Goal: Transaction & Acquisition: Book appointment/travel/reservation

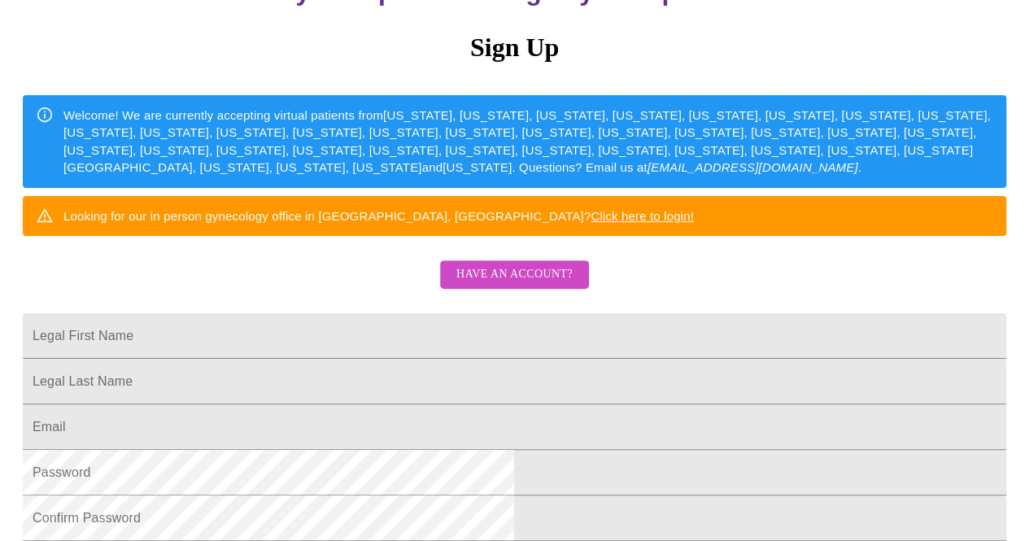
scroll to position [244, 0]
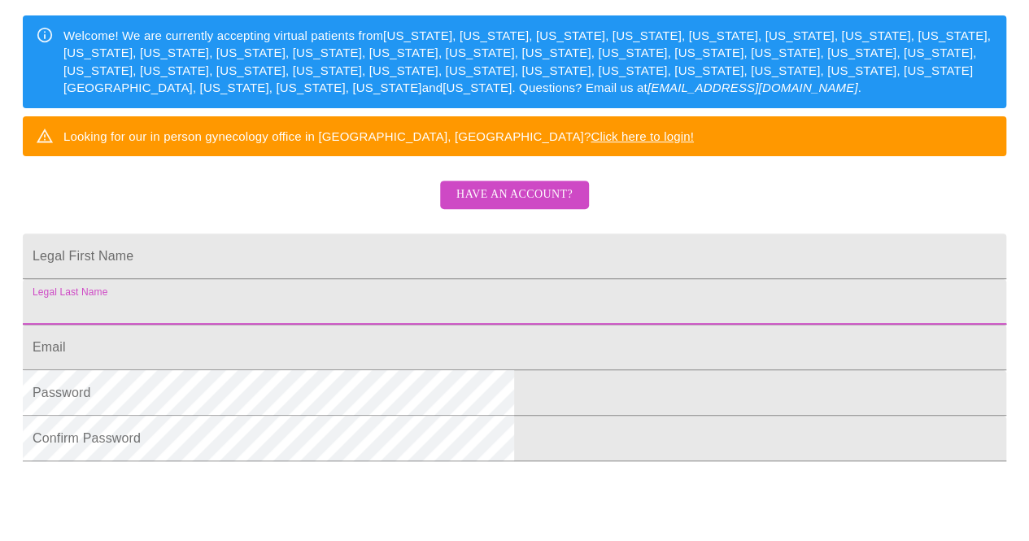
click at [467, 325] on input "Legal First Name" at bounding box center [514, 302] width 983 height 46
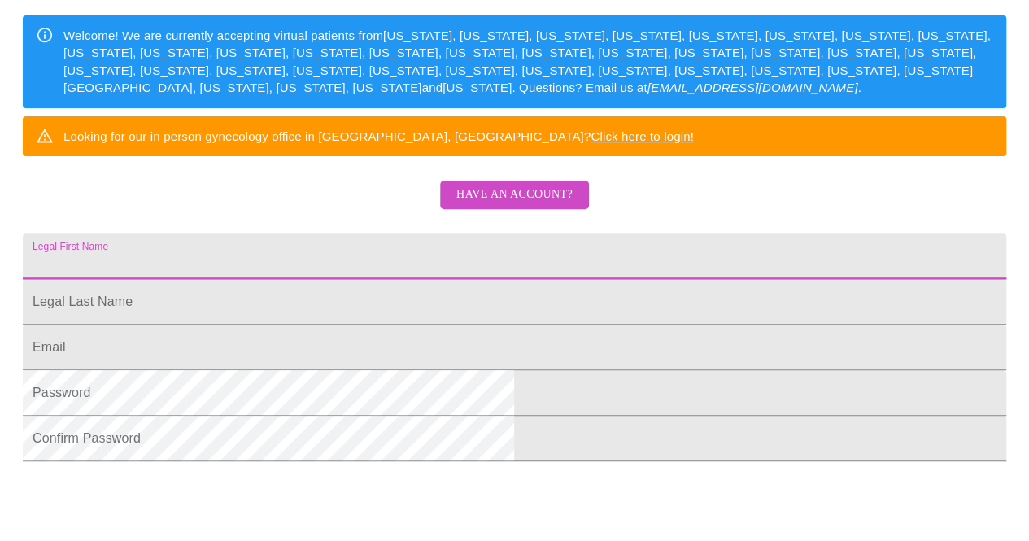
click at [466, 279] on input "Legal First Name" at bounding box center [514, 256] width 983 height 46
type input "[PERSON_NAME]"
click at [420, 325] on input "Legal First Name" at bounding box center [514, 302] width 983 height 46
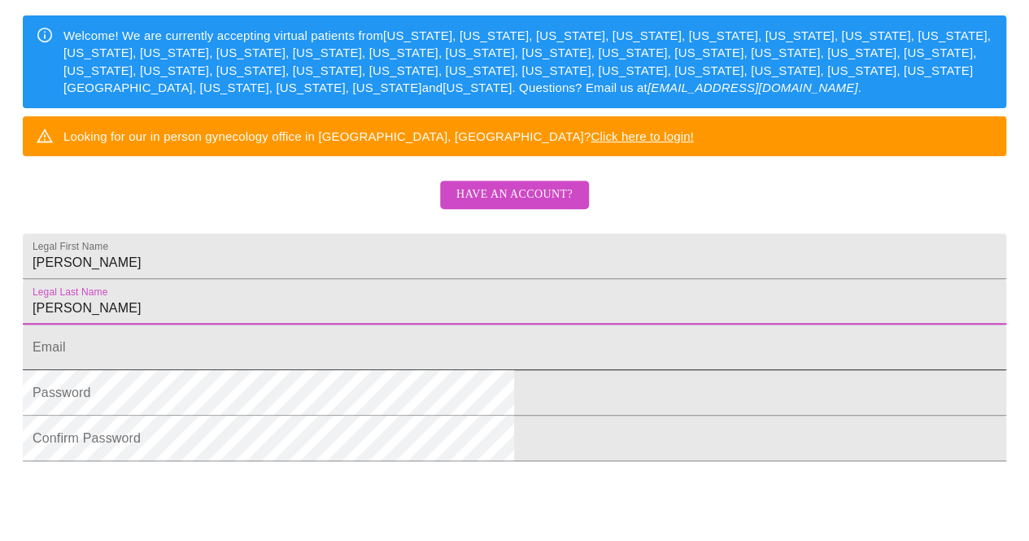
type input "[PERSON_NAME]"
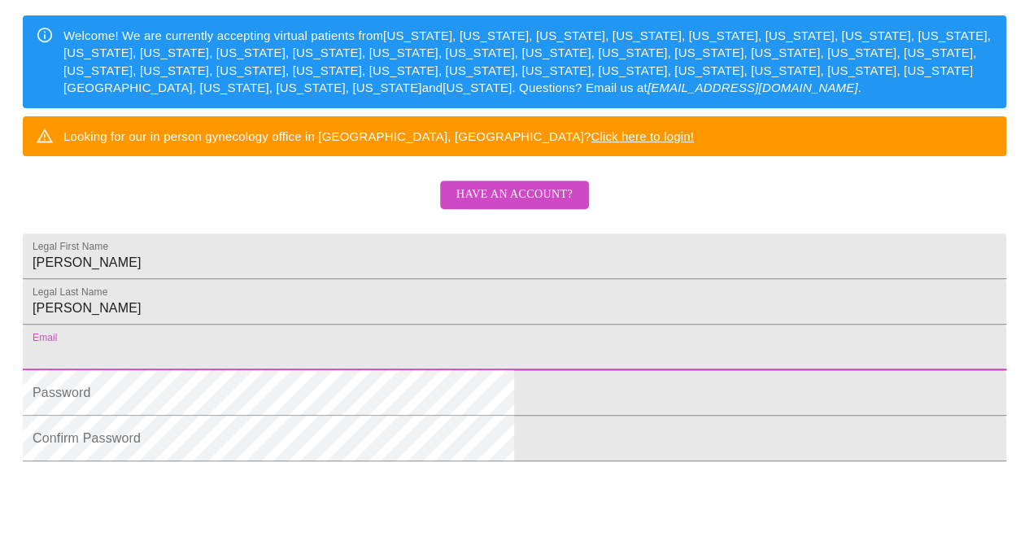
click at [366, 370] on input "Legal First Name" at bounding box center [514, 348] width 983 height 46
type input "[EMAIL_ADDRESS][DOMAIN_NAME]"
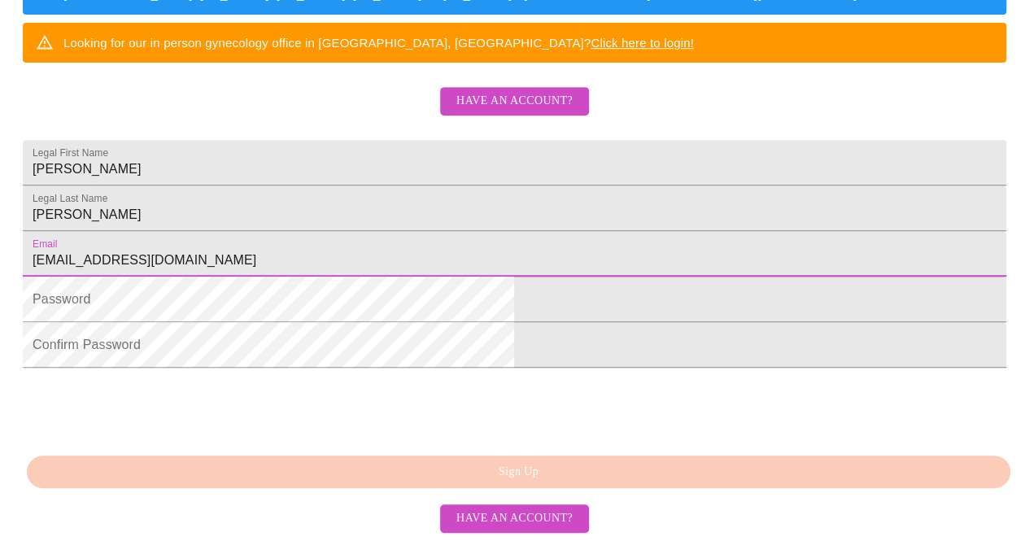
scroll to position [461, 0]
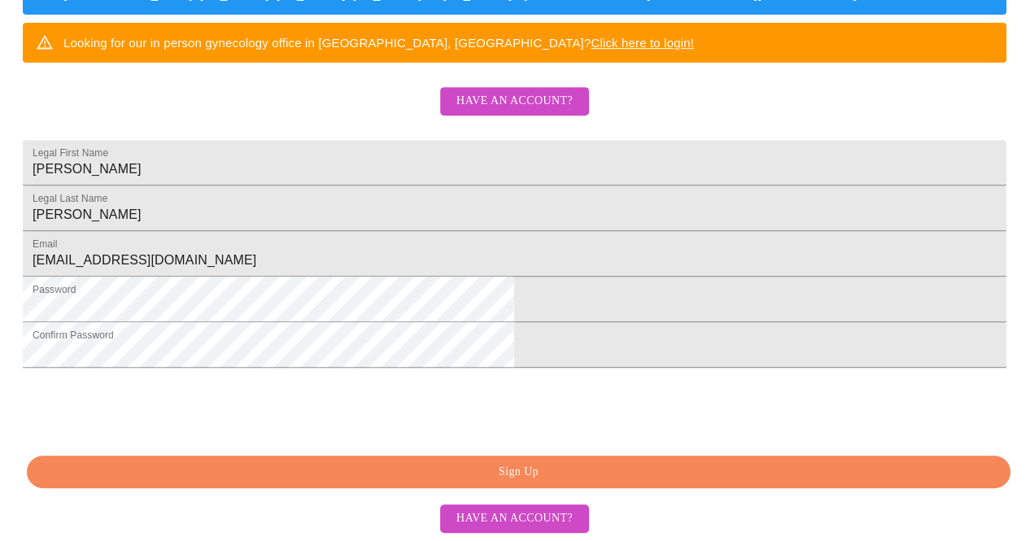
click at [538, 479] on span "Sign Up" at bounding box center [519, 472] width 946 height 20
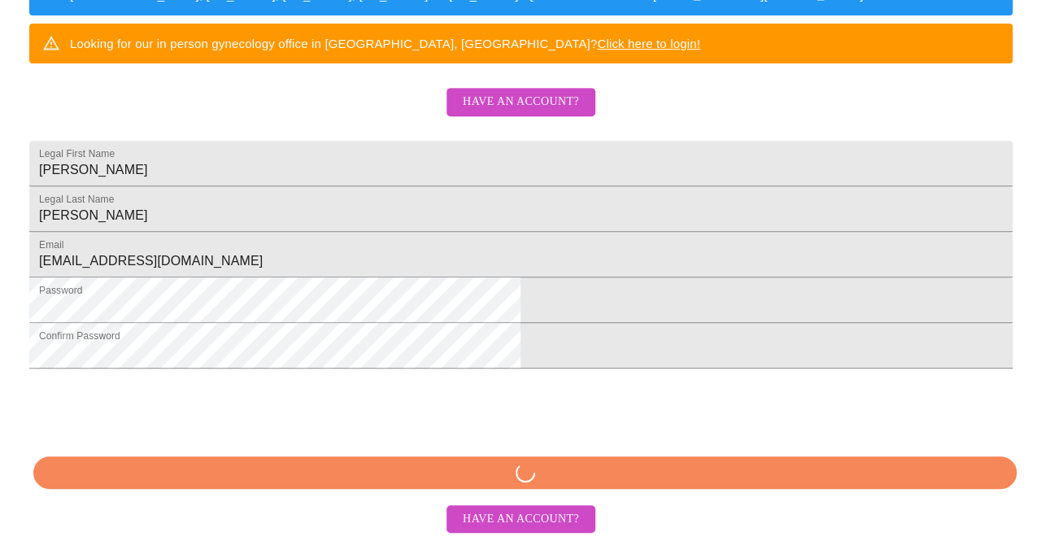
scroll to position [397, 0]
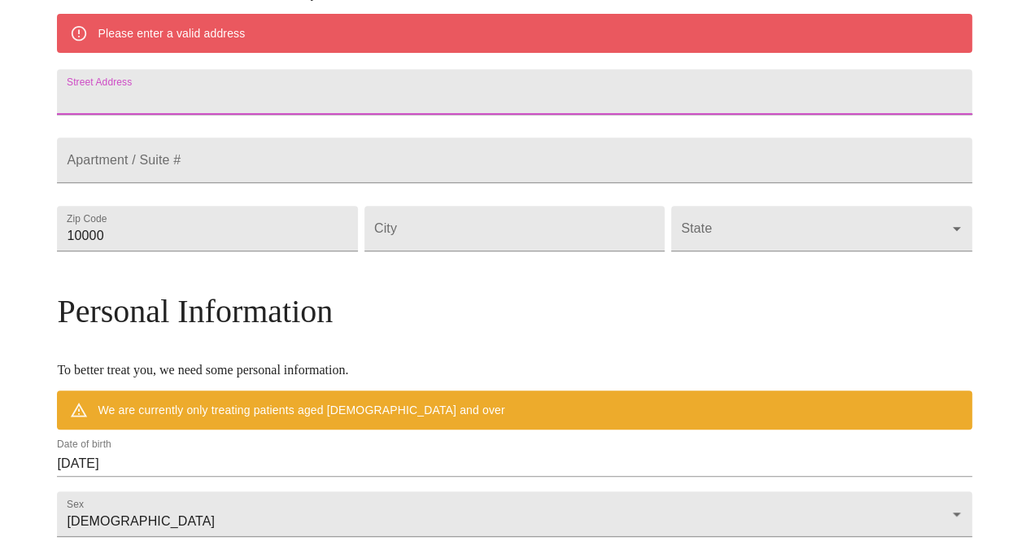
click at [308, 115] on input "Street Address" at bounding box center [514, 92] width 914 height 46
type input "[STREET_ADDRESS]"
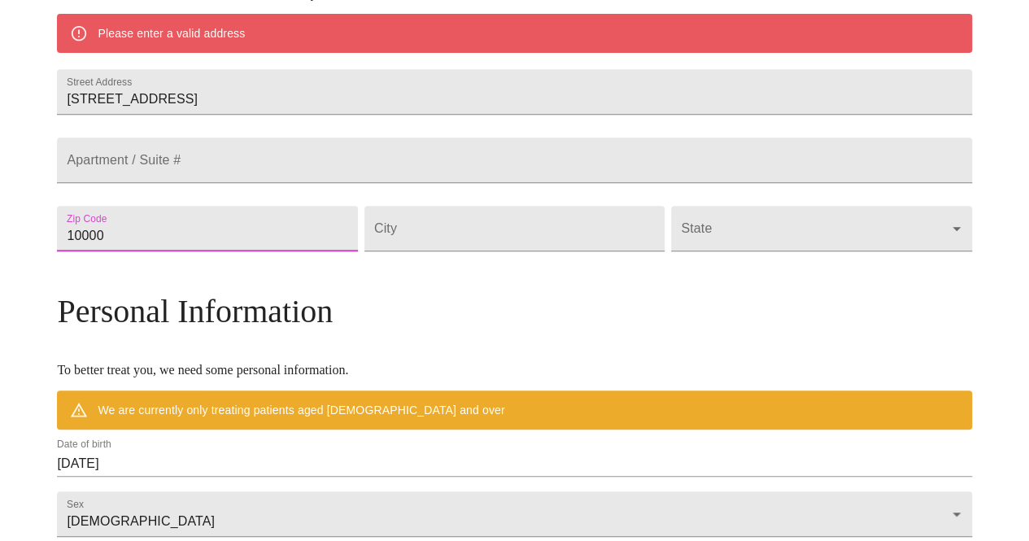
drag, startPoint x: 273, startPoint y: 289, endPoint x: 140, endPoint y: 286, distance: 133.4
click at [138, 289] on div "MyMenopauseRx Welcome to MyMenopauseRx Since it's your first time here, you'll …" at bounding box center [514, 251] width 914 height 1283
type input "98671"
click at [530, 251] on input "Street Address" at bounding box center [514, 229] width 300 height 46
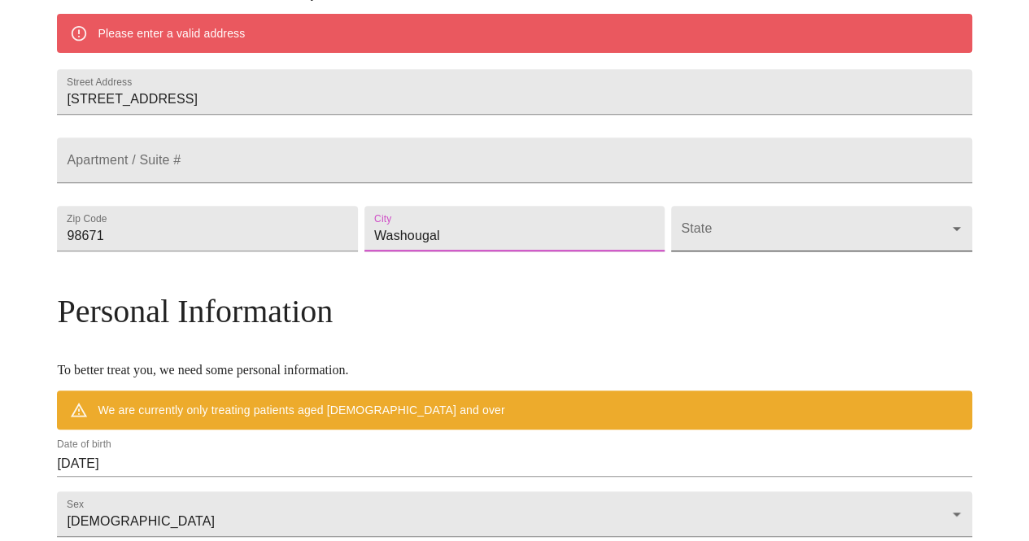
type input "Washougal"
click at [747, 308] on body "MyMenopauseRx Welcome to MyMenopauseRx Since it's your first time here, you'll …" at bounding box center [521, 251] width 1028 height 1283
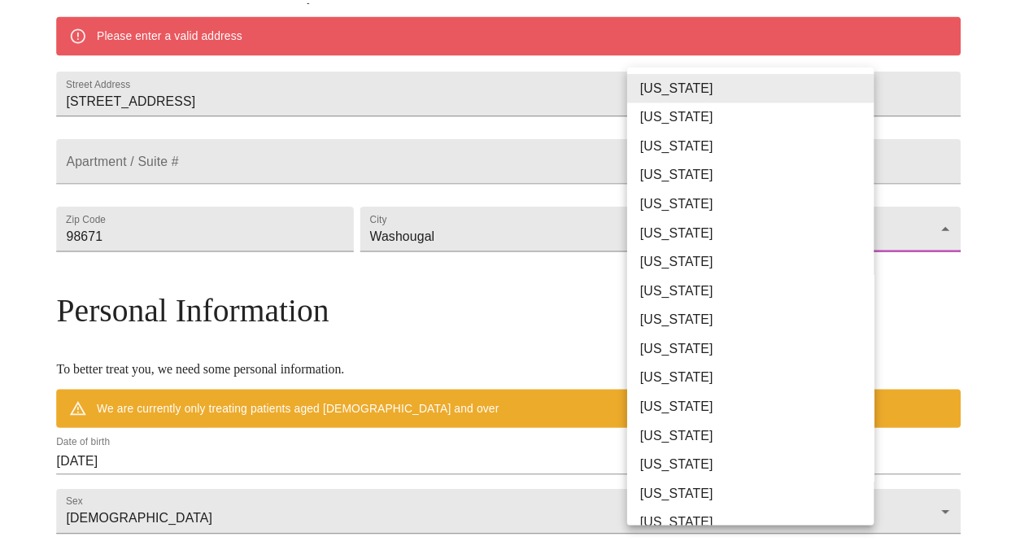
scroll to position [1043, 0]
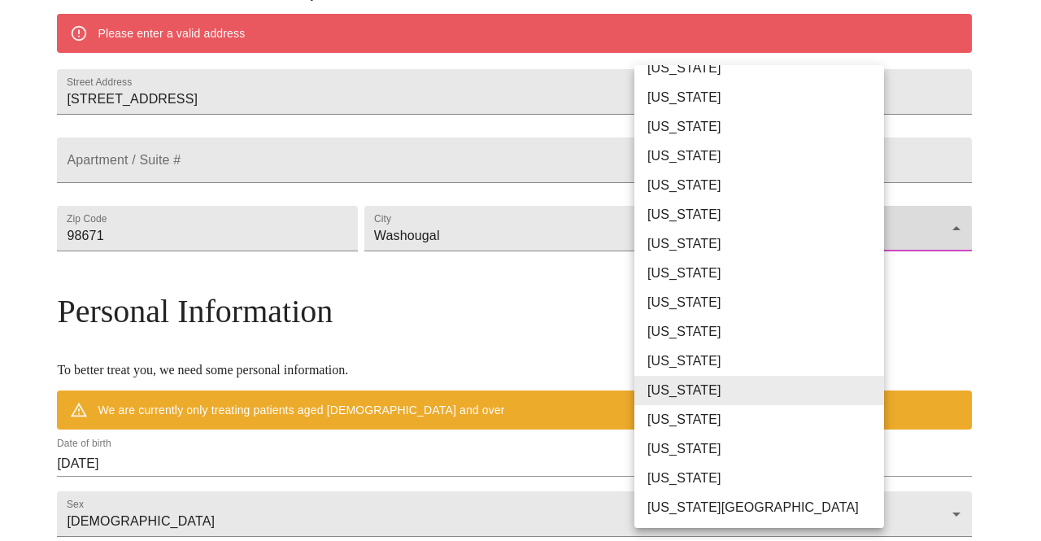
type input "[US_STATE]"
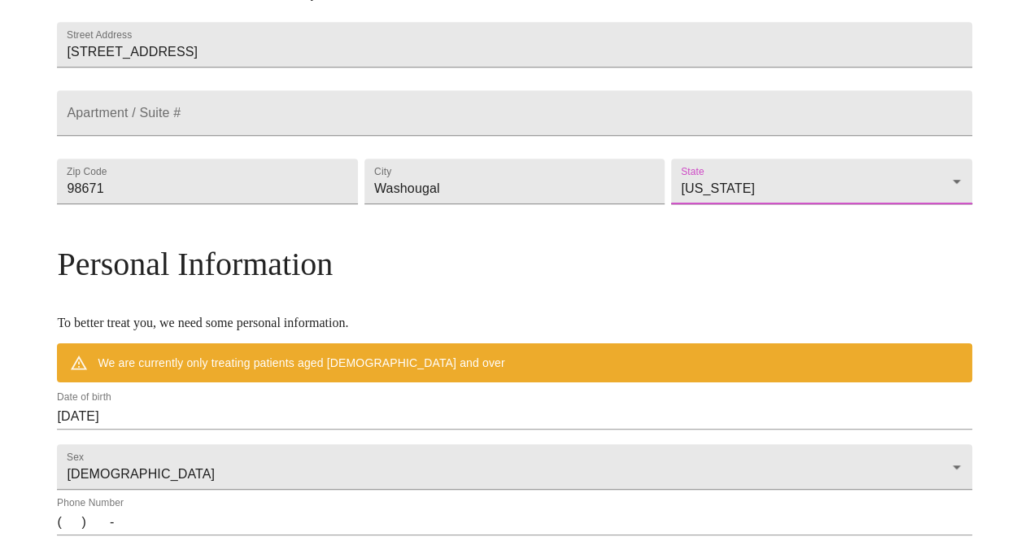
click at [747, 308] on div "Mailing Address We currently are only supporting patients from [US_STATE], [US_…" at bounding box center [514, 358] width 914 height 974
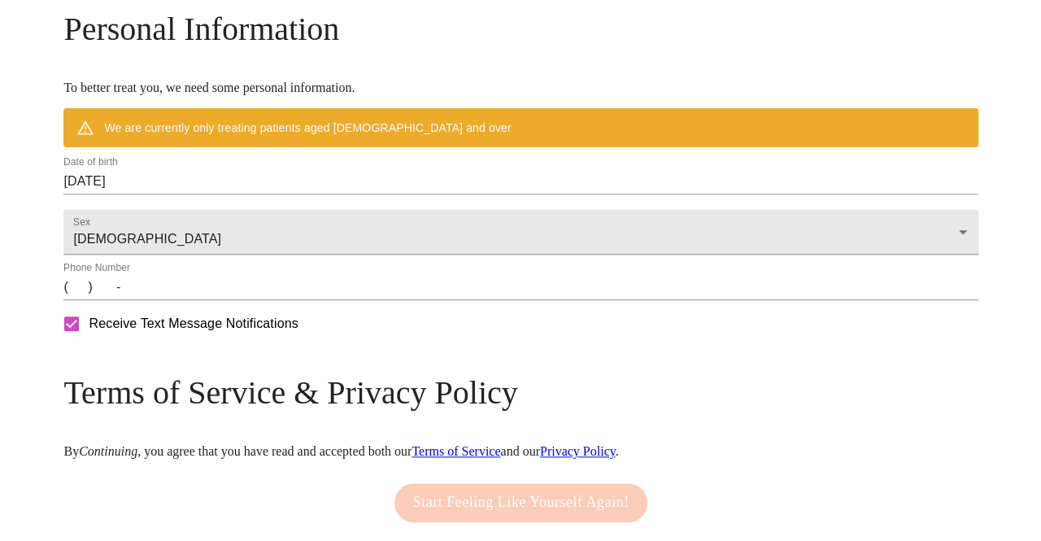
scroll to position [722, 0]
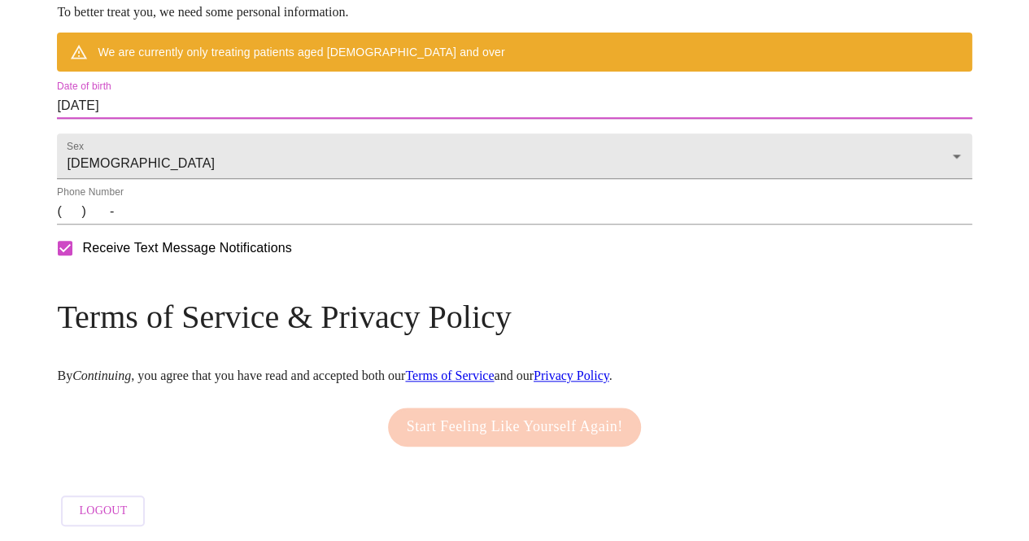
drag, startPoint x: 260, startPoint y: 149, endPoint x: 140, endPoint y: 137, distance: 120.9
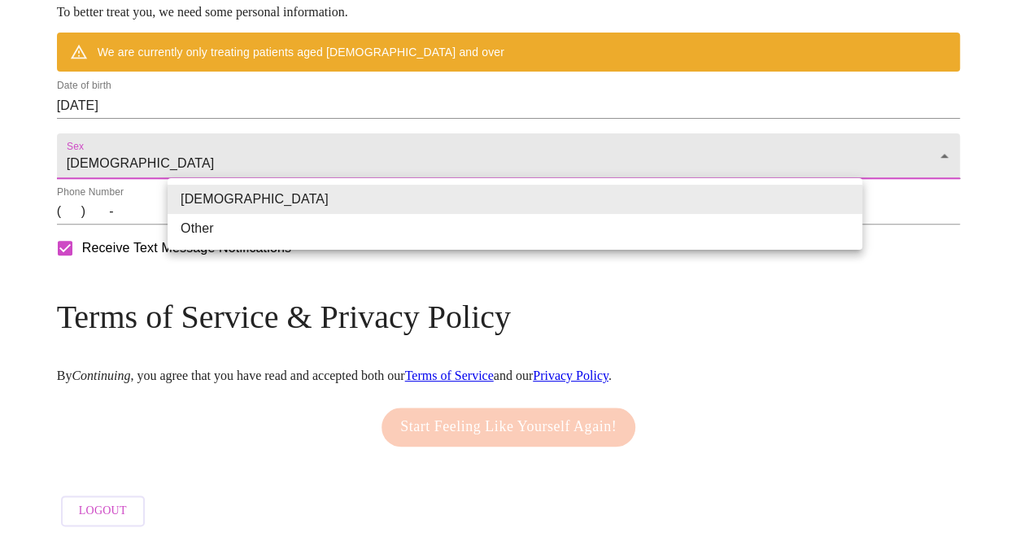
click at [233, 149] on div at bounding box center [520, 270] width 1041 height 541
click at [233, 149] on div "[DEMOGRAPHIC_DATA] Other" at bounding box center [514, 270] width 1029 height 541
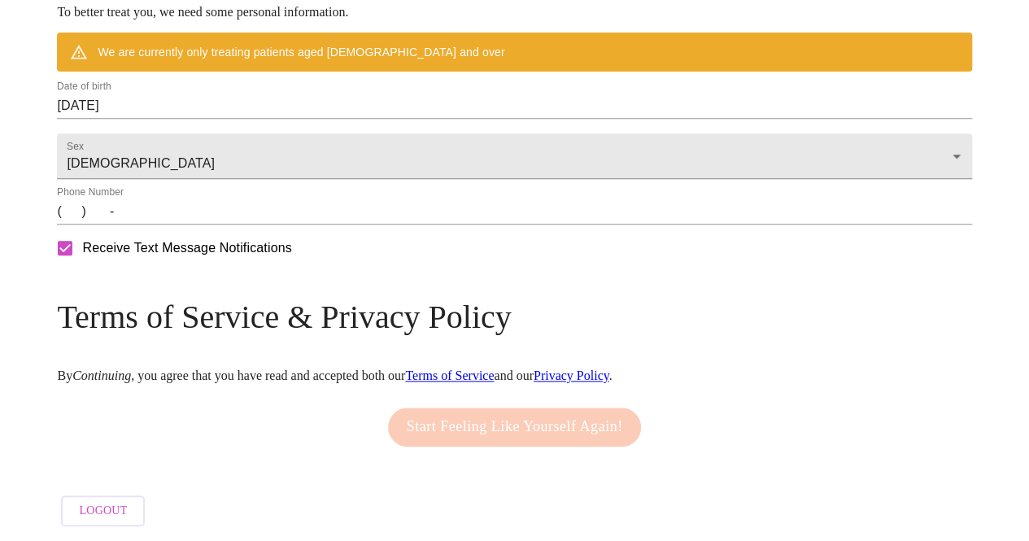
click at [233, 119] on input "[DATE]" at bounding box center [514, 106] width 914 height 26
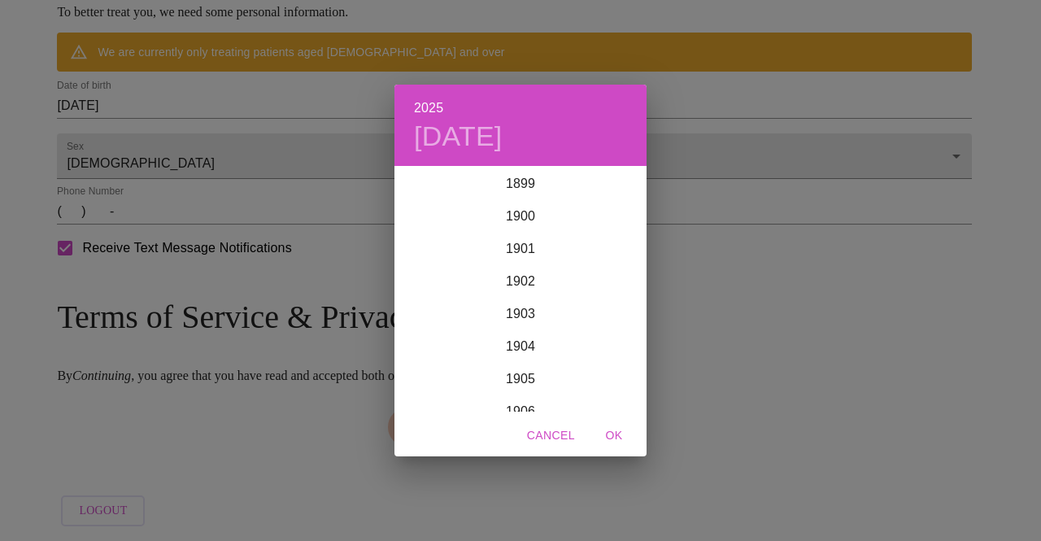
click at [229, 149] on div "2025 [DATE] 1900 1901 1902 1903 1904 1905 1906 1907 1908 1909 1910 1911 1912 19…" at bounding box center [520, 270] width 1041 height 541
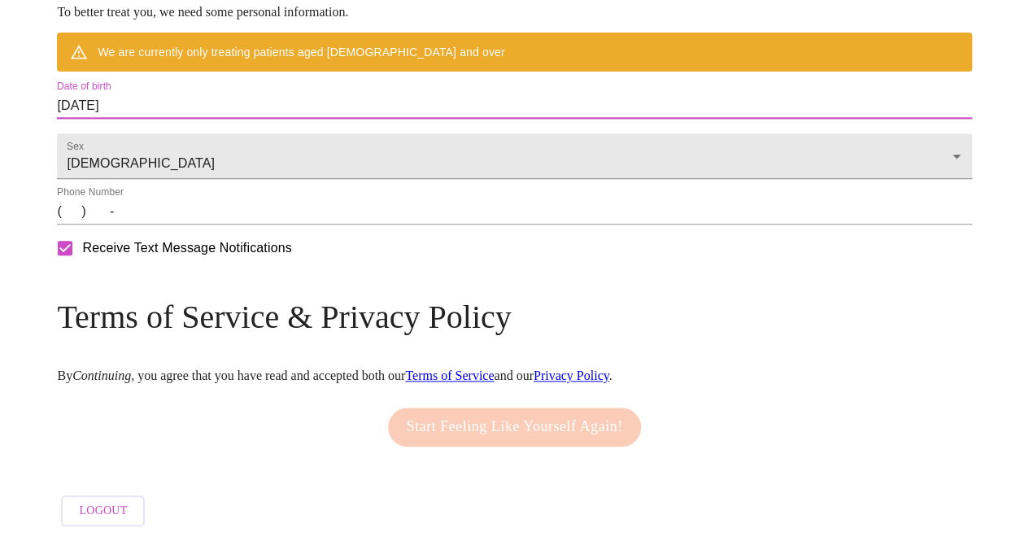
click at [229, 119] on input "[DATE]" at bounding box center [514, 106] width 914 height 26
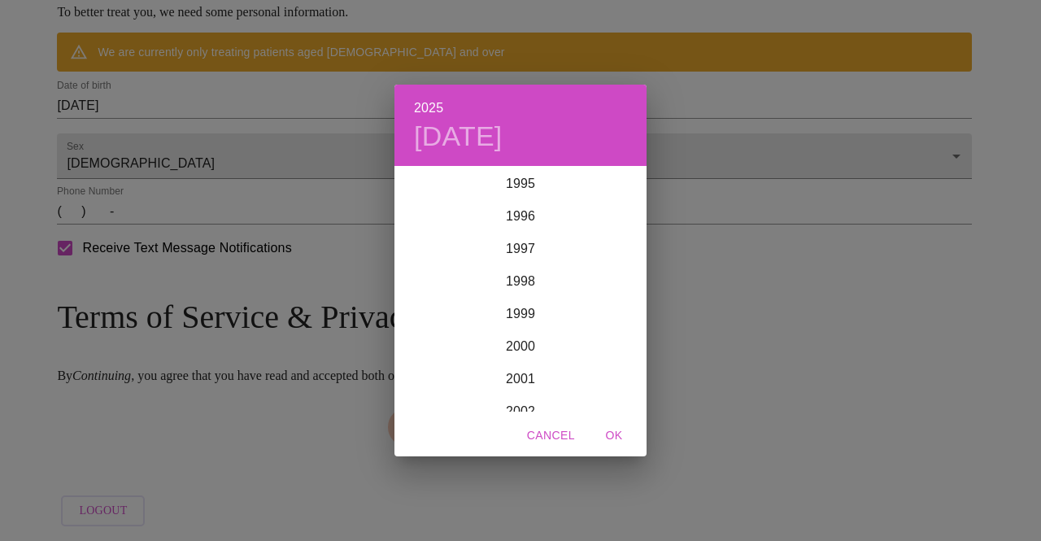
scroll to position [2782, 0]
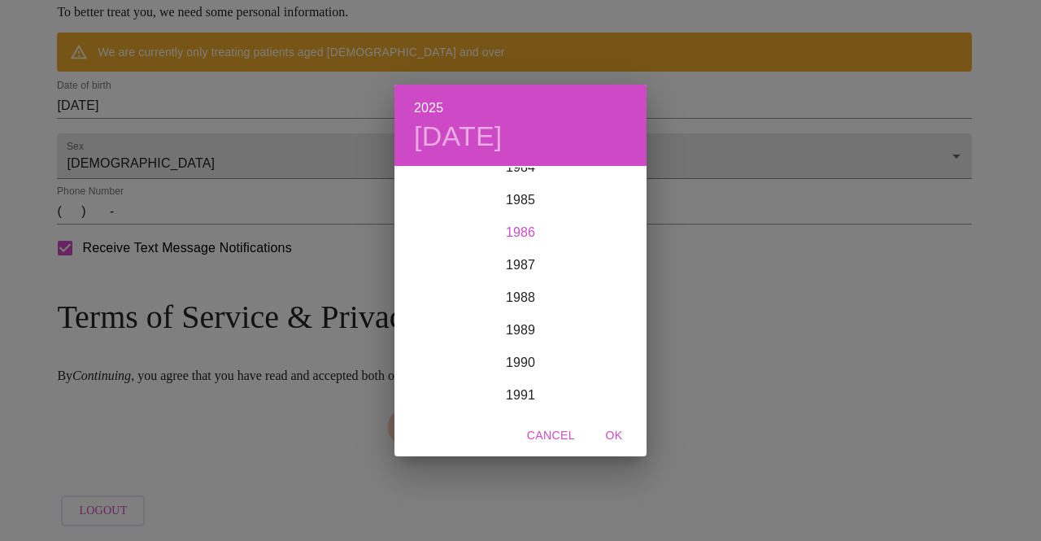
click at [526, 241] on div "1986" at bounding box center [520, 232] width 252 height 33
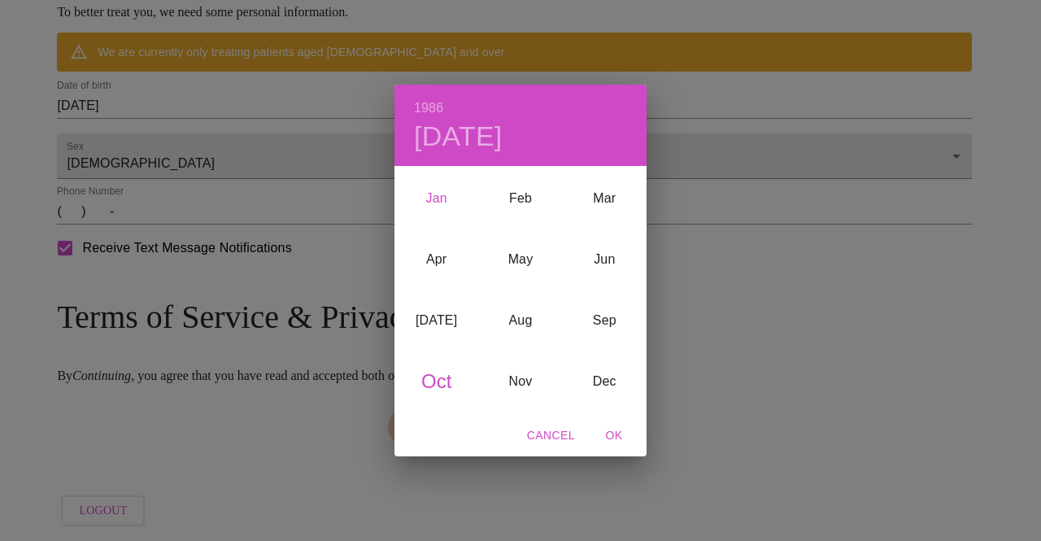
click at [438, 204] on div "Jan" at bounding box center [436, 198] width 84 height 61
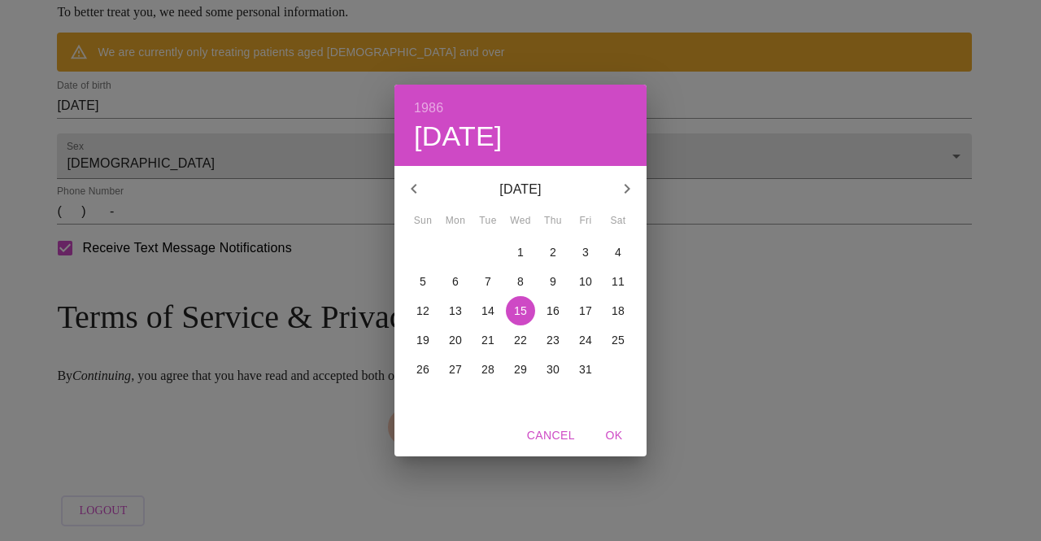
click at [559, 248] on span "2" at bounding box center [552, 252] width 29 height 16
click at [625, 436] on span "OK" at bounding box center [614, 435] width 39 height 20
type input "[DATE]"
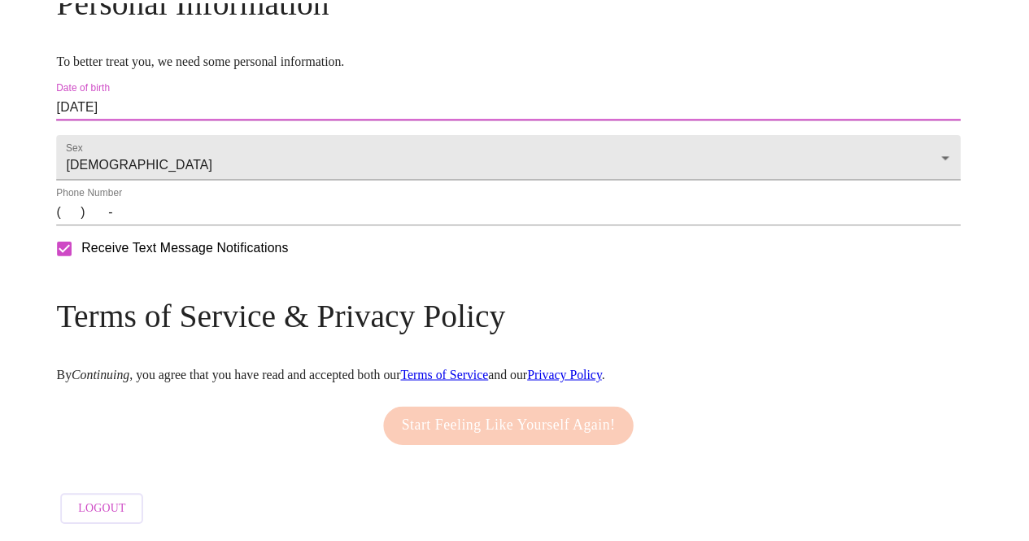
scroll to position [709, 0]
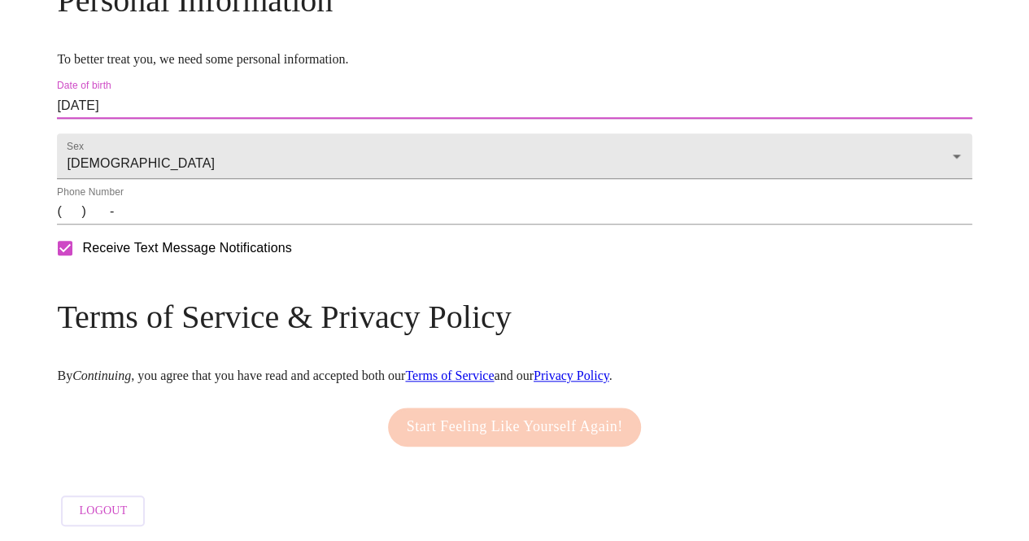
click at [184, 224] on input "(   )    -" at bounding box center [514, 211] width 914 height 26
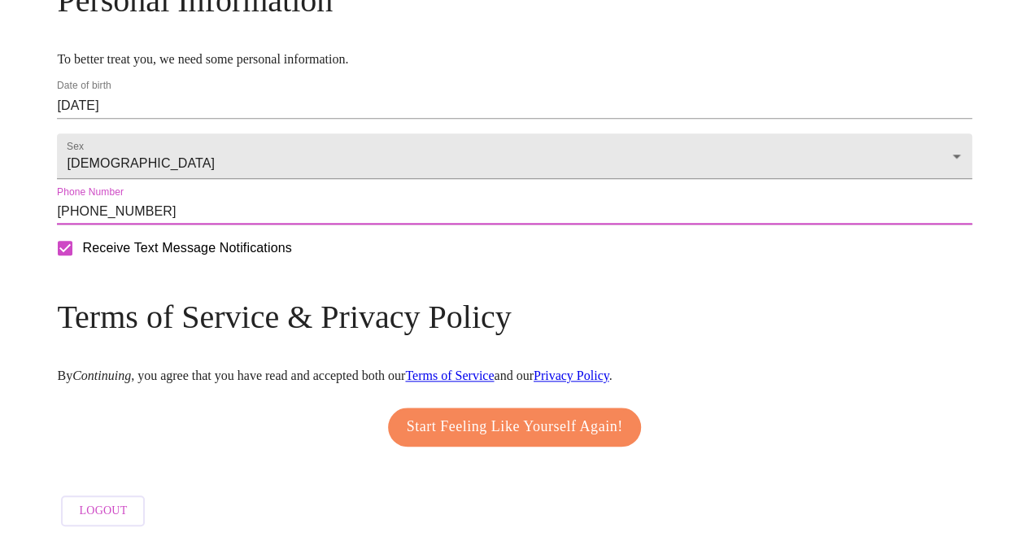
type input "[PHONE_NUMBER]"
click at [444, 433] on span "Start Feeling Like Yourself Again!" at bounding box center [515, 427] width 216 height 26
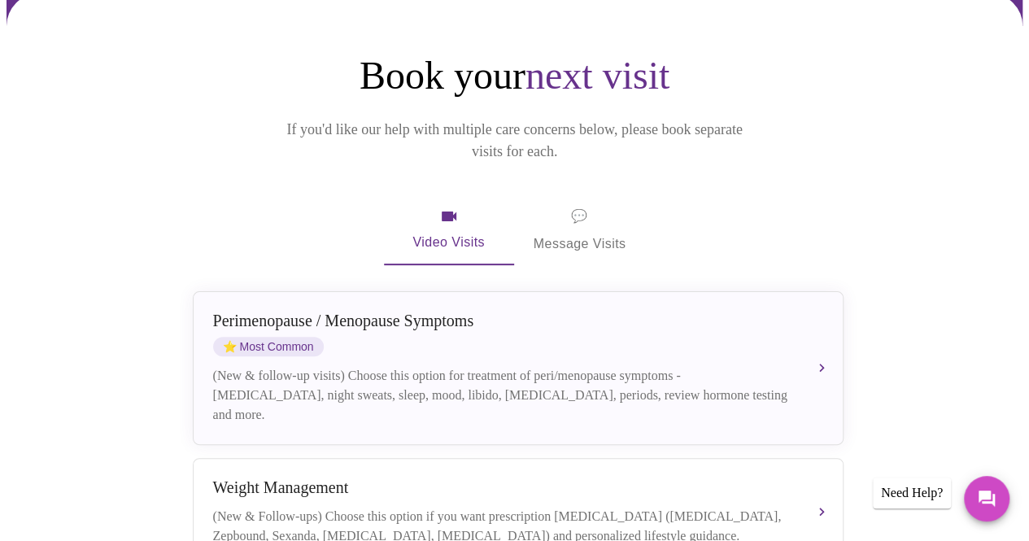
scroll to position [163, 0]
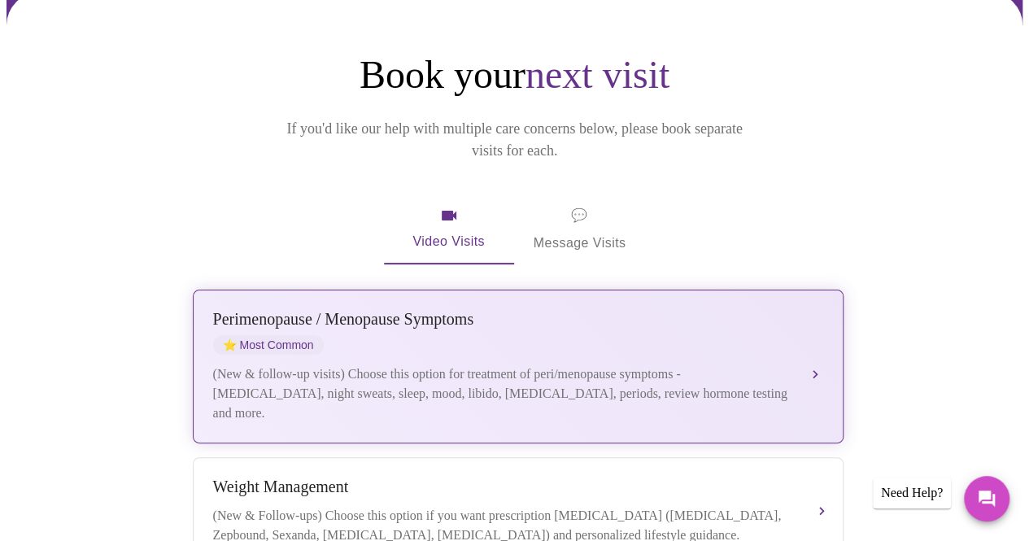
click at [729, 364] on div "(New & follow-up visits) Choose this option for treatment of peri/menopause sym…" at bounding box center [501, 393] width 577 height 59
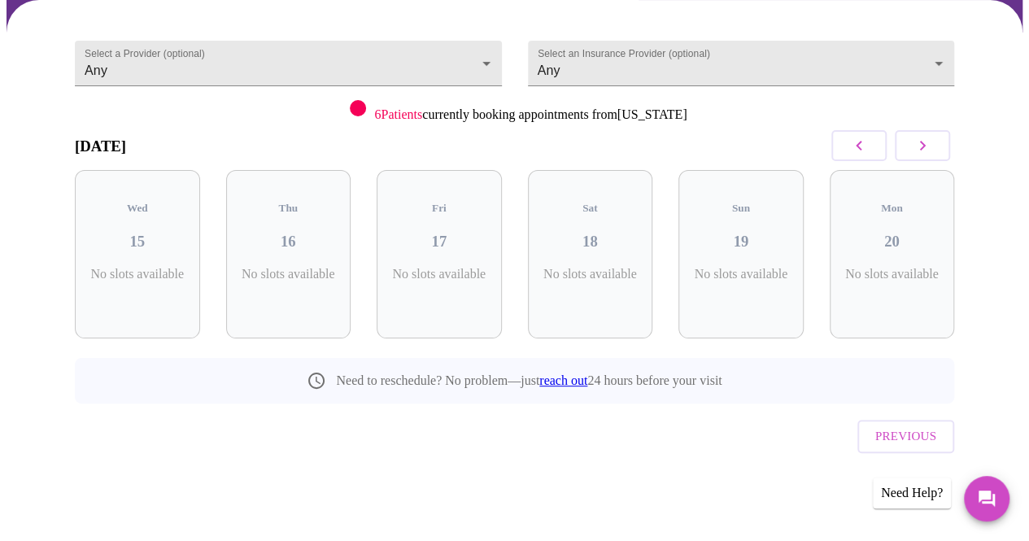
scroll to position [120, 0]
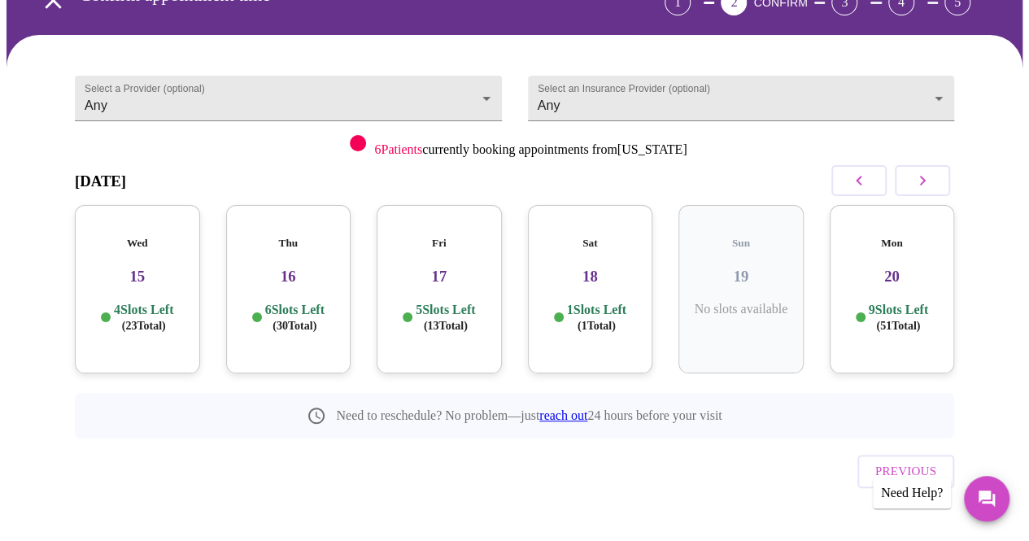
click at [149, 302] on p "4 Slots Left ( 23 Total)" at bounding box center [143, 318] width 59 height 32
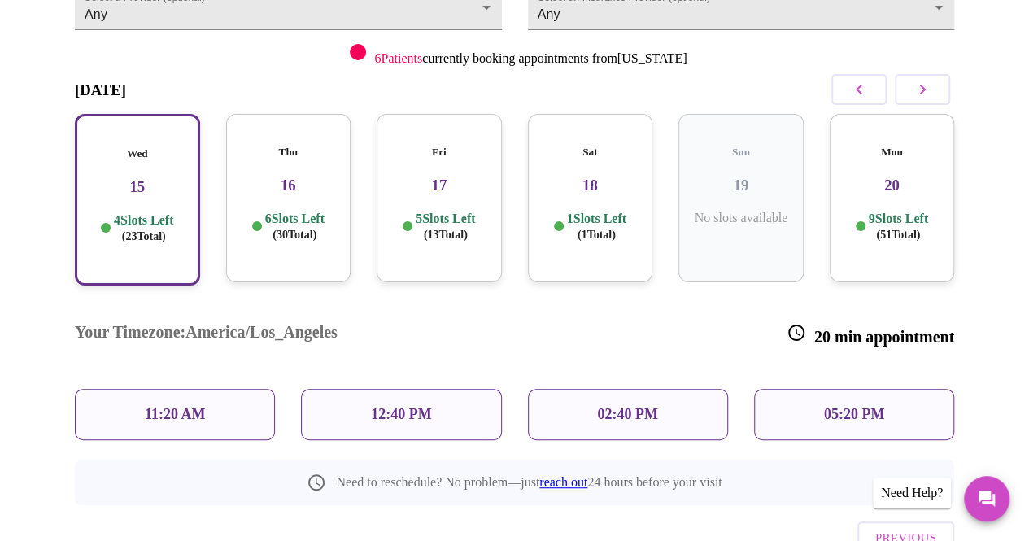
scroll to position [252, 0]
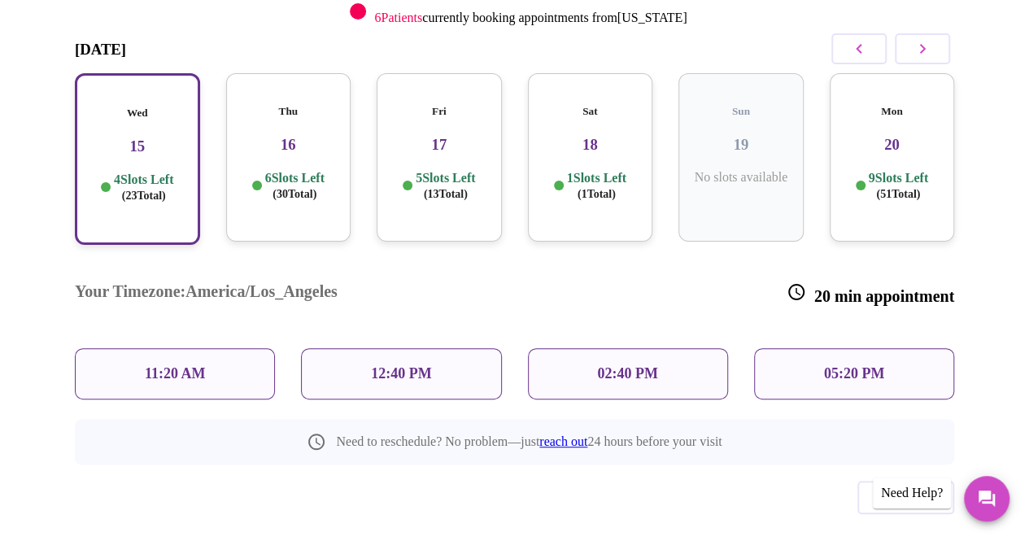
click at [280, 188] on span "( 30 Total)" at bounding box center [294, 194] width 44 height 12
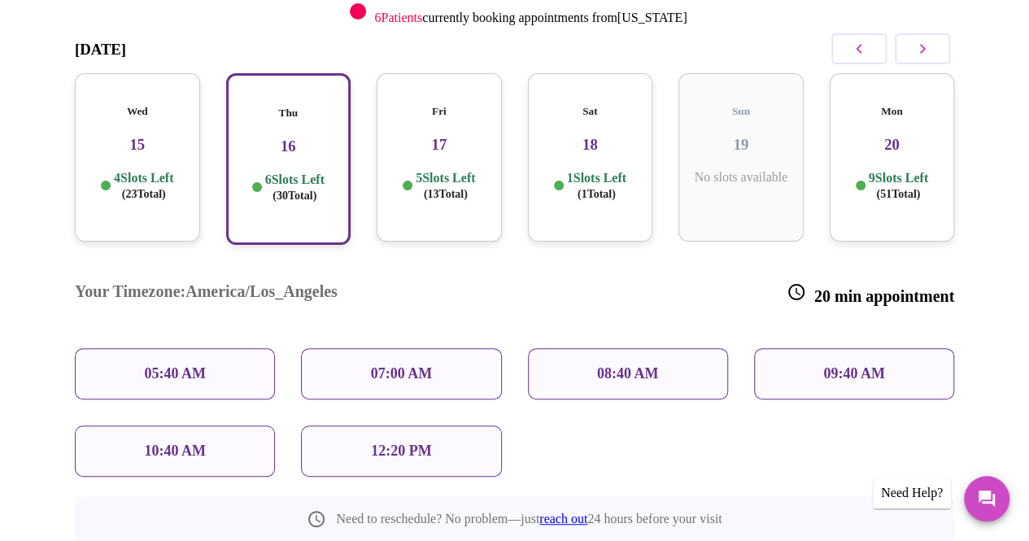
click at [165, 183] on p "4 Slots Left ( 23 Total)" at bounding box center [143, 186] width 59 height 32
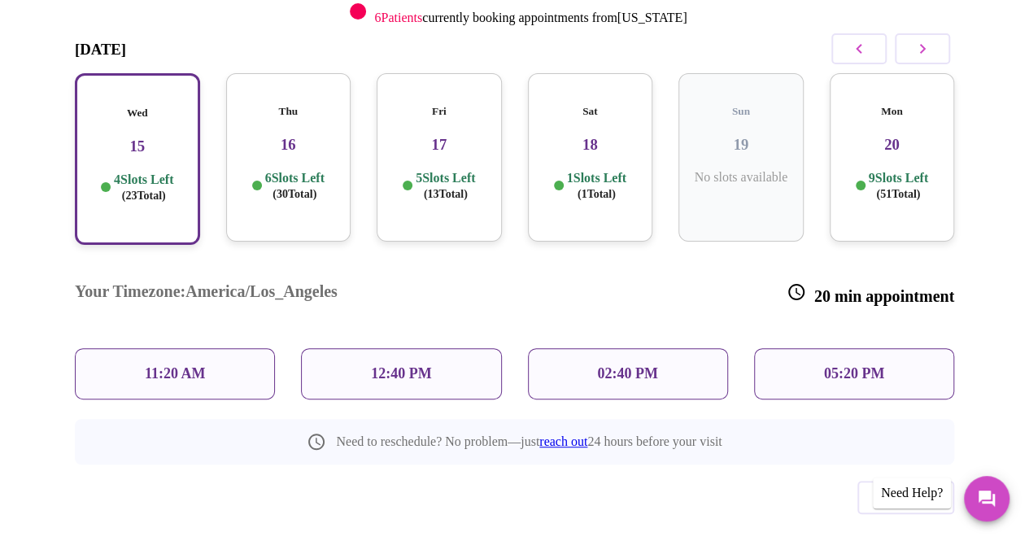
click at [192, 365] on p "11:20 AM" at bounding box center [175, 373] width 61 height 17
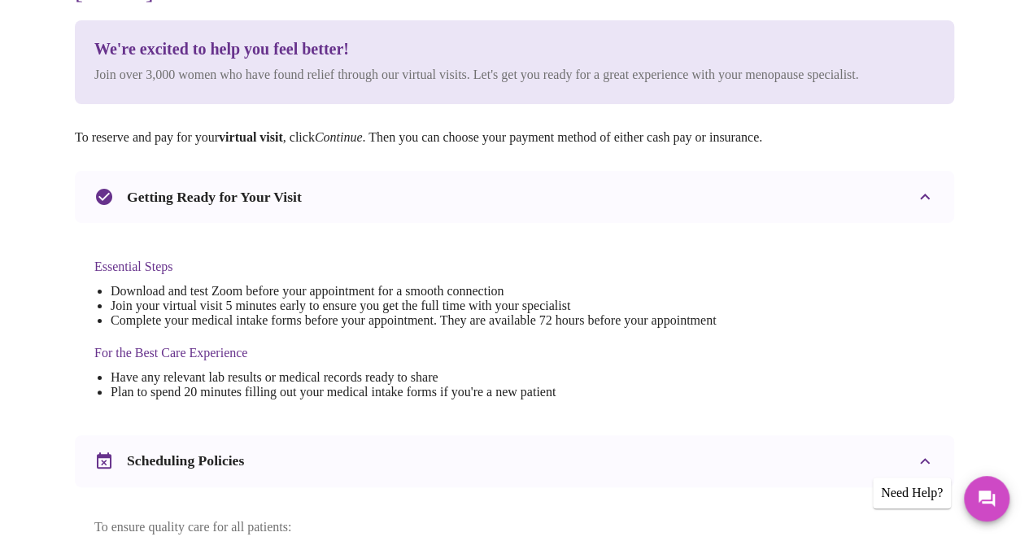
scroll to position [0, 0]
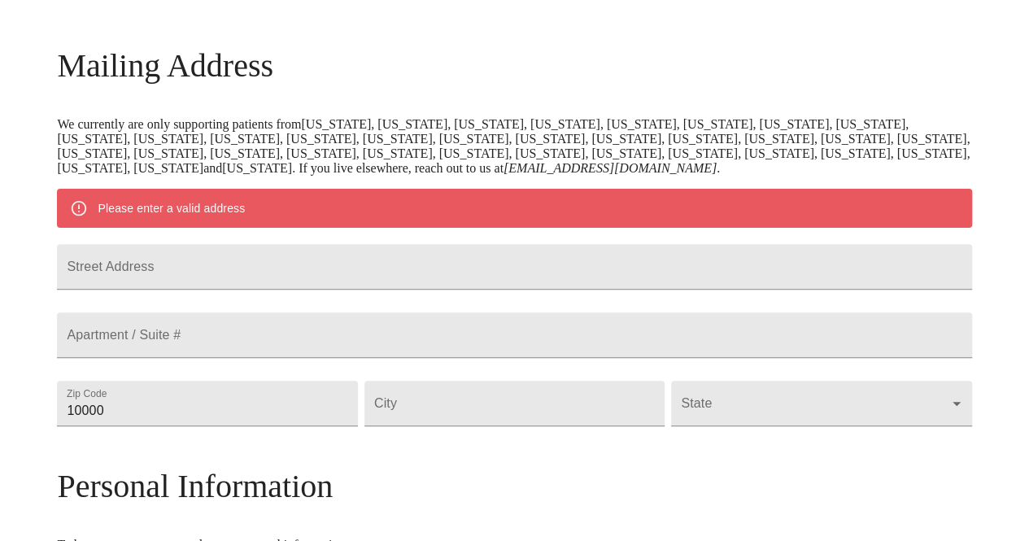
scroll to position [221, 0]
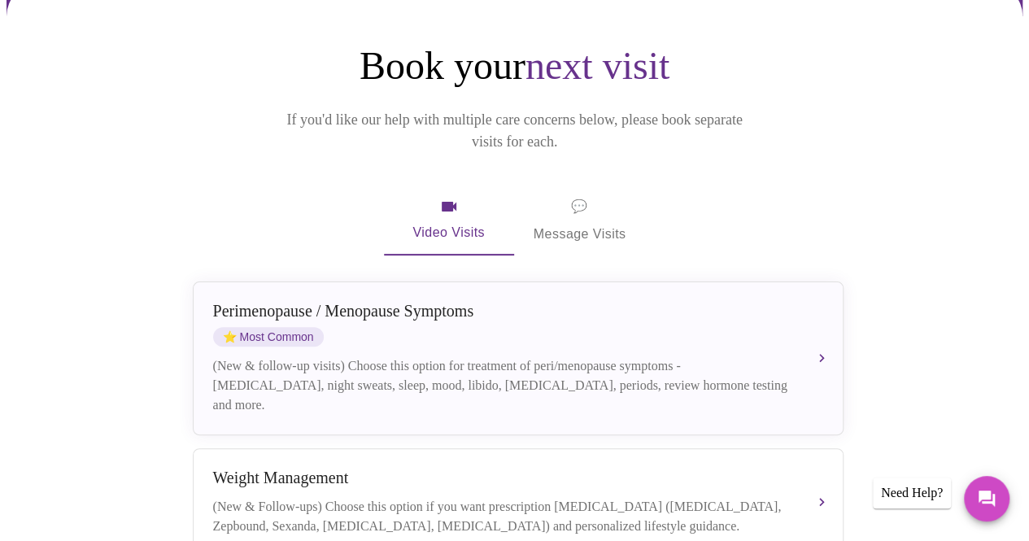
scroll to position [325, 0]
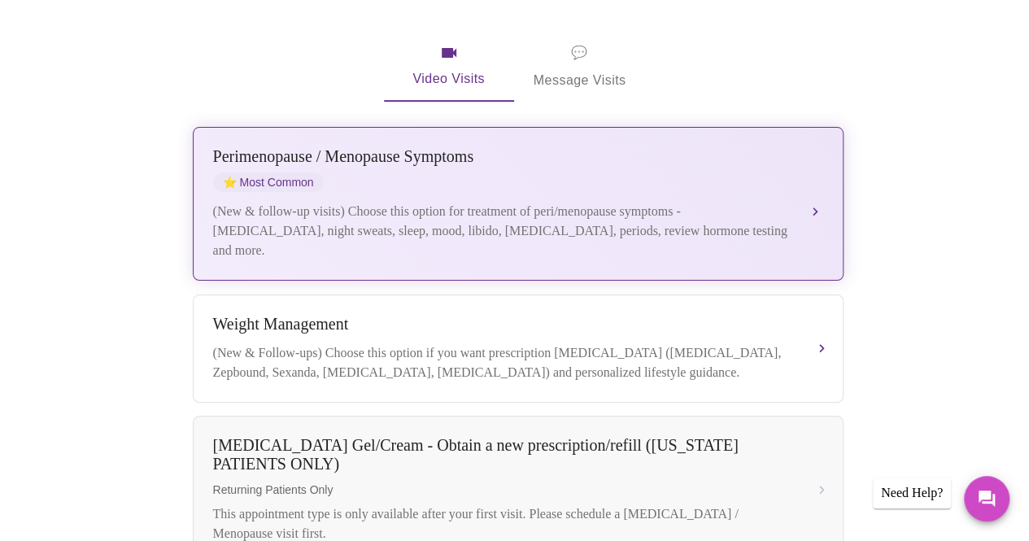
click at [324, 167] on div "[MEDICAL_DATA] / Menopause Symptoms ⭐ Most Common (New & follow-up visits) Choo…" at bounding box center [518, 203] width 610 height 113
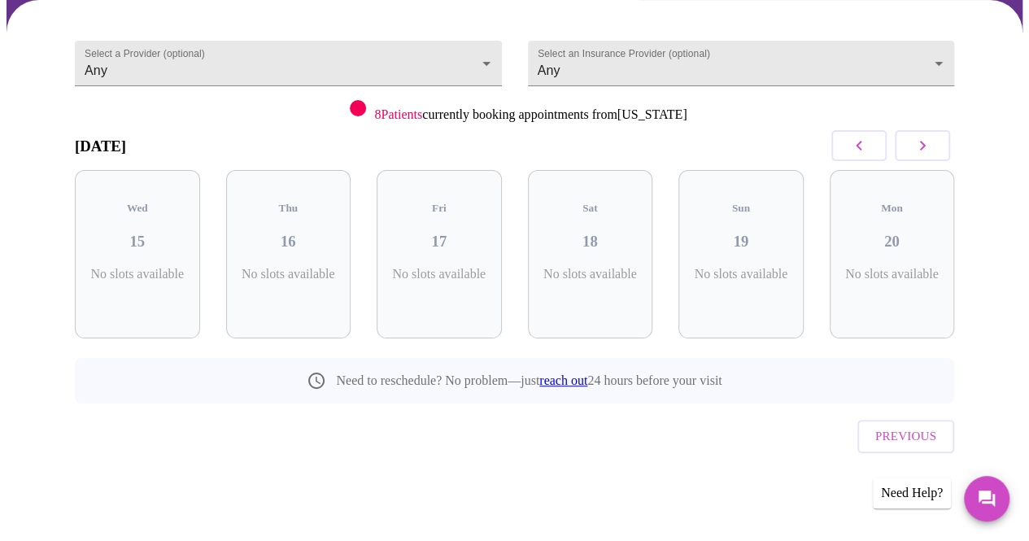
scroll to position [120, 0]
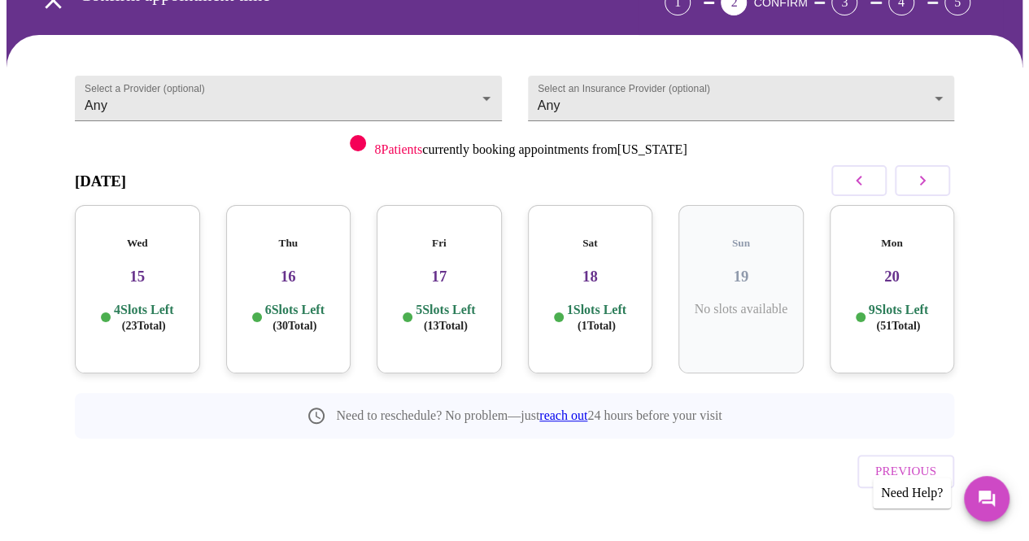
click at [434, 268] on h3 "17" at bounding box center [439, 277] width 99 height 18
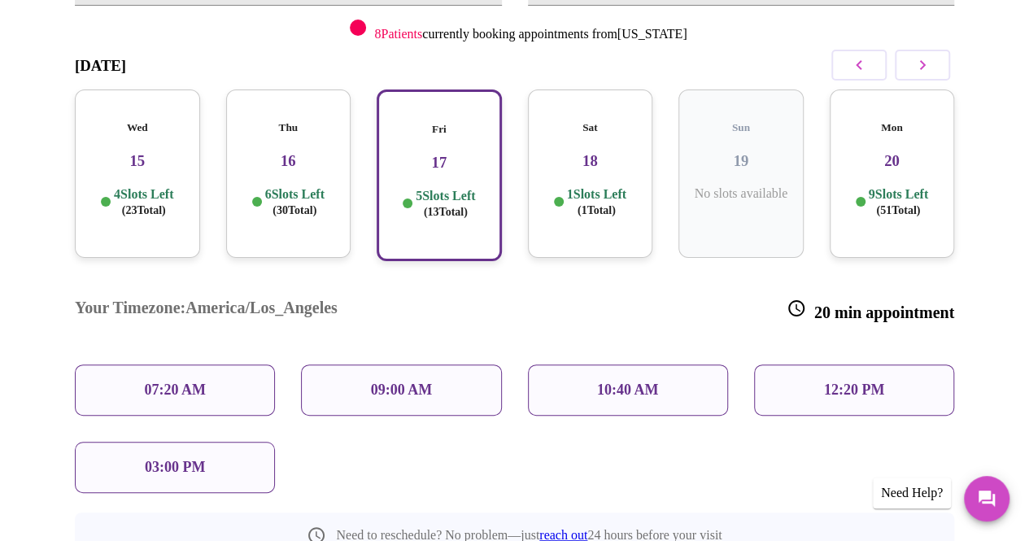
scroll to position [283, 0]
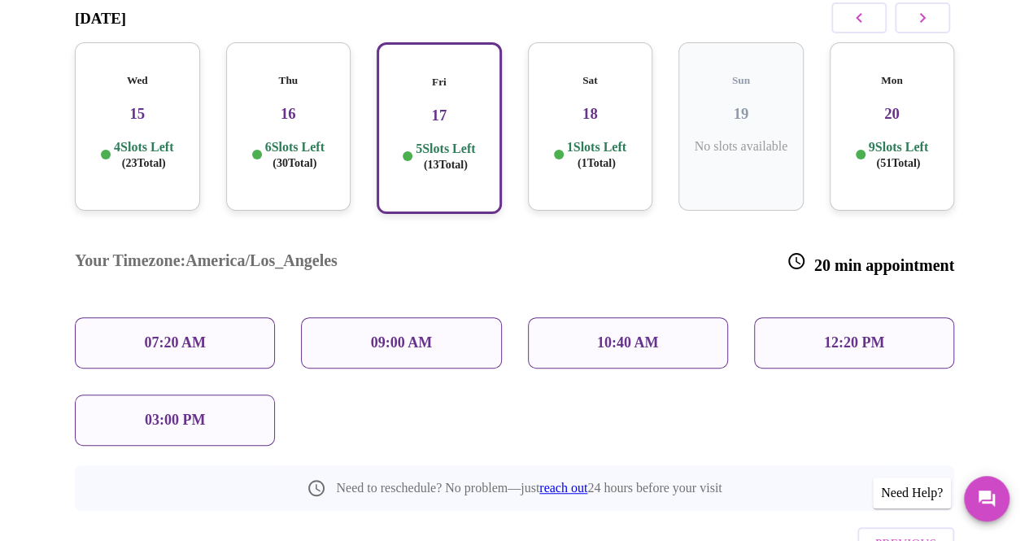
click at [596, 169] on div "Sat 18 1 Slots Left ( 1 Total)" at bounding box center [590, 126] width 125 height 168
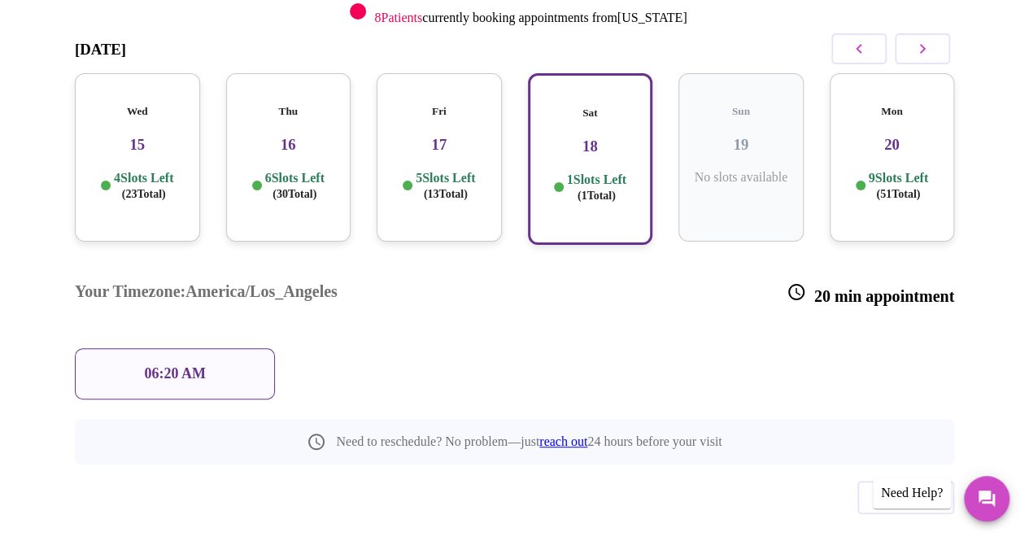
click at [451, 188] on span "( 13 Total)" at bounding box center [446, 194] width 44 height 12
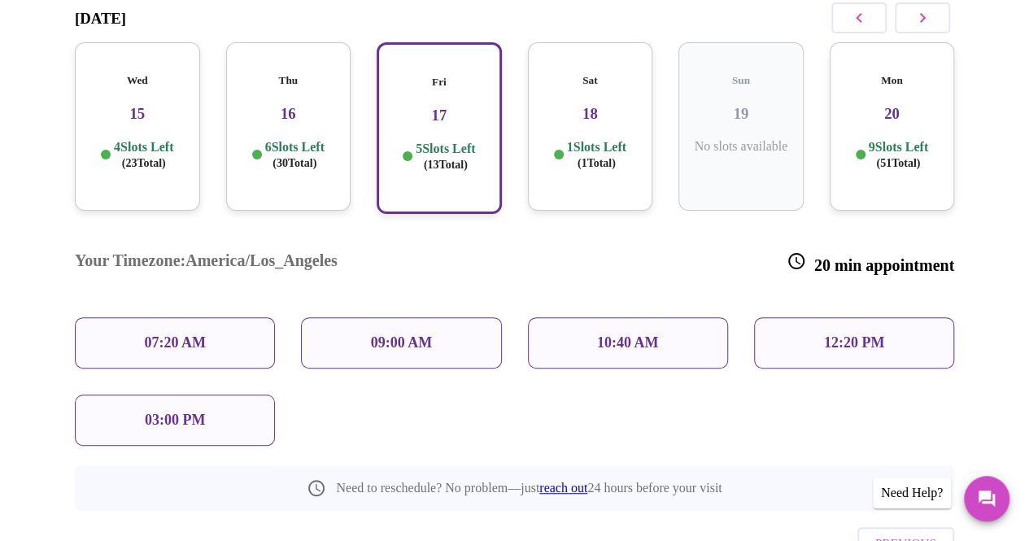
click at [242, 317] on div "07:20 AM" at bounding box center [175, 342] width 200 height 51
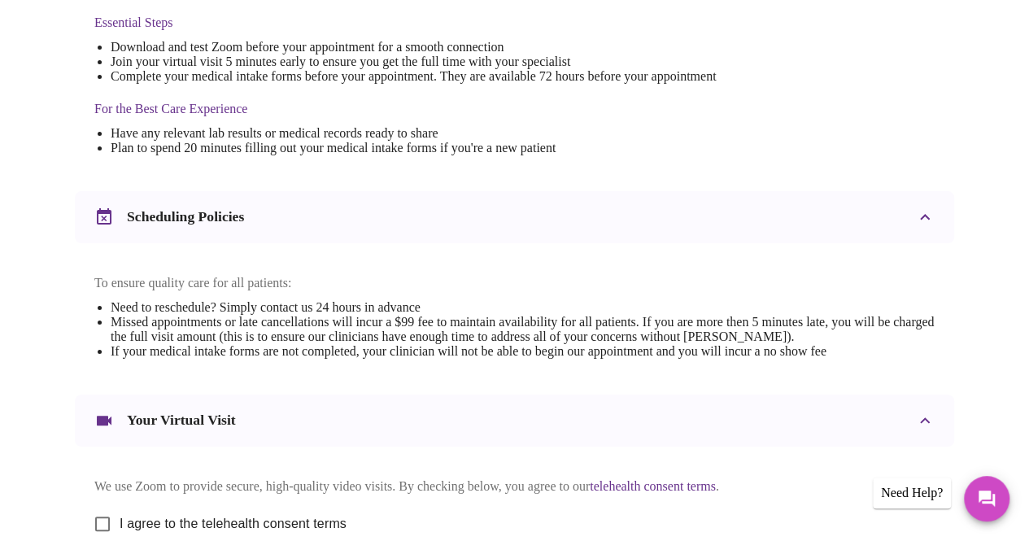
scroll to position [665, 0]
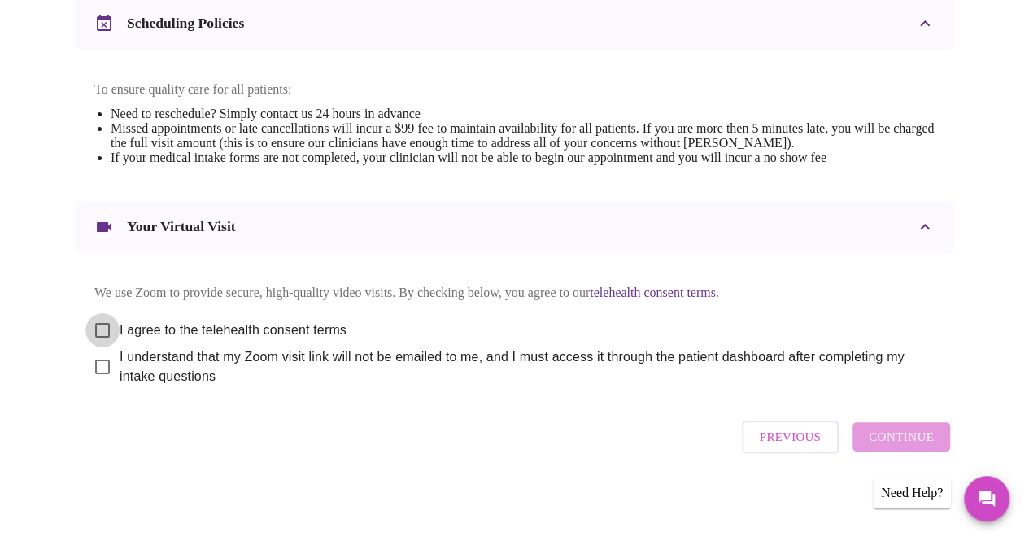
click at [106, 326] on input "I agree to the telehealth consent terms" at bounding box center [102, 330] width 34 height 34
checkbox input "true"
click at [103, 367] on input "I understand that my Zoom visit link will not be emailed to me, and I must acce…" at bounding box center [102, 367] width 34 height 34
checkbox input "true"
click at [891, 442] on span "Continue" at bounding box center [901, 436] width 65 height 21
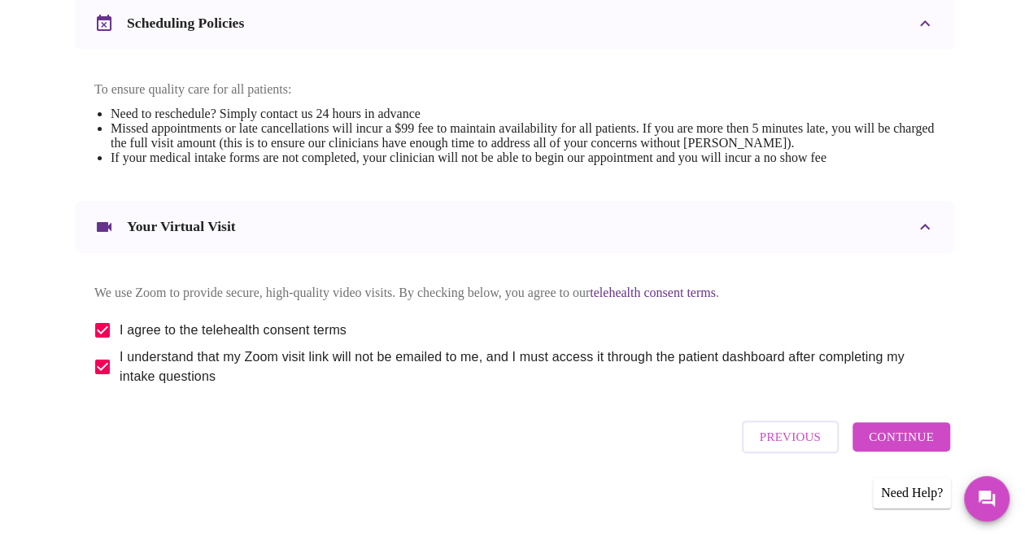
scroll to position [173, 0]
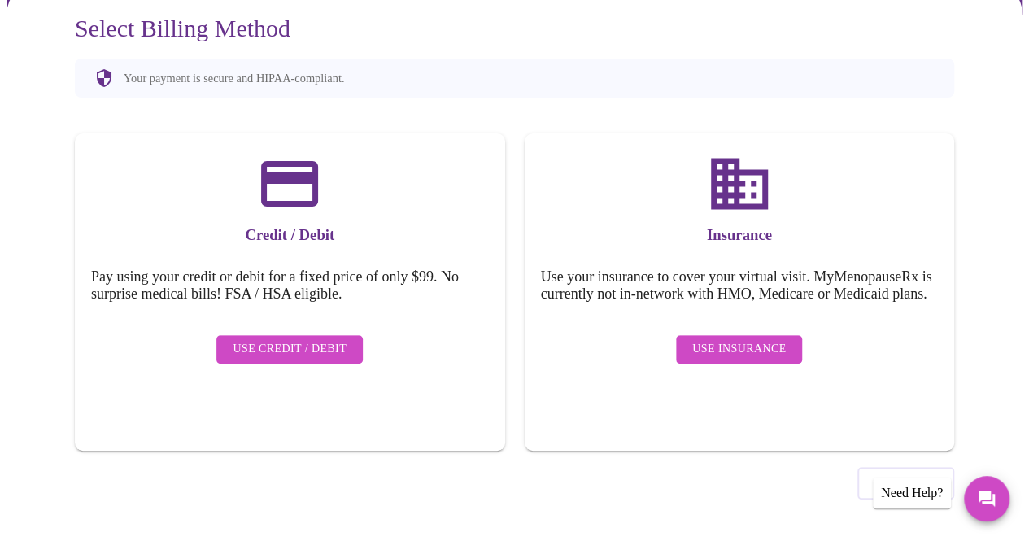
click at [784, 360] on span "Use Insurance" at bounding box center [739, 349] width 94 height 20
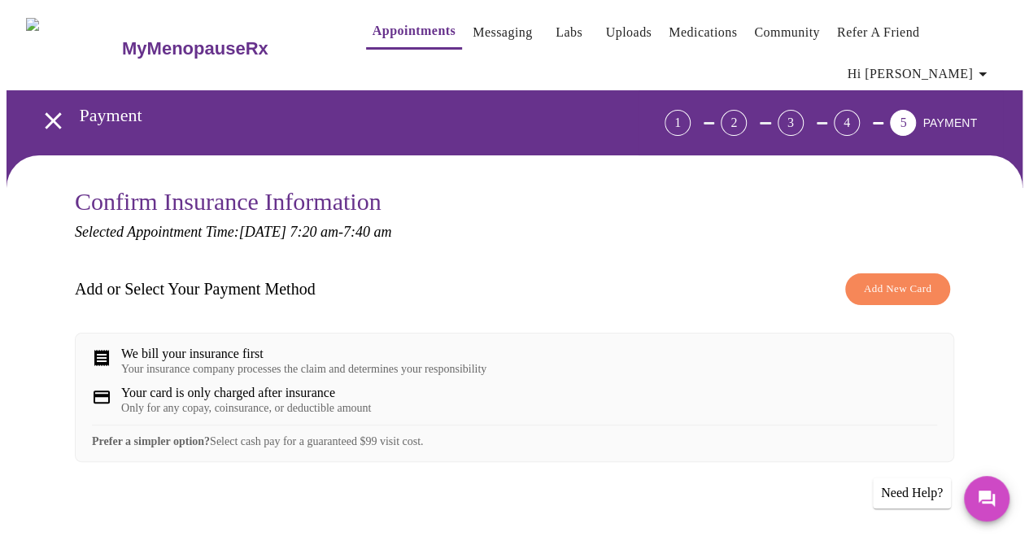
drag, startPoint x: 898, startPoint y: 301, endPoint x: 814, endPoint y: 349, distance: 96.5
click at [814, 349] on div "Add or Select Your Payment Method Add New Card We bill your insurance first You…" at bounding box center [514, 448] width 879 height 367
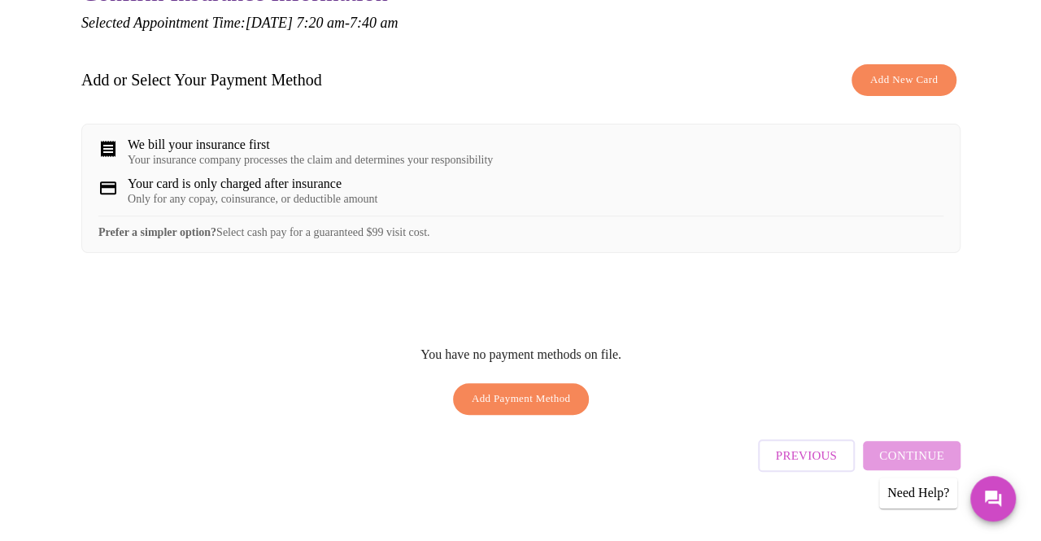
scroll to position [229, 0]
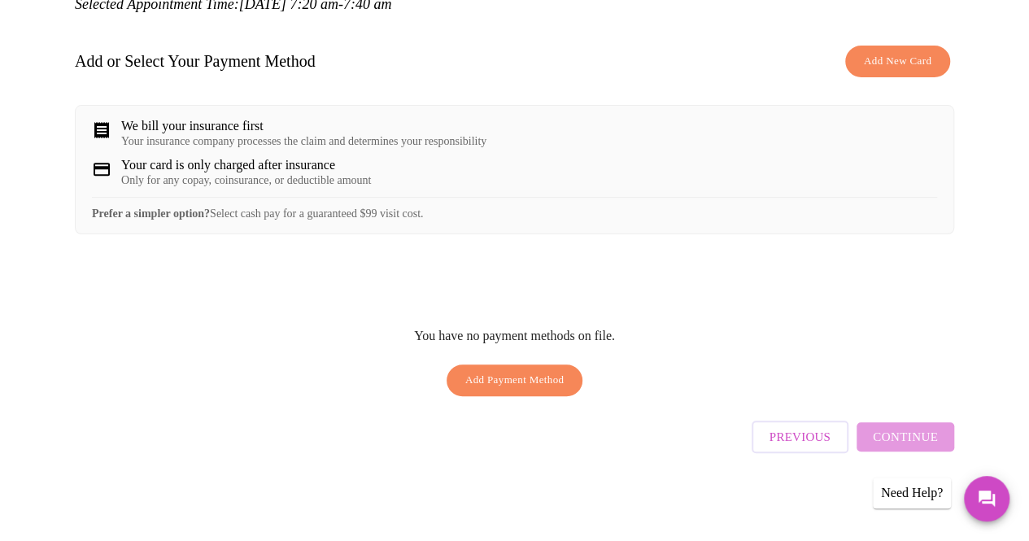
click at [914, 55] on span "Add New Card" at bounding box center [898, 61] width 68 height 19
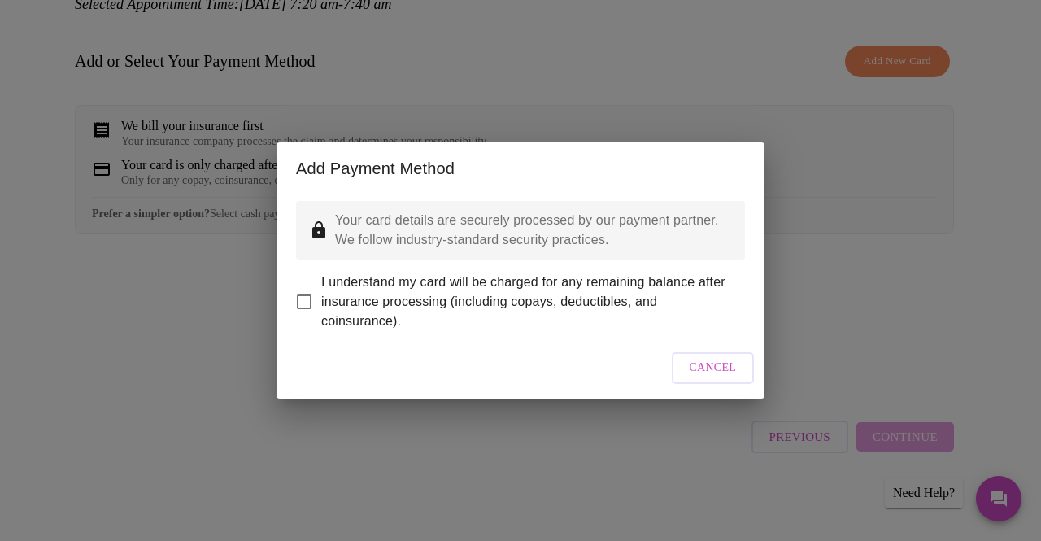
click at [307, 302] on input "I understand my card will be charged for any remaining balance after insurance …" at bounding box center [304, 302] width 34 height 34
checkbox input "true"
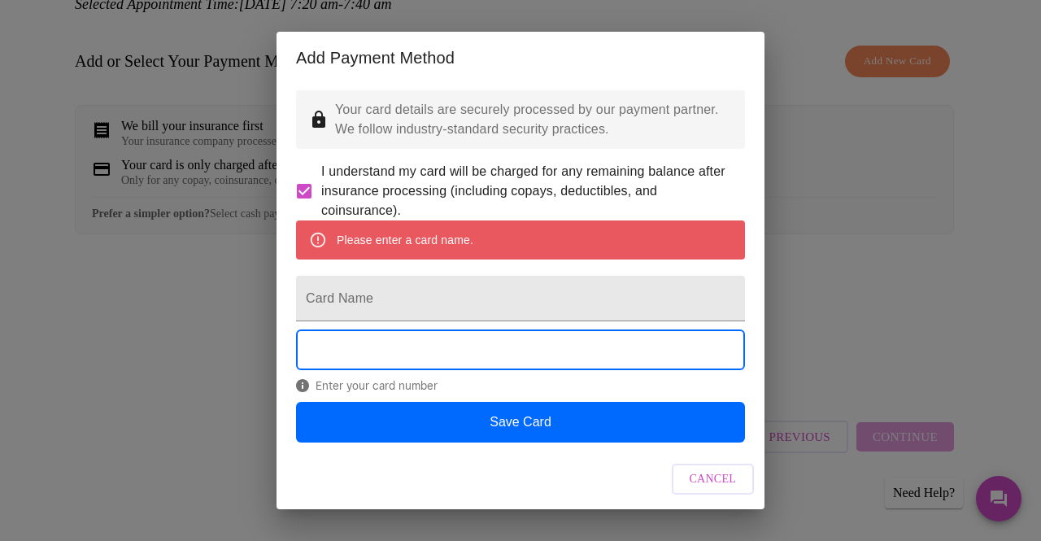
click at [455, 255] on div "Please enter a card name." at bounding box center [405, 239] width 137 height 29
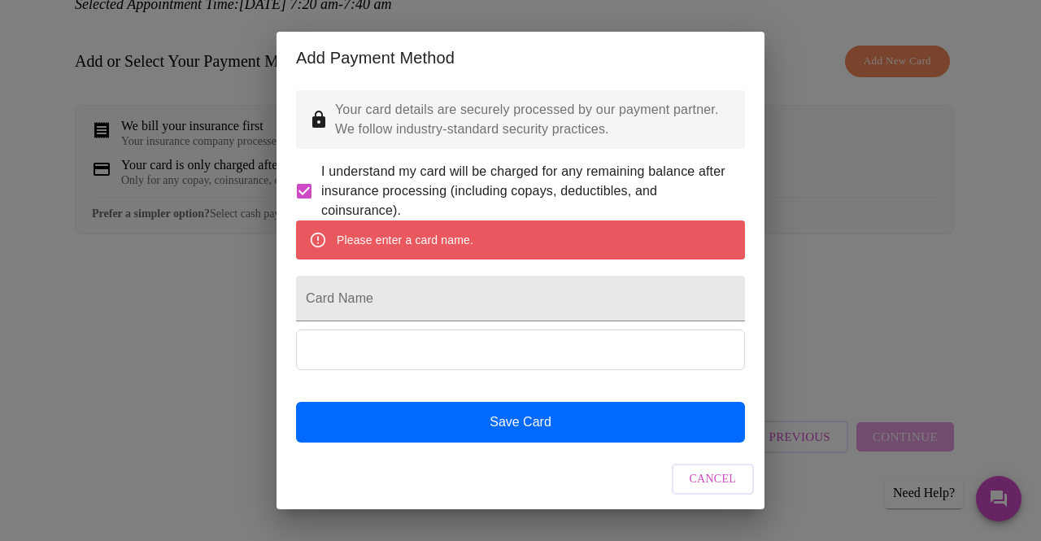
scroll to position [31, 0]
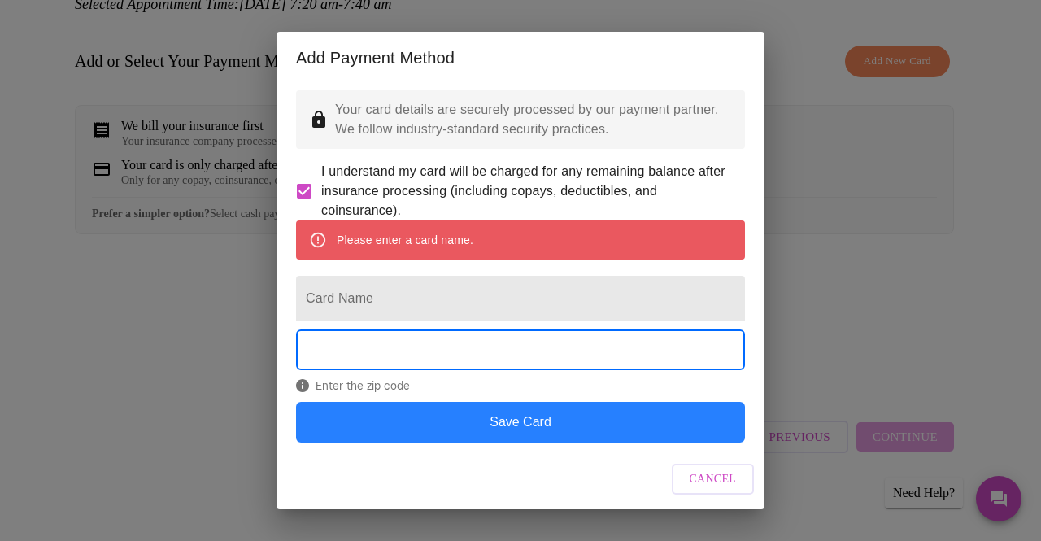
click at [548, 437] on button "Save Card" at bounding box center [520, 422] width 449 height 41
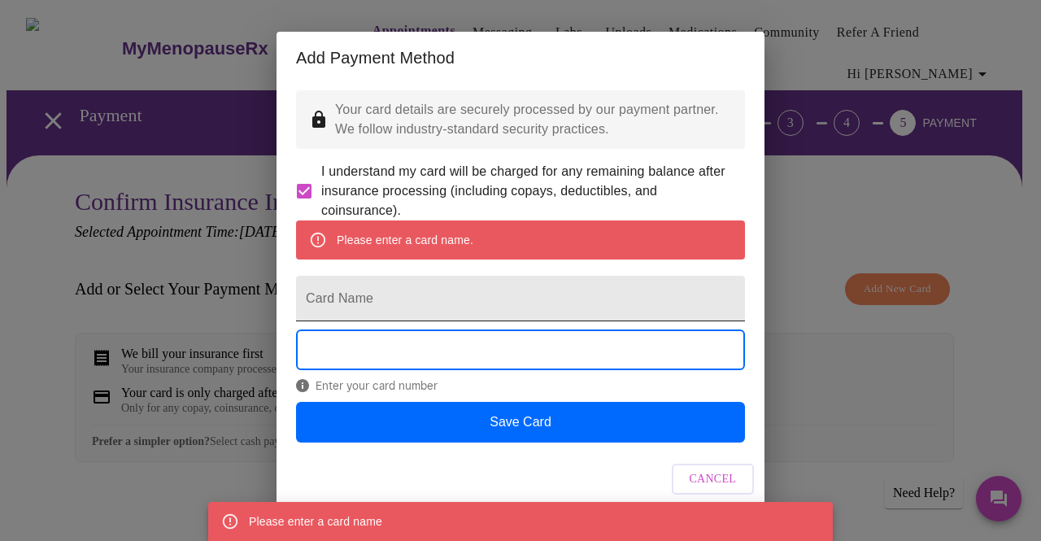
click at [429, 294] on input "Card Name" at bounding box center [520, 299] width 449 height 46
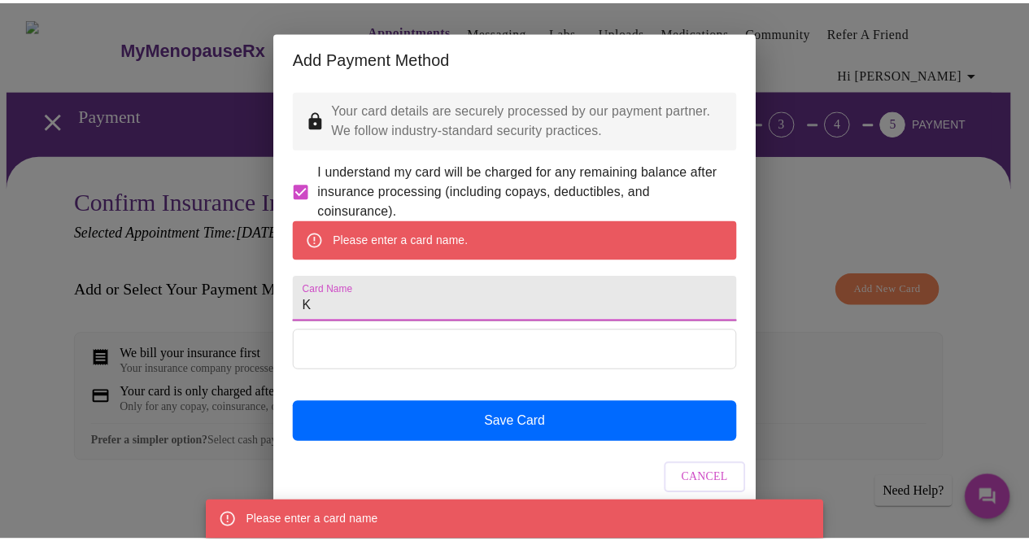
scroll to position [0, 0]
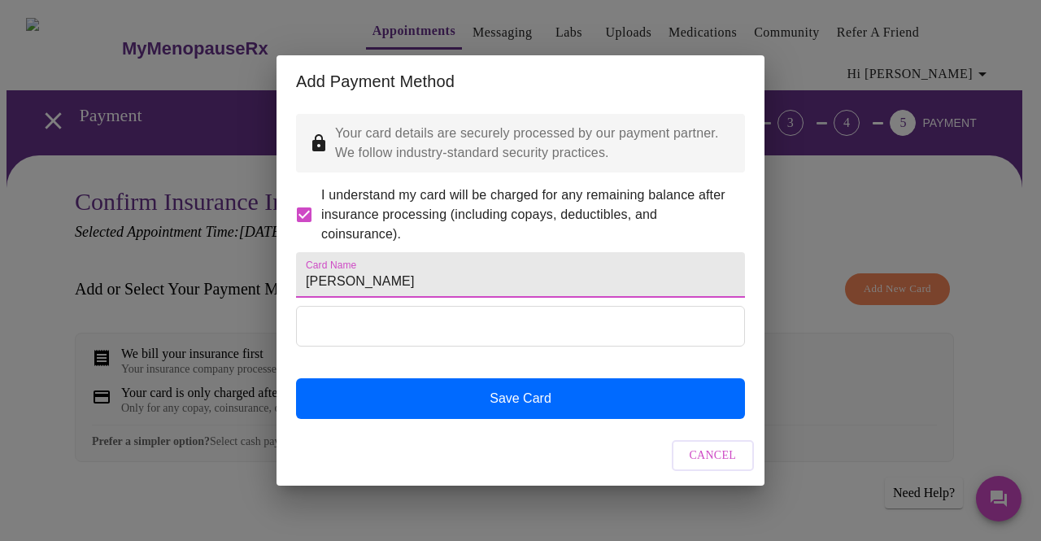
type input "[PERSON_NAME]"
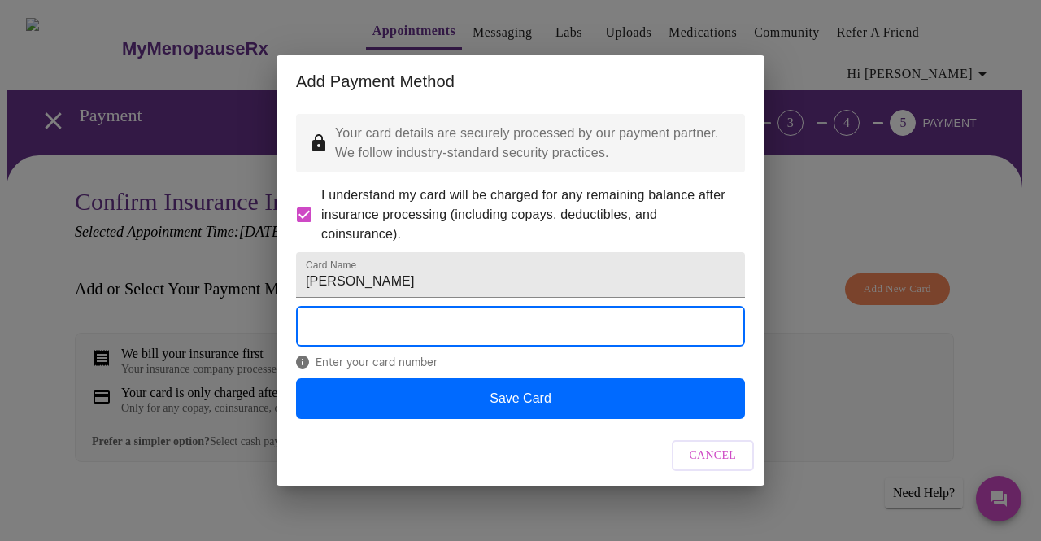
click at [662, 365] on div "Enter your card number" at bounding box center [520, 342] width 449 height 72
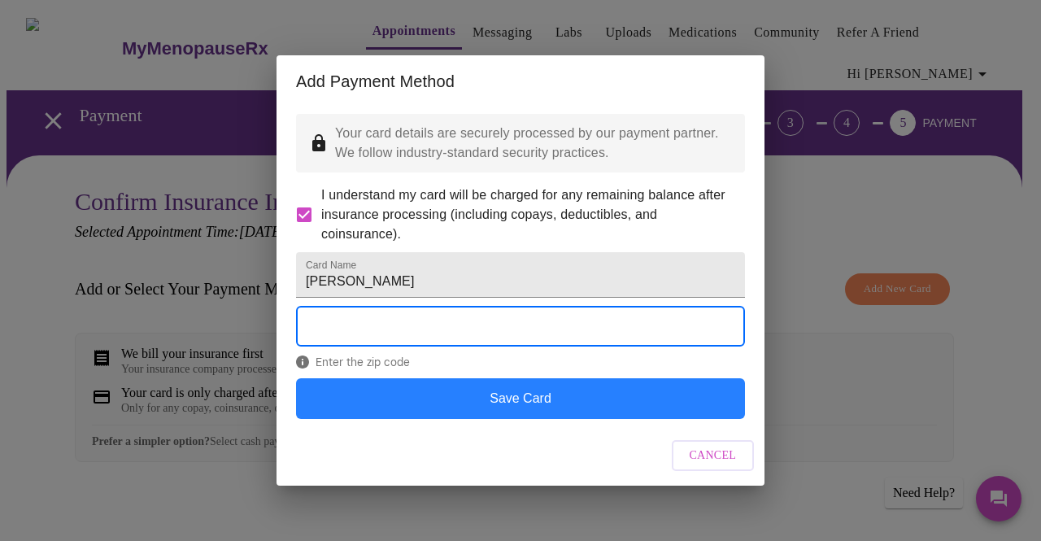
click at [564, 419] on button "Save Card" at bounding box center [520, 398] width 449 height 41
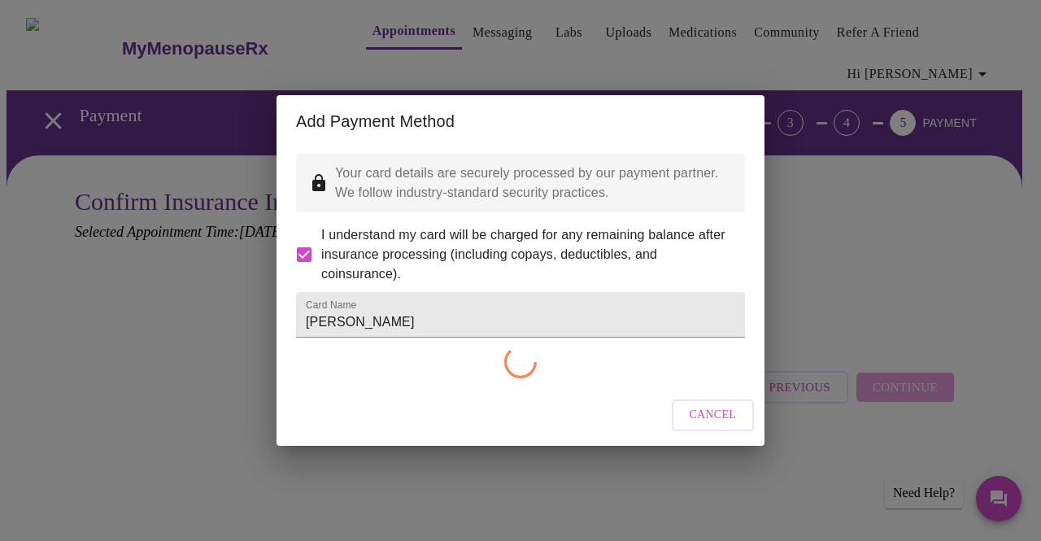
checkbox input "false"
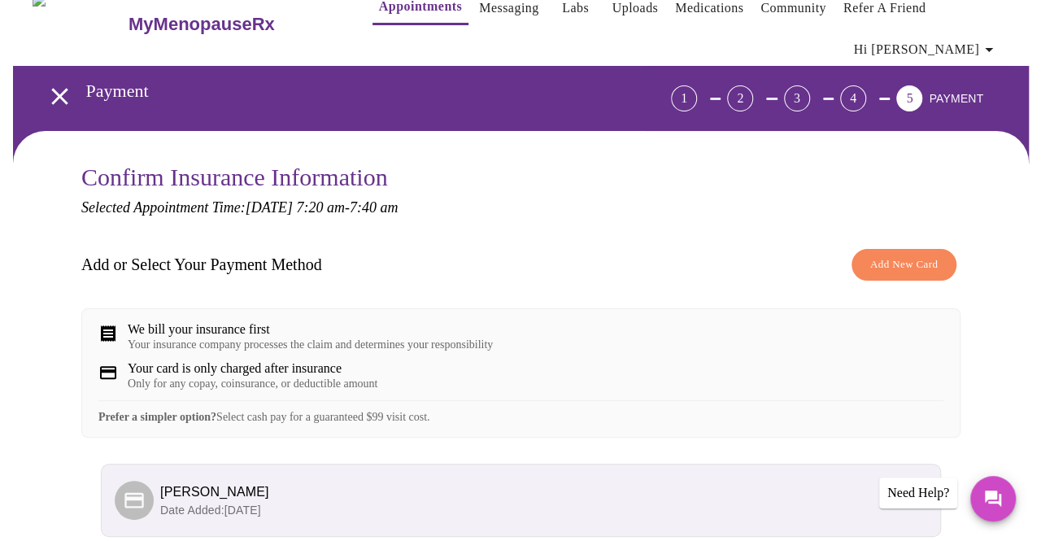
scroll to position [106, 0]
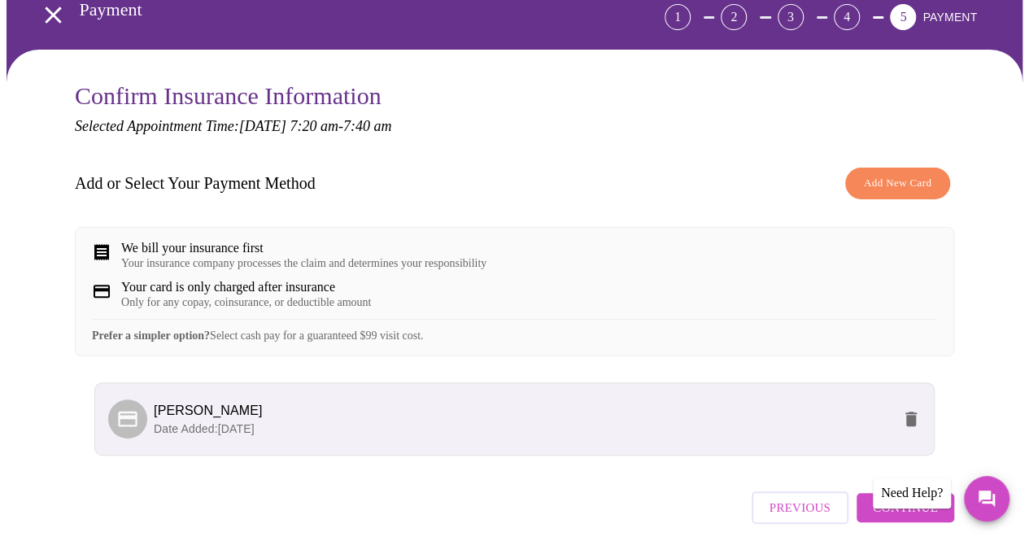
click at [938, 518] on span "Continue" at bounding box center [905, 507] width 65 height 21
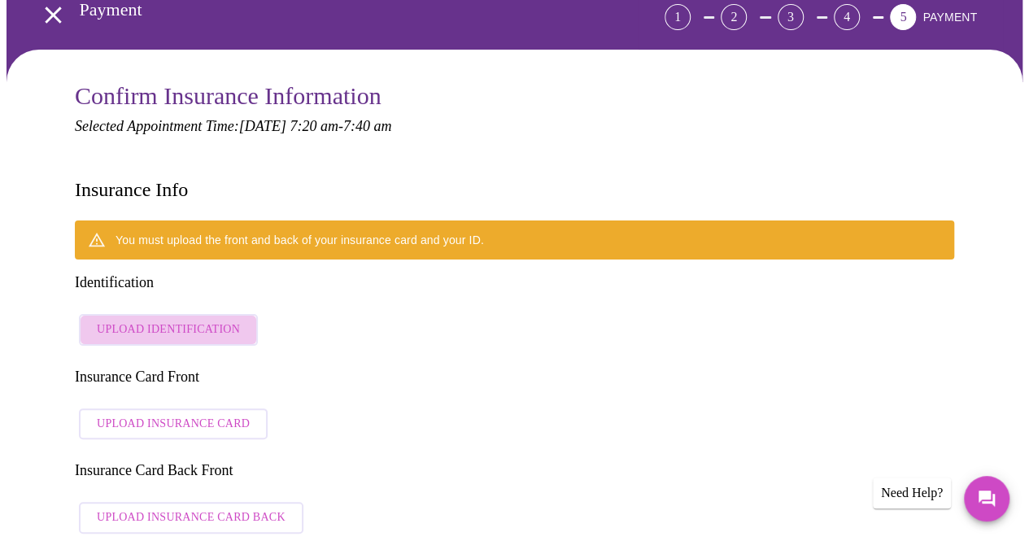
click at [163, 320] on span "Upload Identification" at bounding box center [168, 330] width 143 height 20
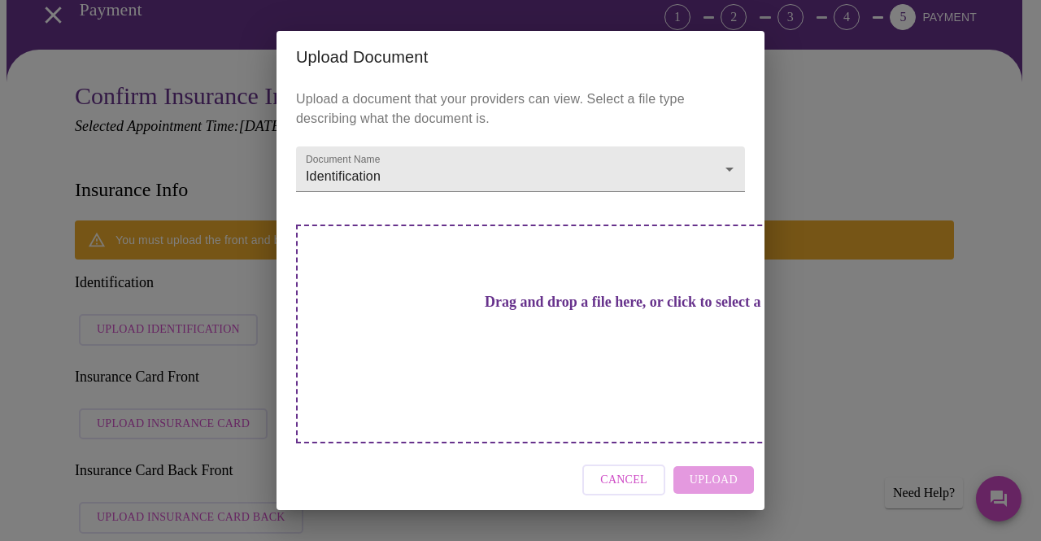
click at [521, 311] on h3 "Drag and drop a file here, or click to select a file" at bounding box center [634, 302] width 449 height 17
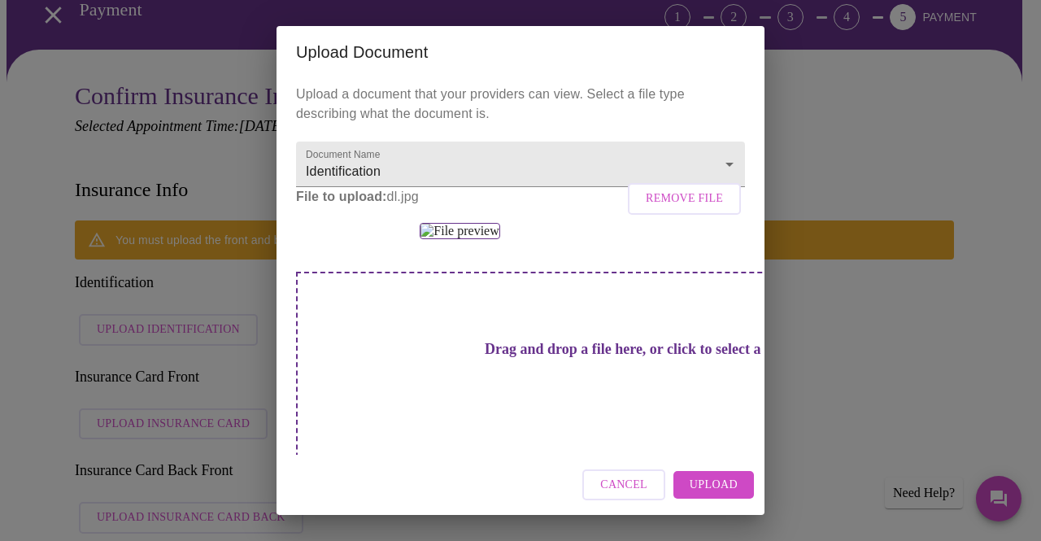
click at [714, 477] on span "Upload" at bounding box center [714, 485] width 48 height 20
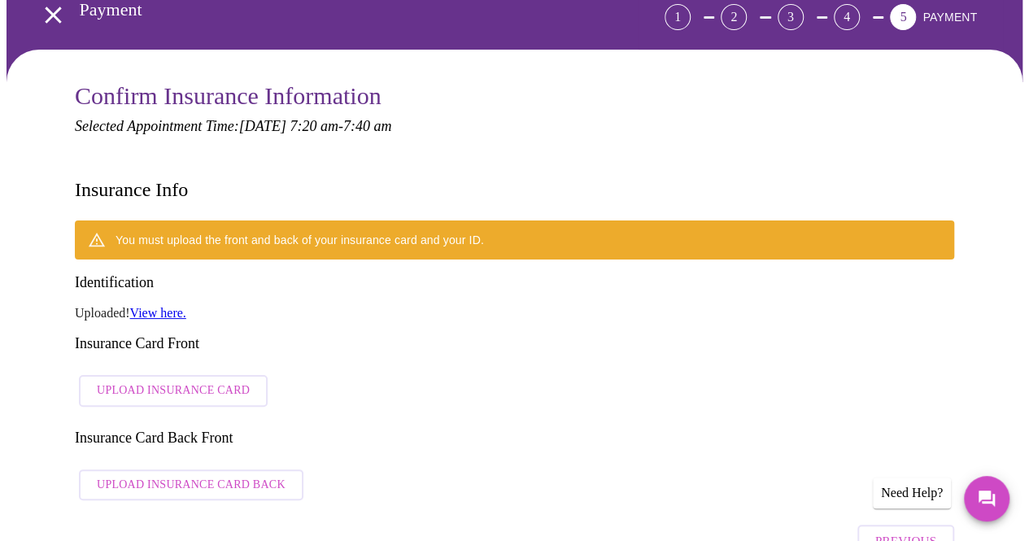
click at [218, 381] on span "Upload Insurance Card" at bounding box center [173, 391] width 153 height 20
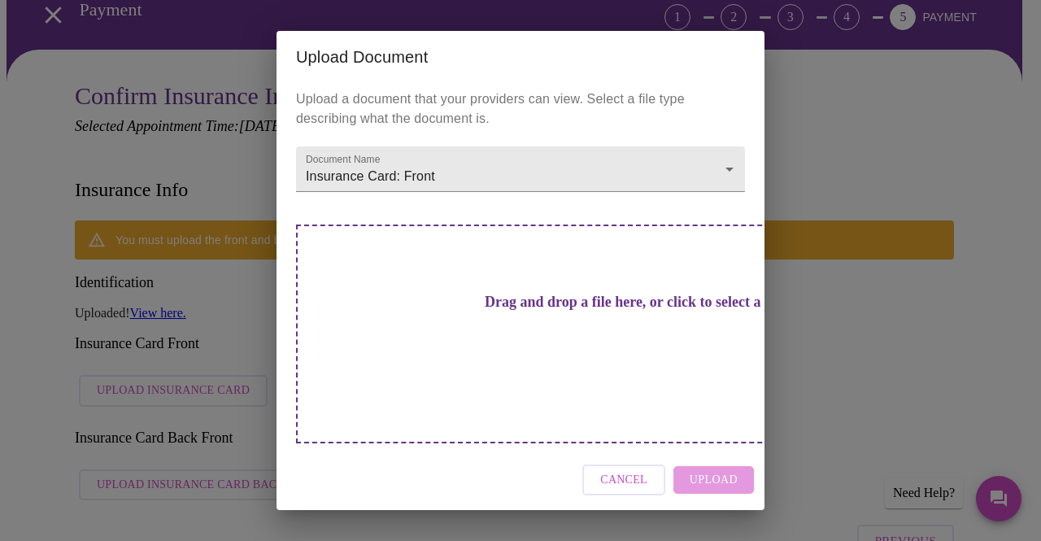
click at [722, 455] on div "Cancel Upload" at bounding box center [521, 480] width 488 height 61
click at [656, 344] on div "Drag and drop a file here, or click to select a file" at bounding box center [634, 333] width 677 height 219
click at [613, 470] on span "Cancel" at bounding box center [623, 480] width 47 height 20
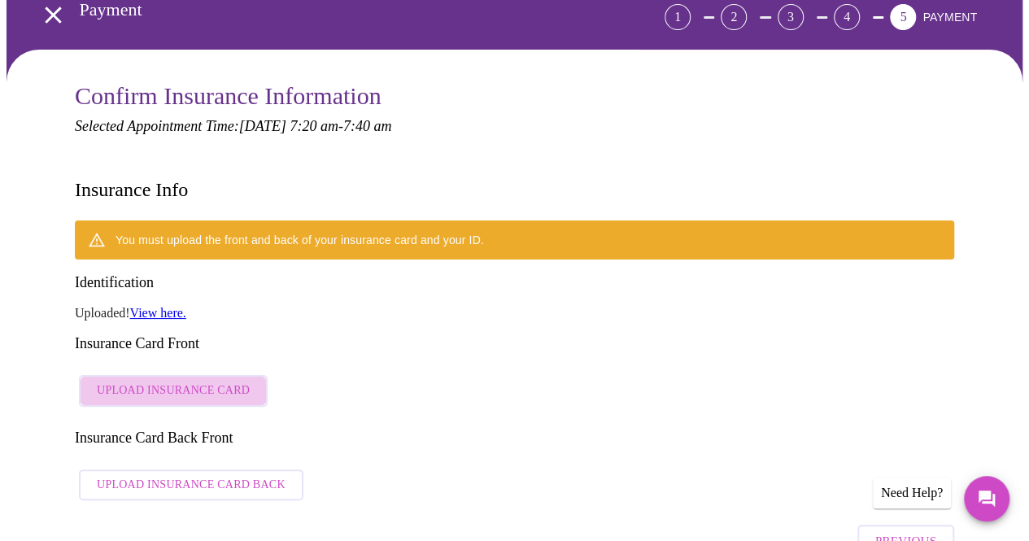
click at [200, 381] on span "Upload Insurance Card" at bounding box center [173, 391] width 153 height 20
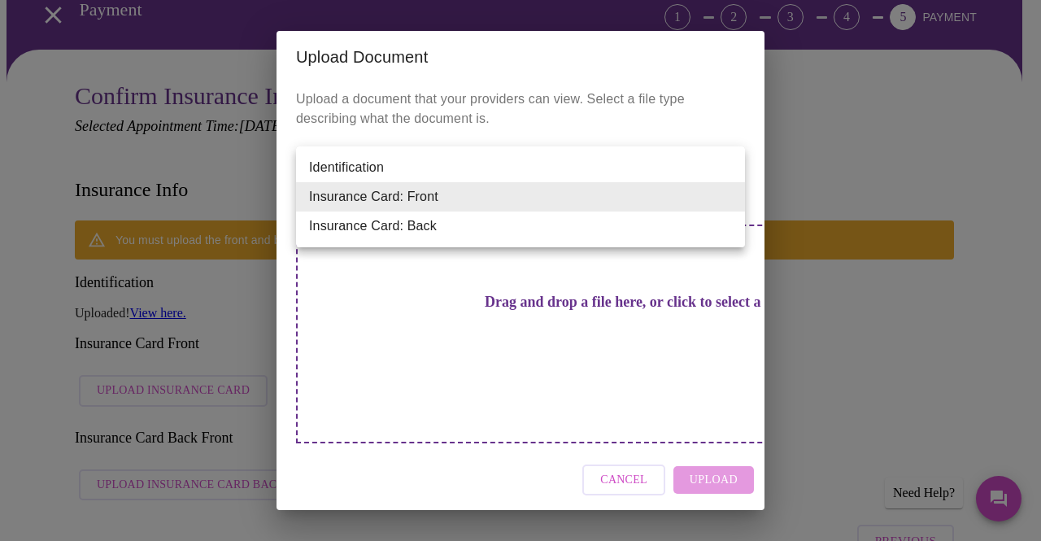
click at [633, 396] on div at bounding box center [520, 270] width 1041 height 541
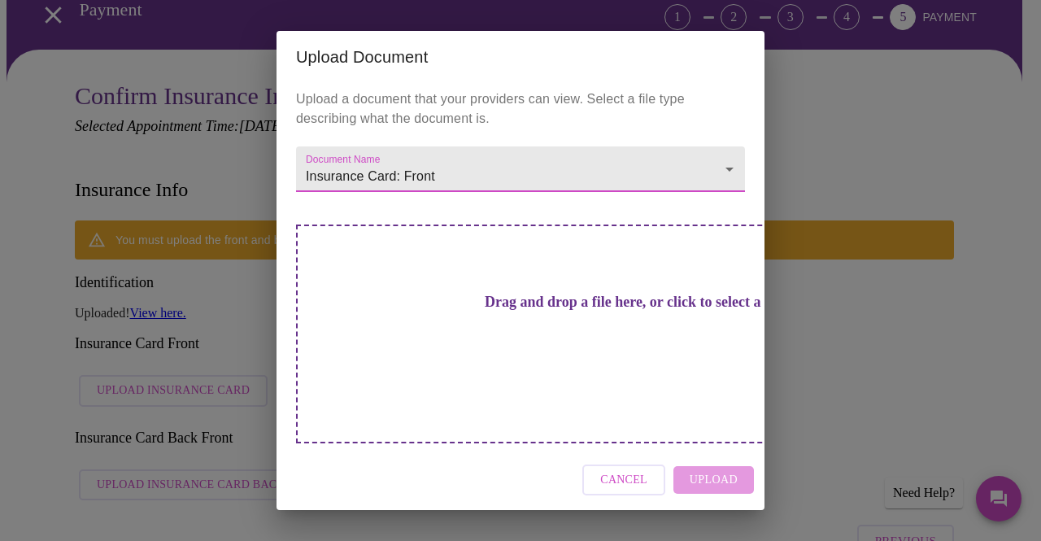
click at [713, 450] on div "Cancel Upload" at bounding box center [521, 480] width 488 height 61
click at [709, 450] on div "Cancel Upload" at bounding box center [521, 480] width 488 height 61
click at [532, 251] on div "Upload a document that your providers can view. Select a file type describing w…" at bounding box center [521, 266] width 488 height 367
click at [515, 311] on h3 "Drag and drop a file here, or click to select a file" at bounding box center [634, 302] width 449 height 17
click at [654, 464] on button "Cancel" at bounding box center [623, 480] width 83 height 32
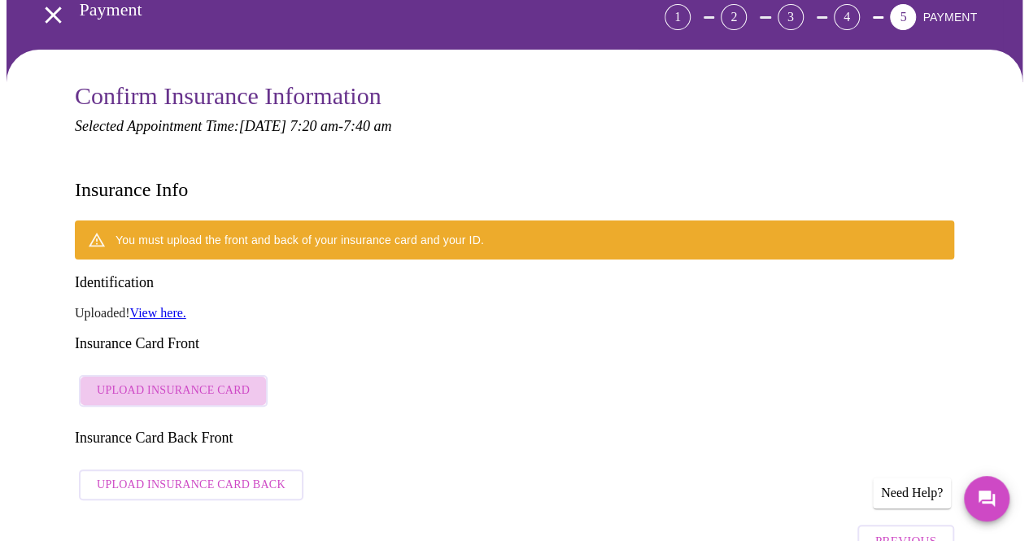
click at [218, 381] on span "Upload Insurance Card" at bounding box center [173, 391] width 153 height 20
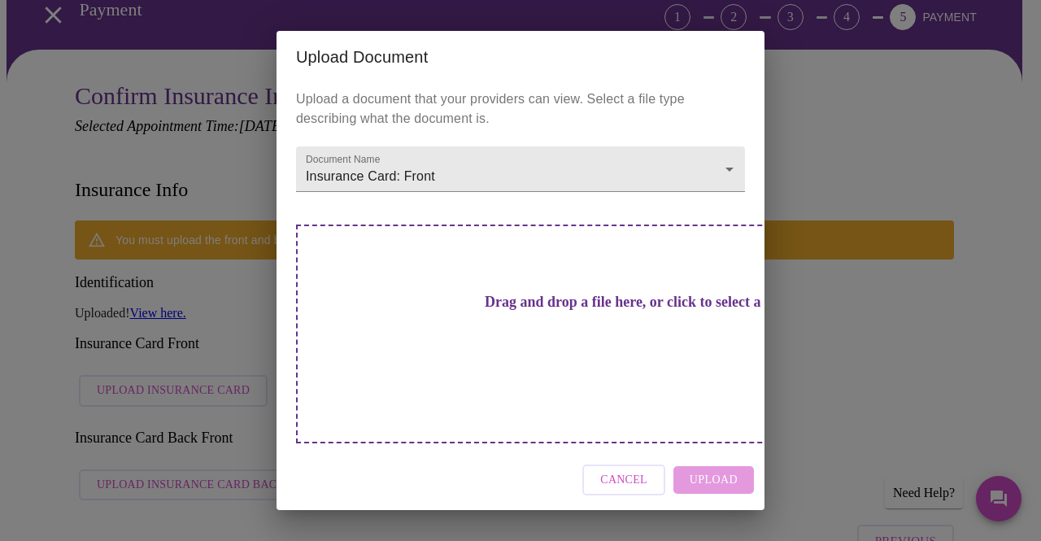
click at [693, 450] on div "Cancel Upload" at bounding box center [521, 480] width 488 height 61
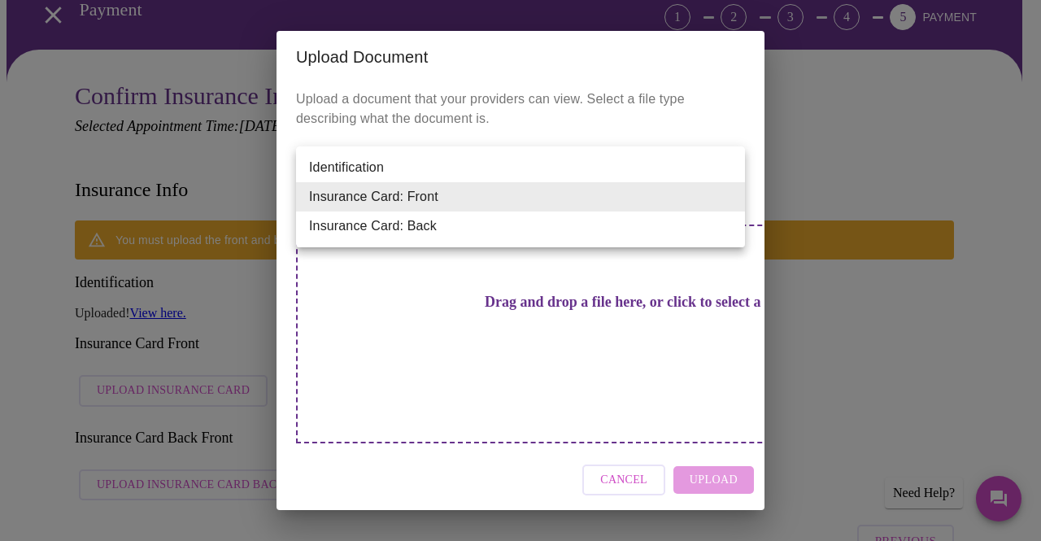
click at [442, 207] on li "Insurance Card: Front" at bounding box center [520, 196] width 449 height 29
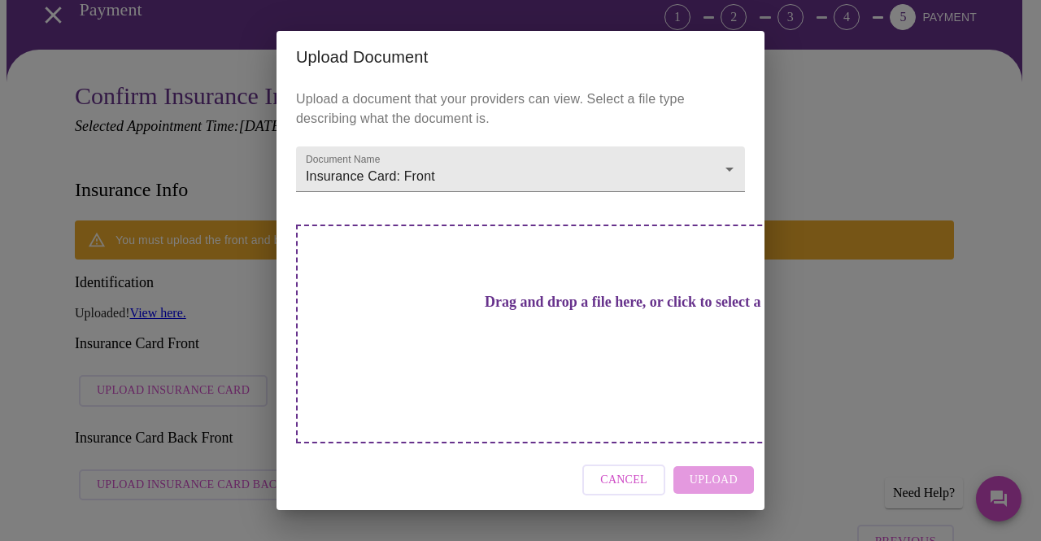
click at [706, 453] on div "Cancel Upload" at bounding box center [521, 480] width 488 height 61
click at [555, 311] on h3 "Drag and drop a file here, or click to select a file" at bounding box center [634, 302] width 449 height 17
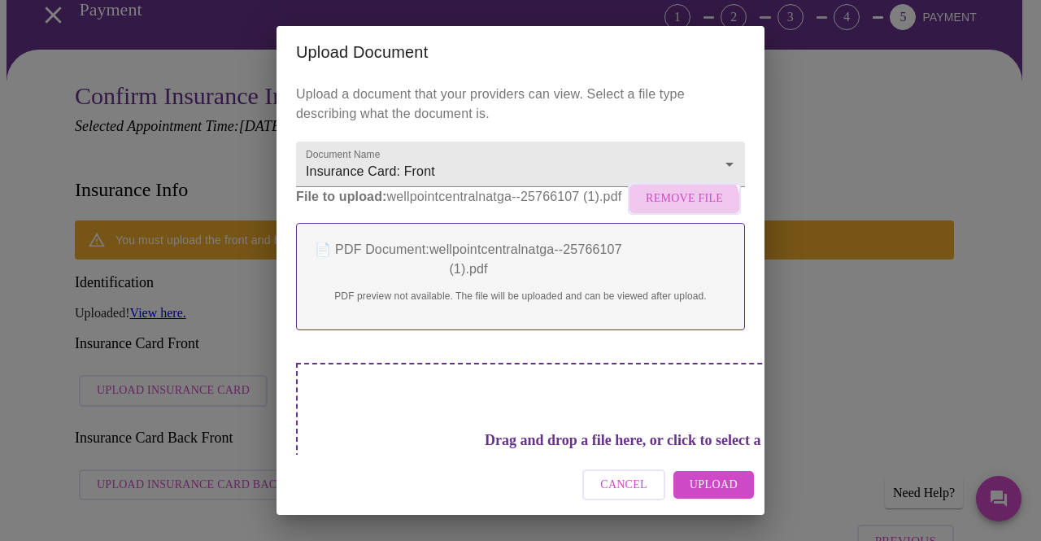
click at [675, 209] on span "Remove File" at bounding box center [684, 199] width 77 height 20
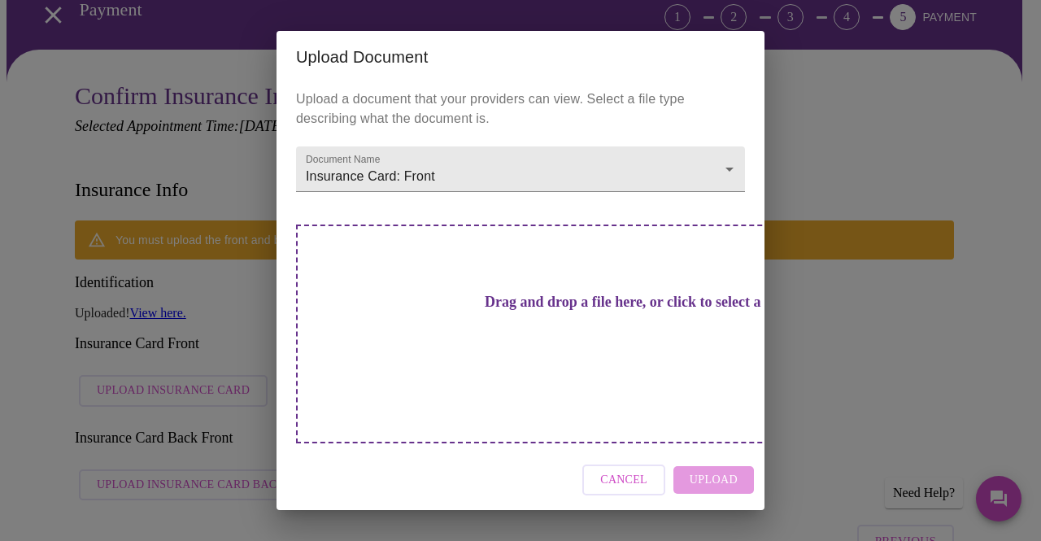
click at [469, 303] on div "Drag and drop a file here, or click to select a file" at bounding box center [634, 333] width 677 height 219
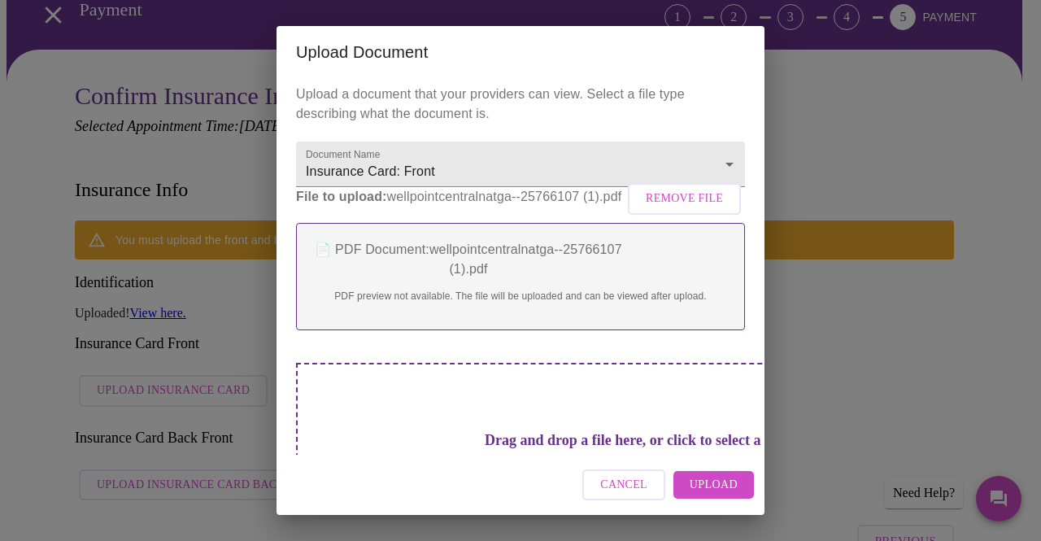
click at [566, 443] on h3 "Drag and drop a file here, or click to select a file" at bounding box center [634, 440] width 449 height 17
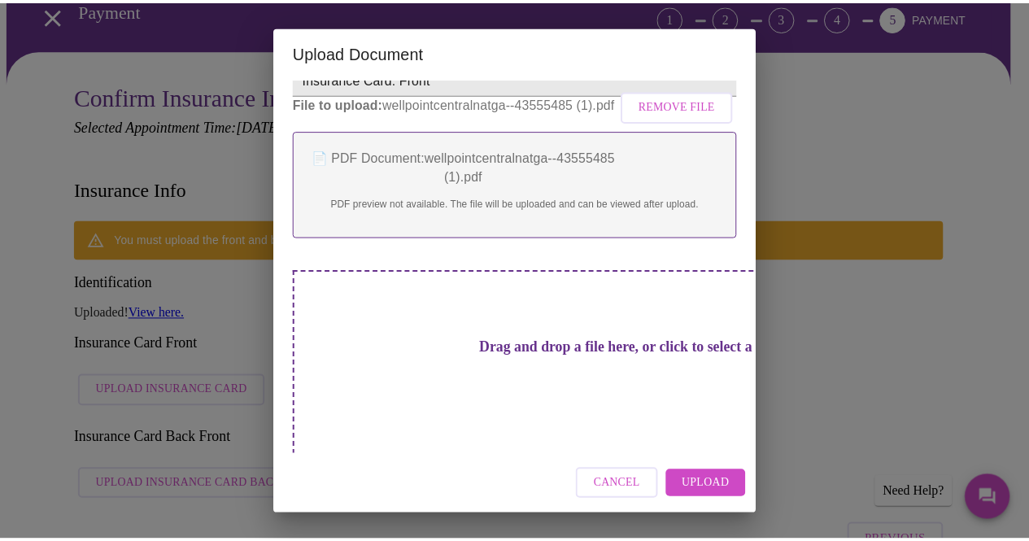
scroll to position [0, 0]
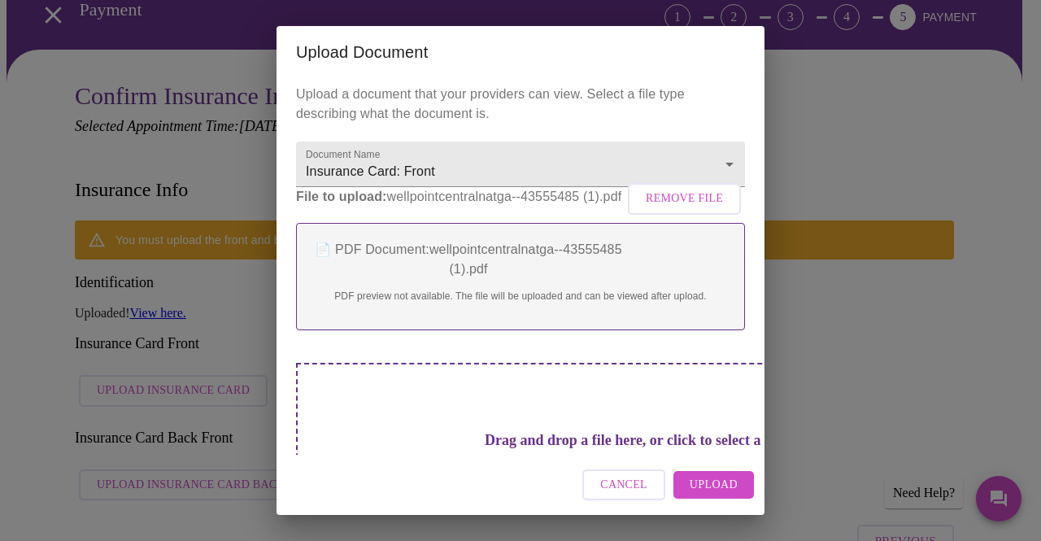
click at [699, 480] on span "Upload" at bounding box center [714, 485] width 48 height 20
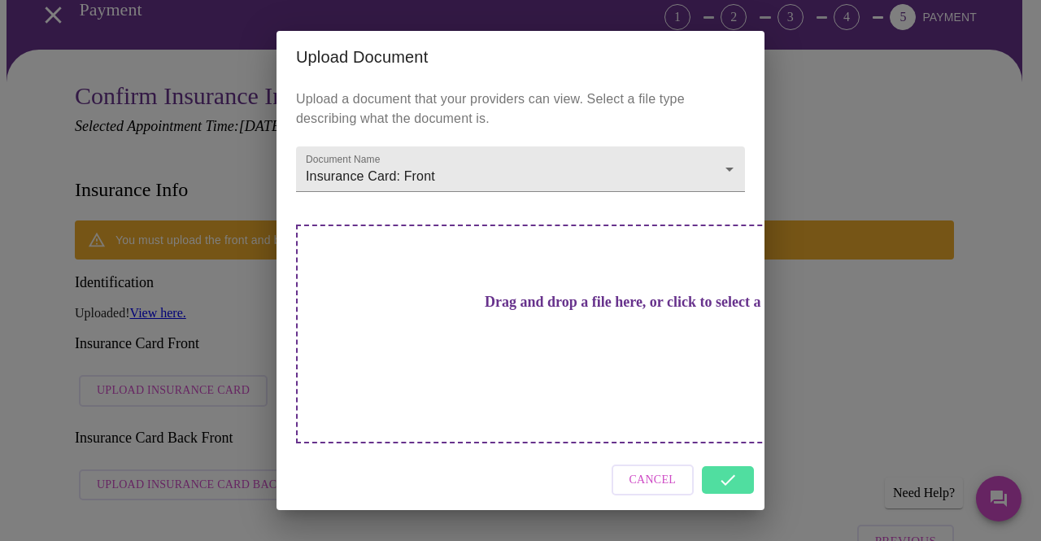
click at [716, 453] on div "Cancel" at bounding box center [521, 480] width 488 height 61
click at [730, 452] on div "Cancel" at bounding box center [521, 480] width 488 height 61
click at [828, 406] on div "Upload Document Upload a document that your providers can view. Select a file t…" at bounding box center [520, 270] width 1041 height 541
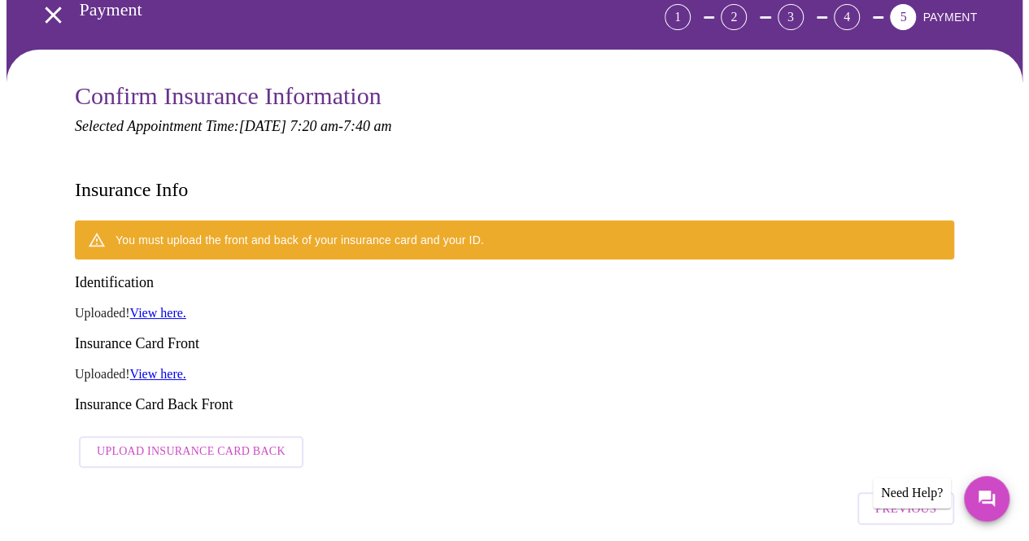
click at [177, 367] on link "View here." at bounding box center [158, 374] width 56 height 14
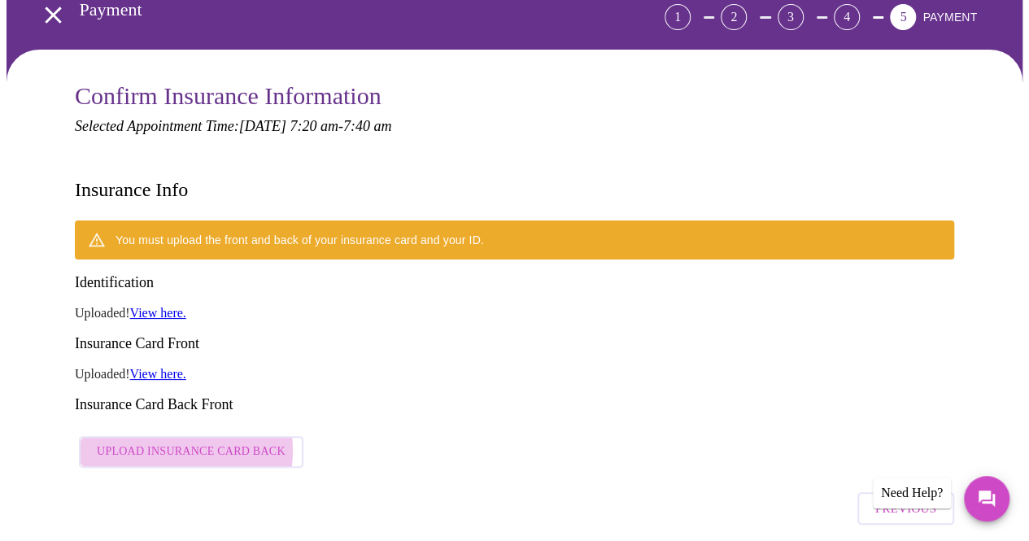
click at [162, 442] on span "Upload Insurance Card Back" at bounding box center [191, 452] width 189 height 20
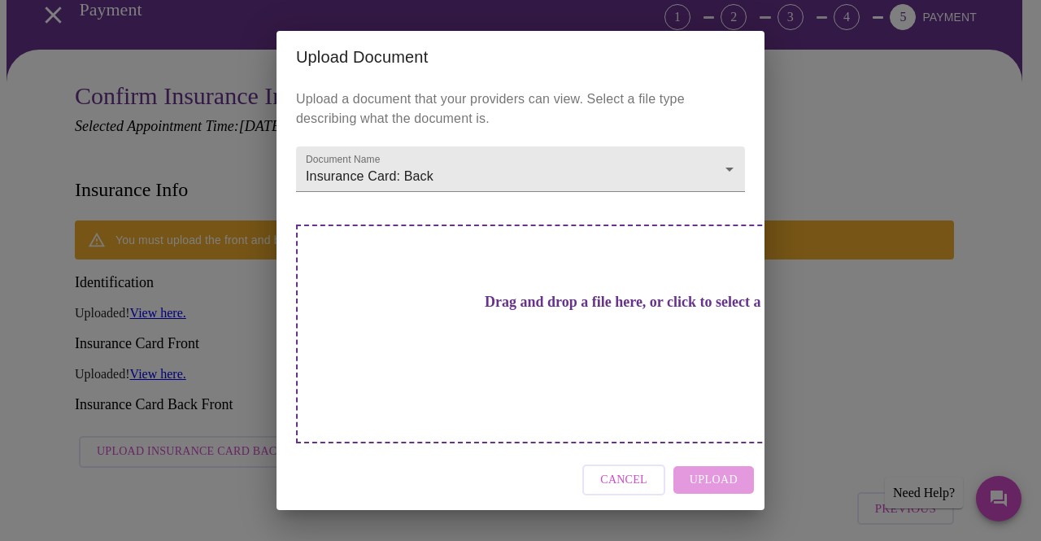
click at [486, 311] on h3 "Drag and drop a file here, or click to select a file" at bounding box center [634, 302] width 449 height 17
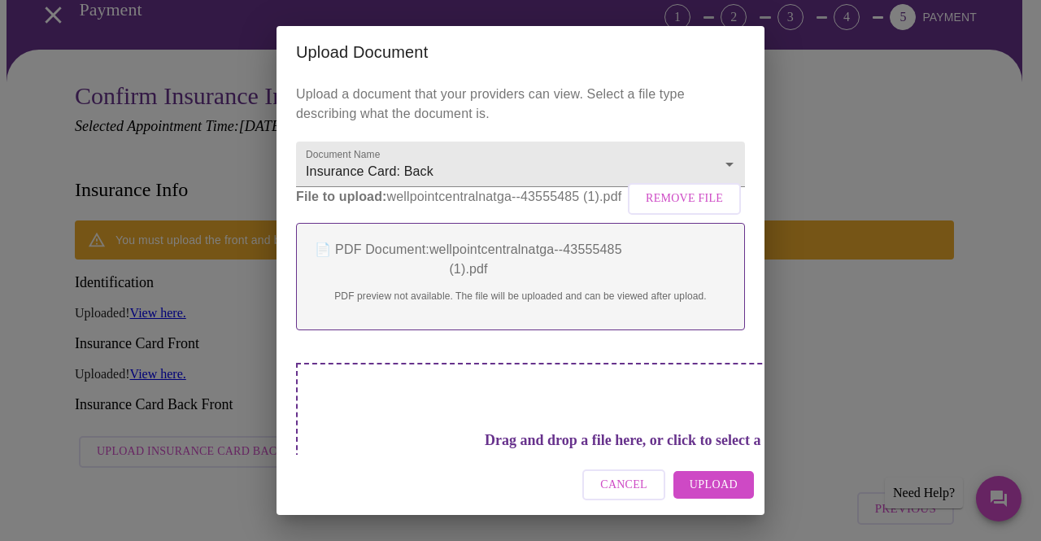
click at [714, 481] on span "Upload" at bounding box center [714, 485] width 48 height 20
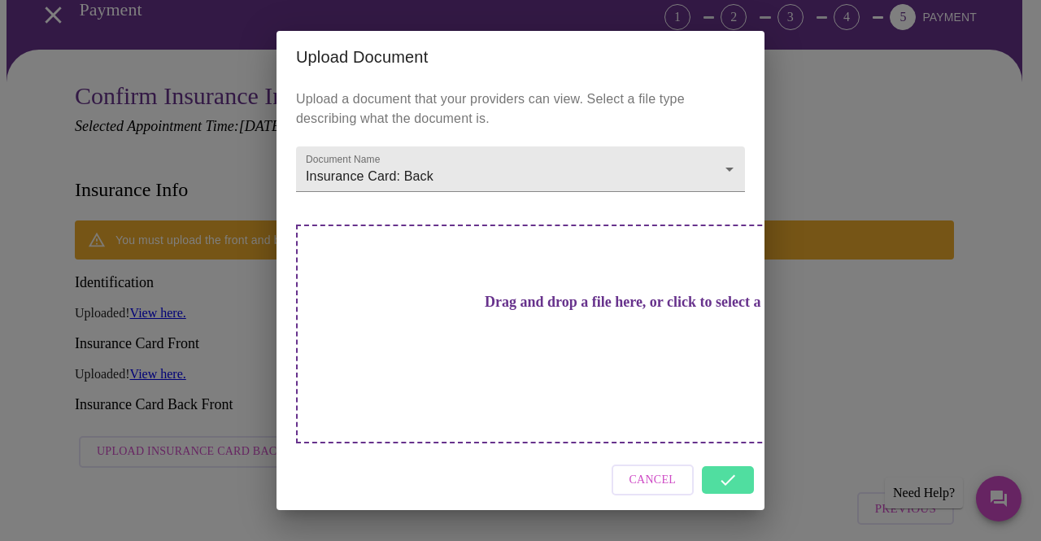
click at [720, 450] on div "Cancel" at bounding box center [521, 480] width 488 height 61
click at [248, 415] on div "Upload Document Upload a document that your providers can view. Select a file t…" at bounding box center [520, 270] width 1041 height 541
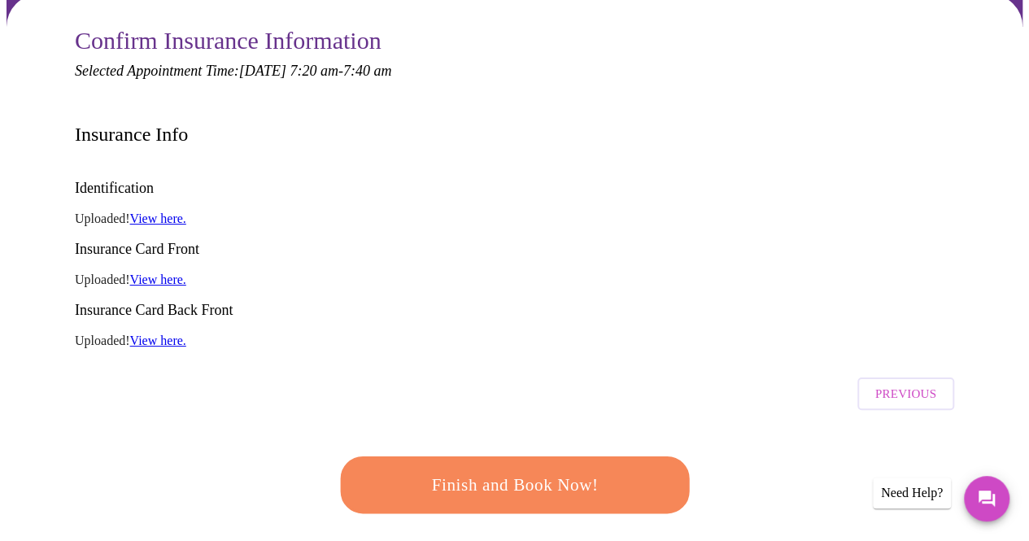
scroll to position [187, 0]
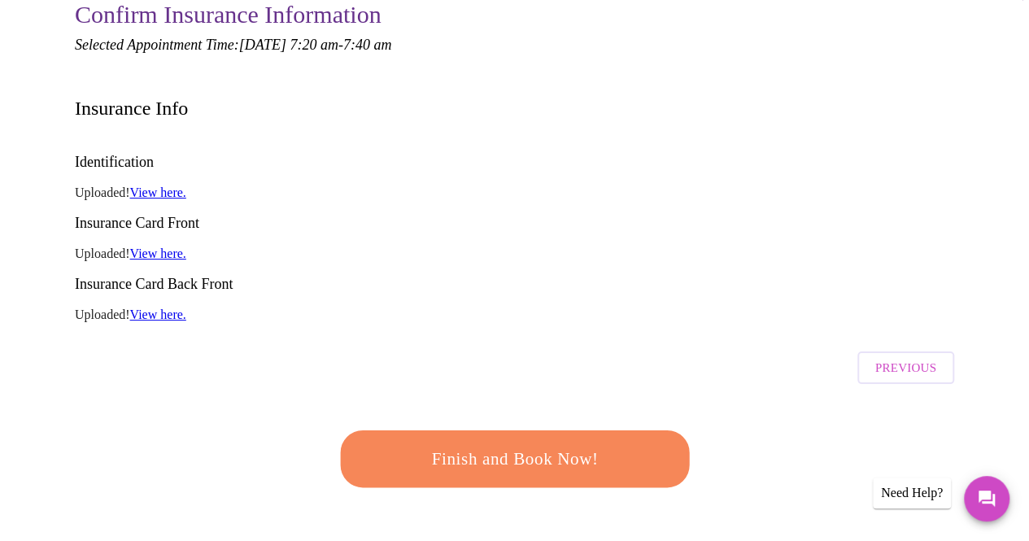
click at [174, 307] on link "View here." at bounding box center [158, 314] width 56 height 14
click at [525, 443] on span "Finish and Book Now!" at bounding box center [515, 459] width 316 height 32
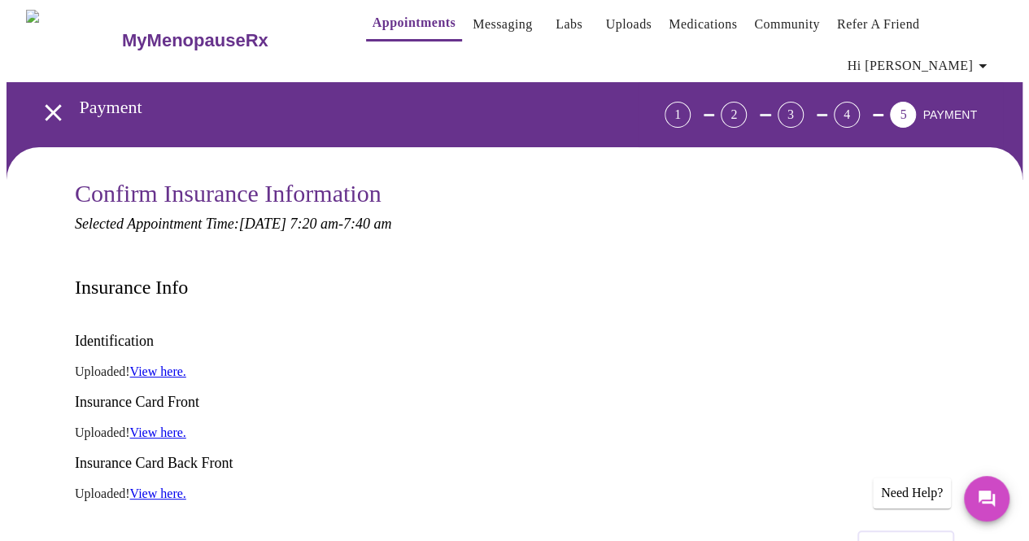
scroll to position [0, 0]
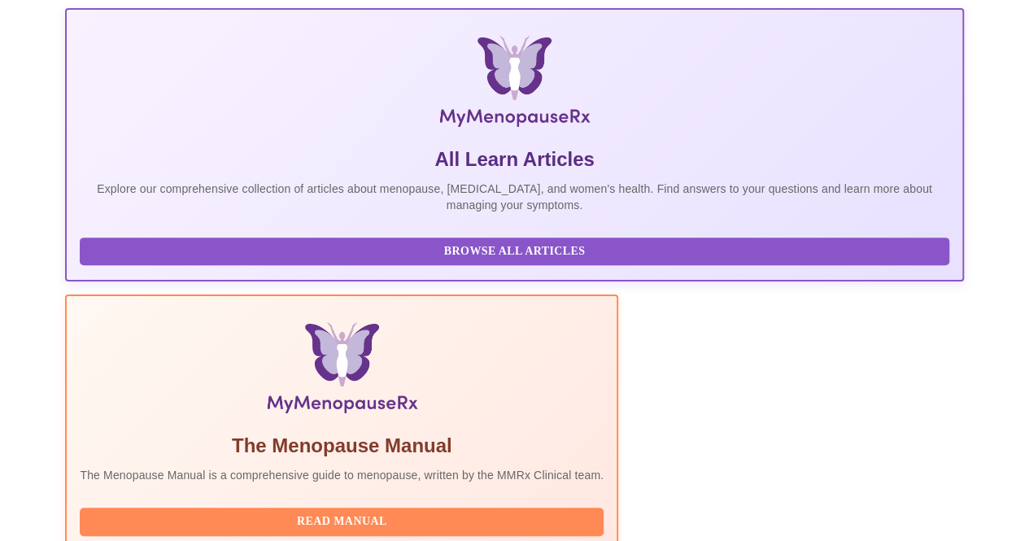
scroll to position [370, 0]
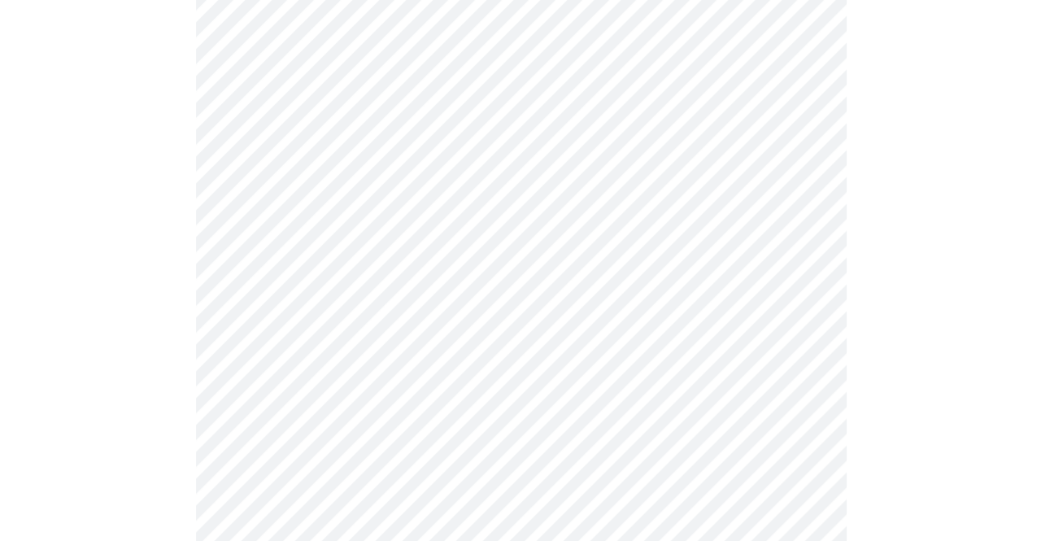
scroll to position [244, 0]
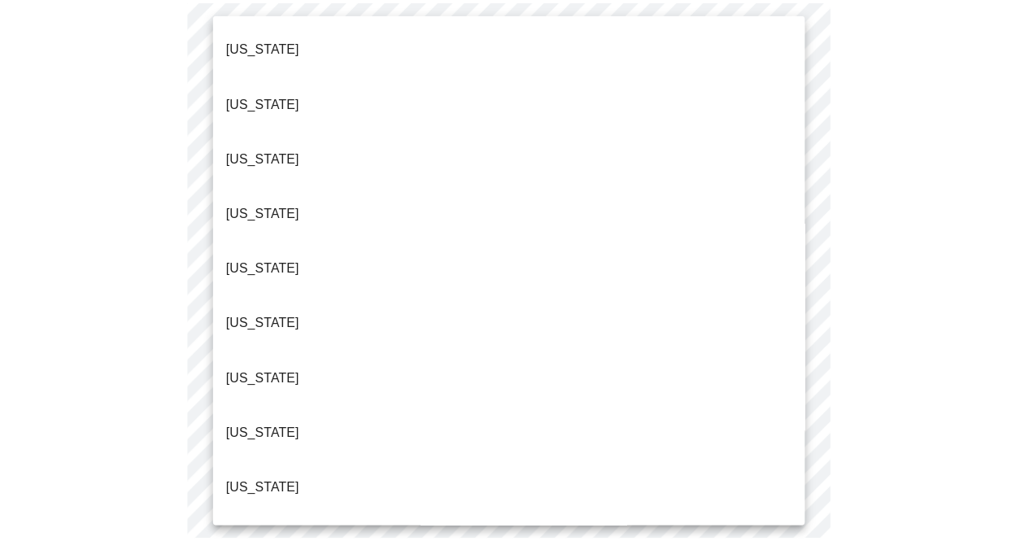
scroll to position [1612, 0]
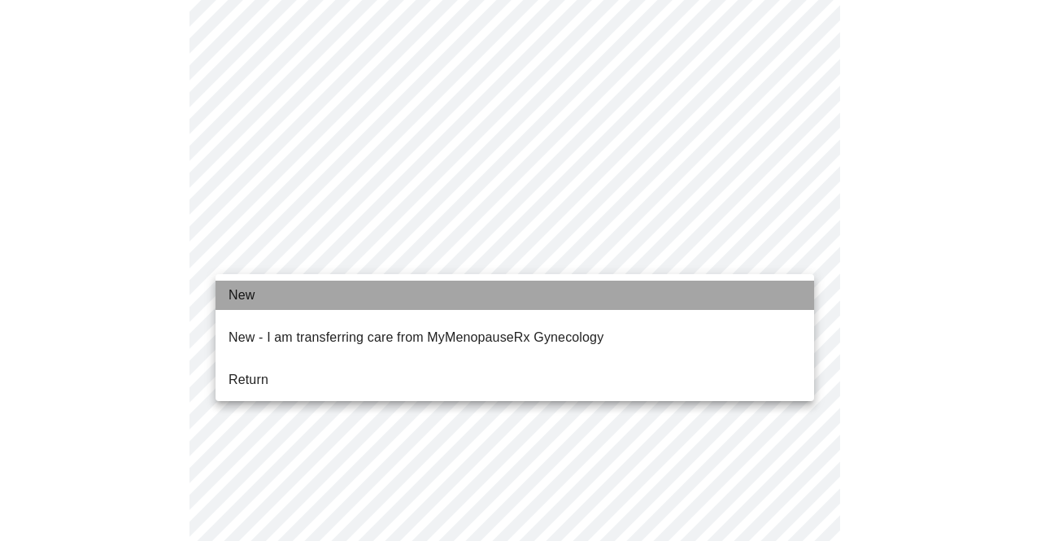
click at [350, 292] on li "New" at bounding box center [515, 295] width 599 height 29
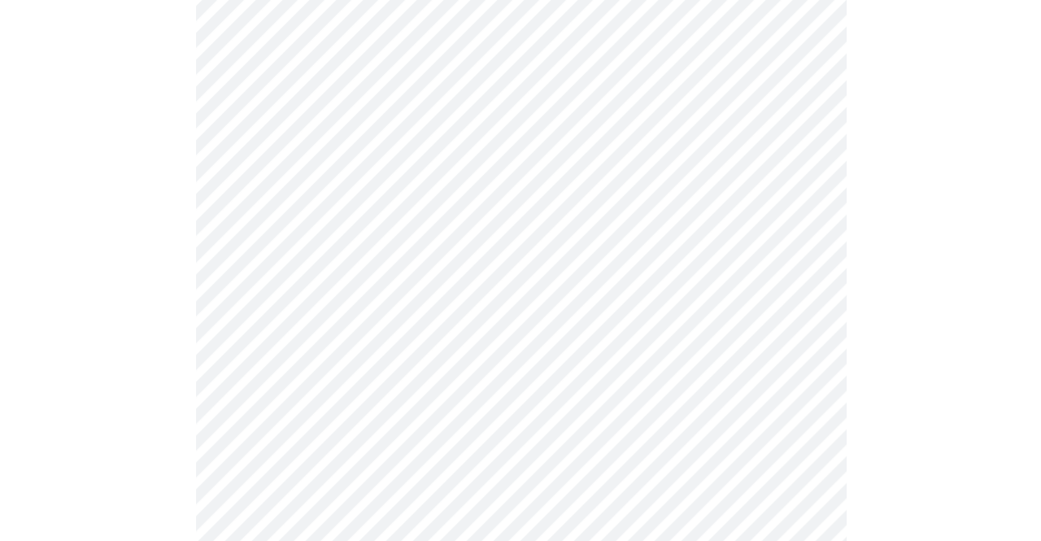
scroll to position [1063, 0]
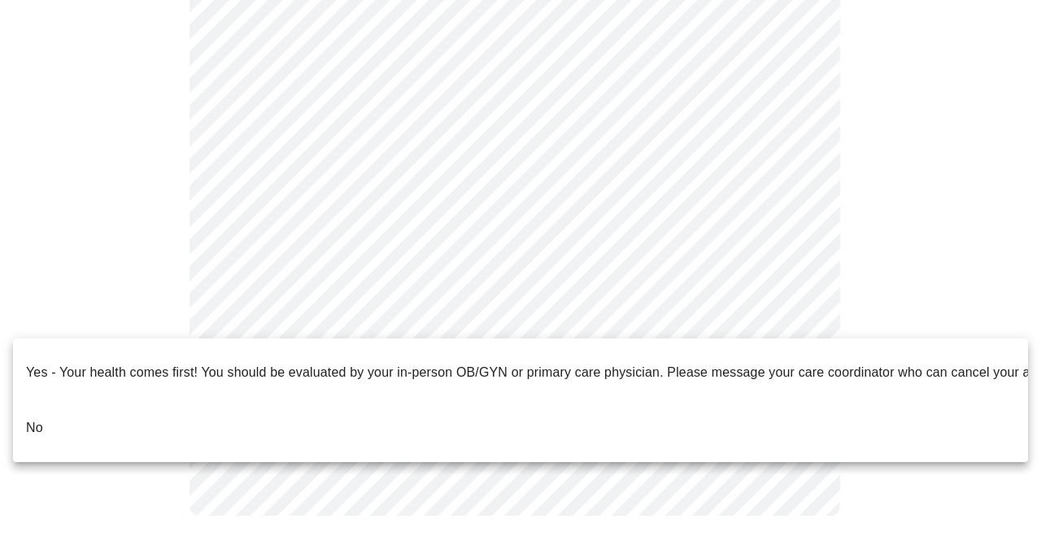
click at [362, 400] on li "No" at bounding box center [520, 427] width 1015 height 55
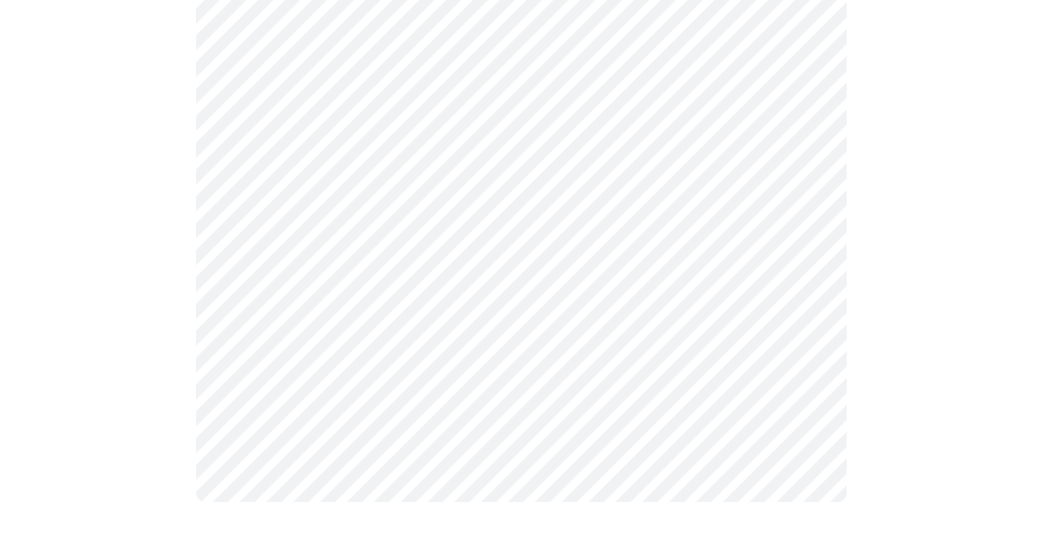
scroll to position [0, 0]
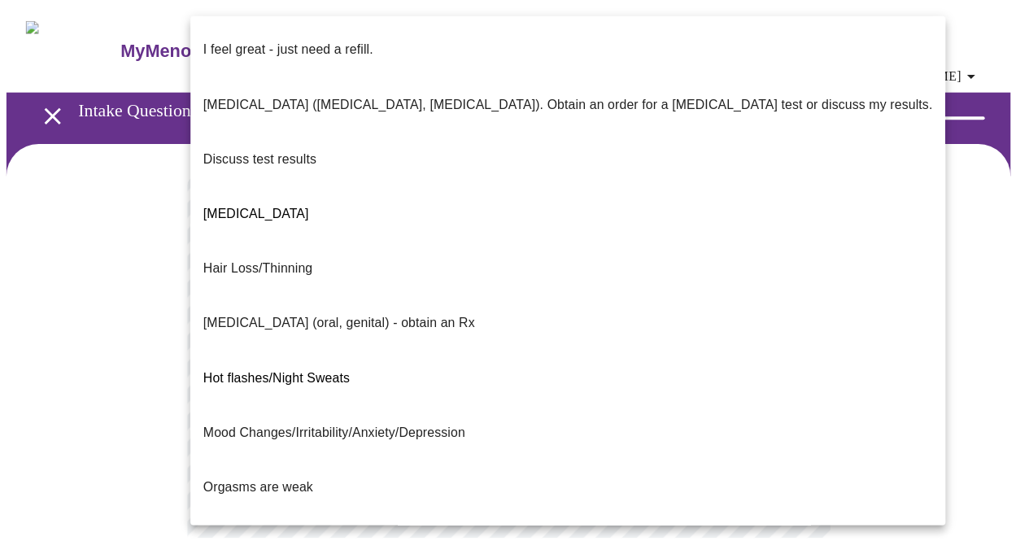
scroll to position [81, 0]
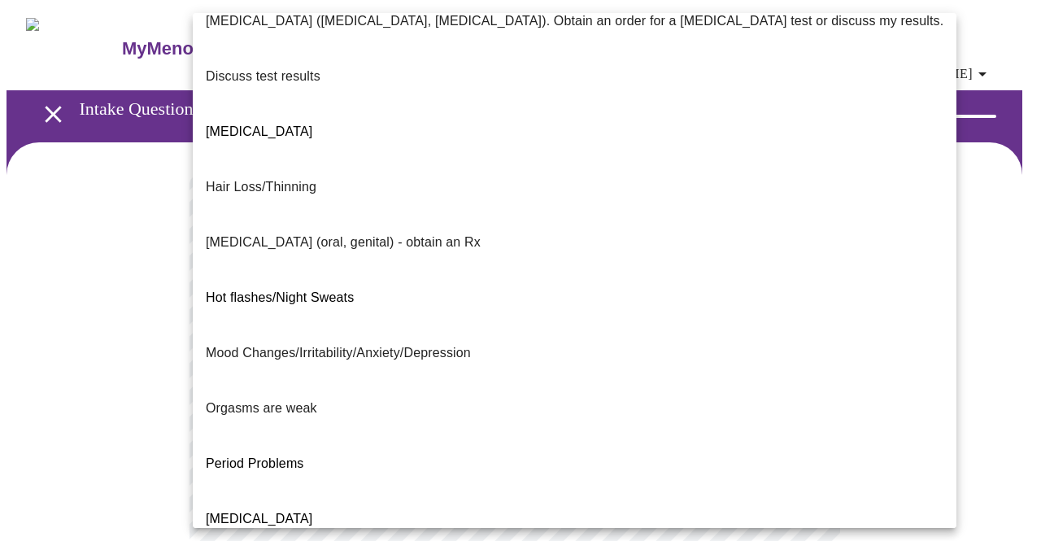
click at [447, 270] on li "Hot flashes/Night Sweats" at bounding box center [575, 297] width 764 height 55
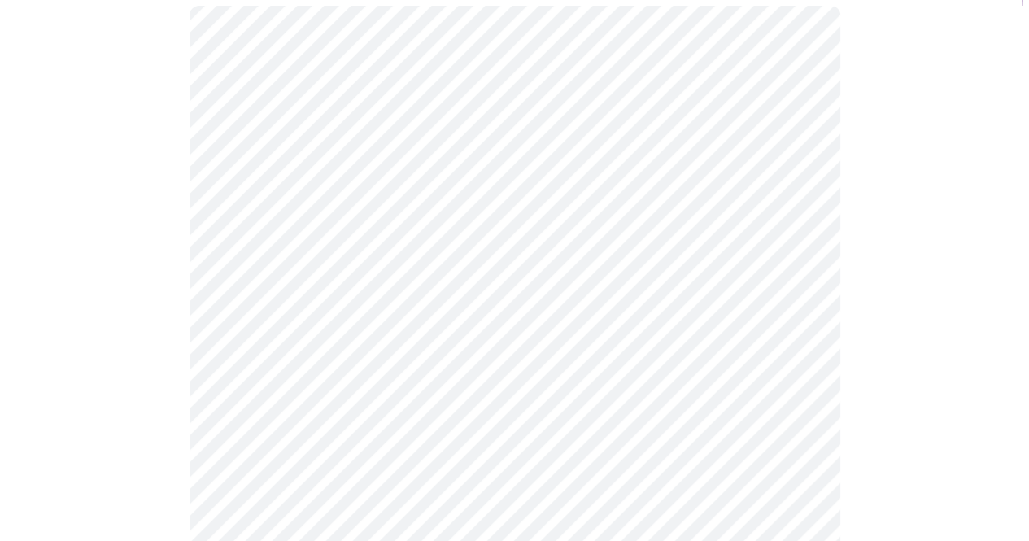
scroll to position [244, 0]
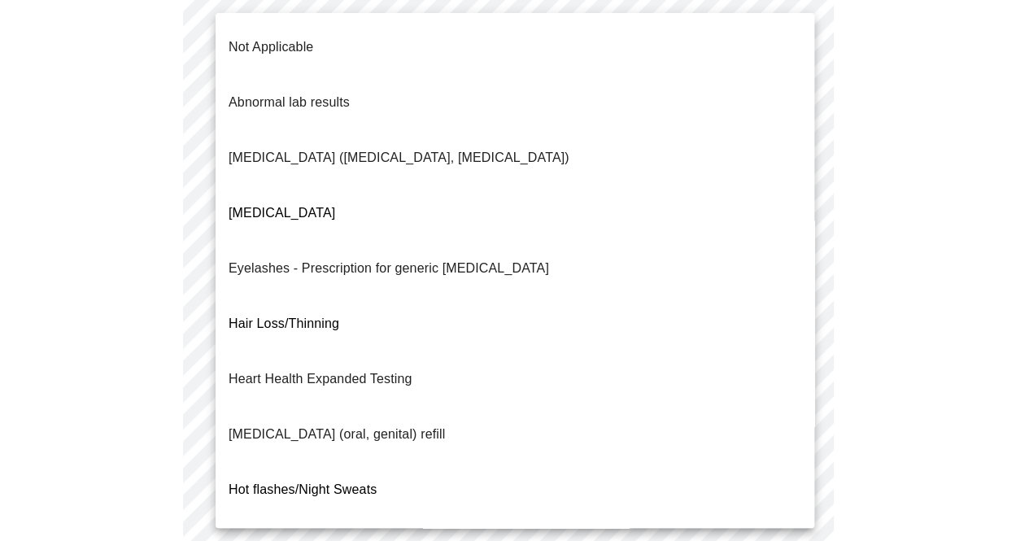
click at [394, 263] on body "MyMenopauseRx Appointments Messaging Labs Uploads Medications Community Refer a…" at bounding box center [515, 332] width 1016 height 1141
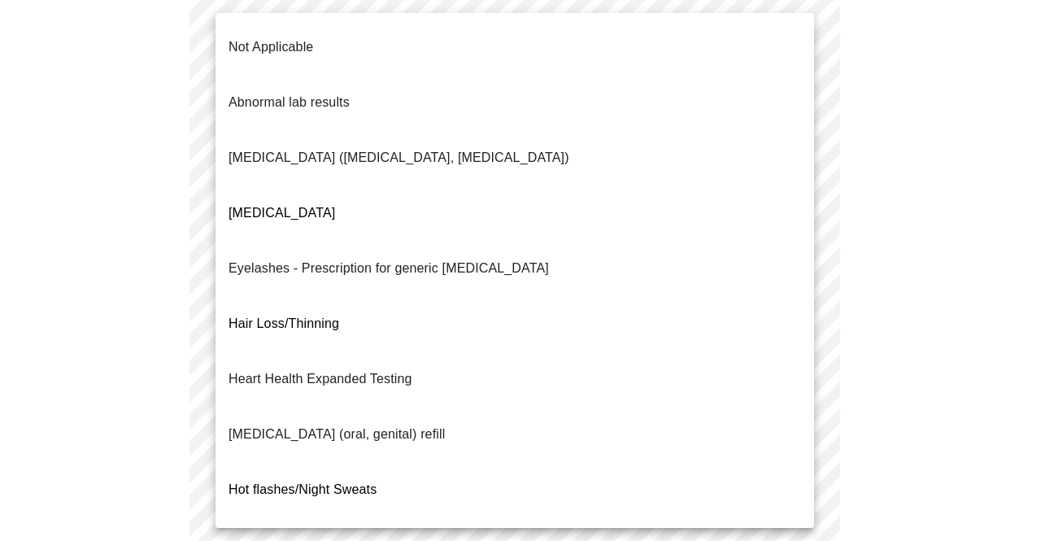
click at [398, 296] on li "Hair Loss/Thinning" at bounding box center [515, 323] width 599 height 55
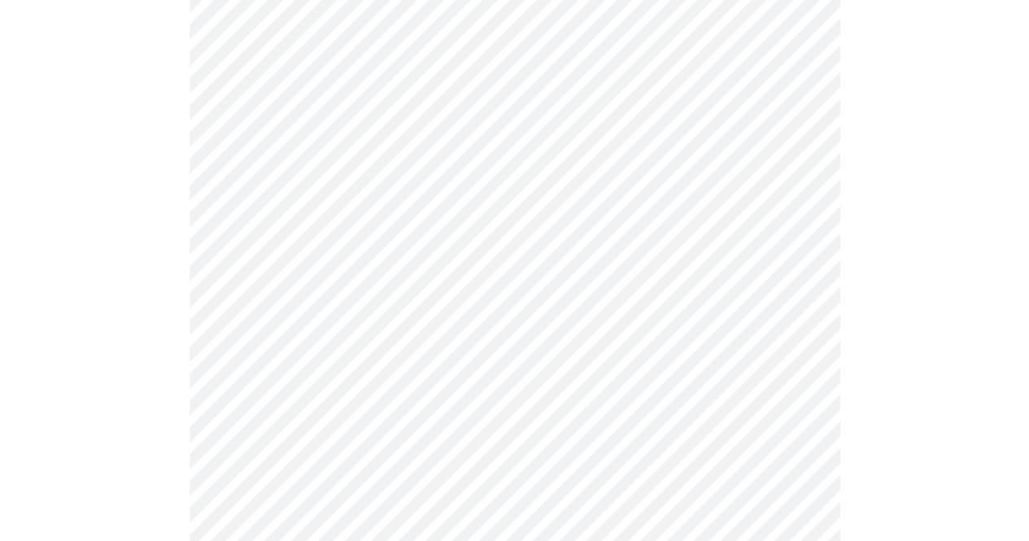
scroll to position [407, 0]
click at [443, 260] on body "MyMenopauseRx Appointments Messaging Labs Uploads Medications Community Refer a…" at bounding box center [515, 165] width 1016 height 1131
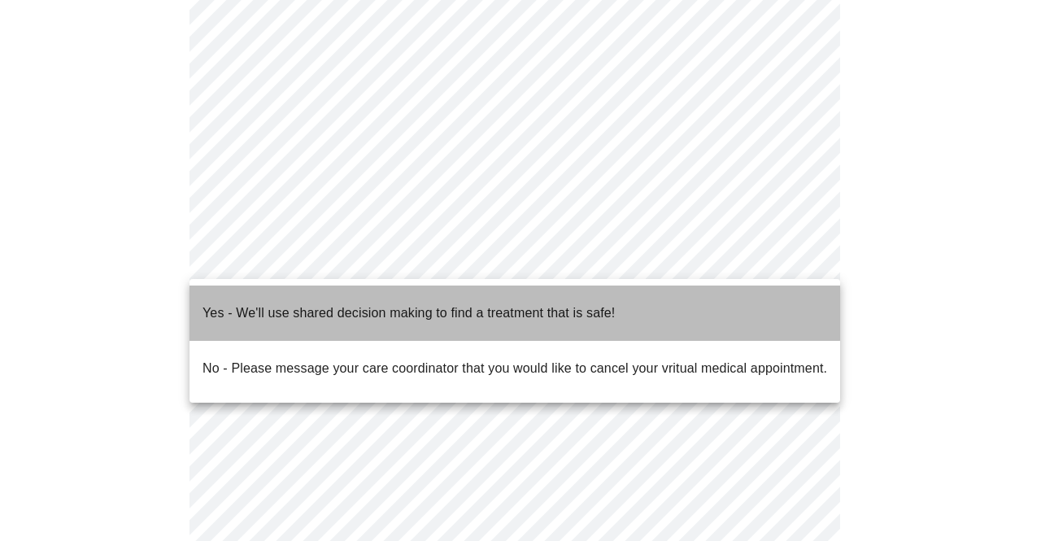
click at [438, 303] on p "Yes - We'll use shared decision making to find a treatment that is safe!" at bounding box center [409, 313] width 412 height 20
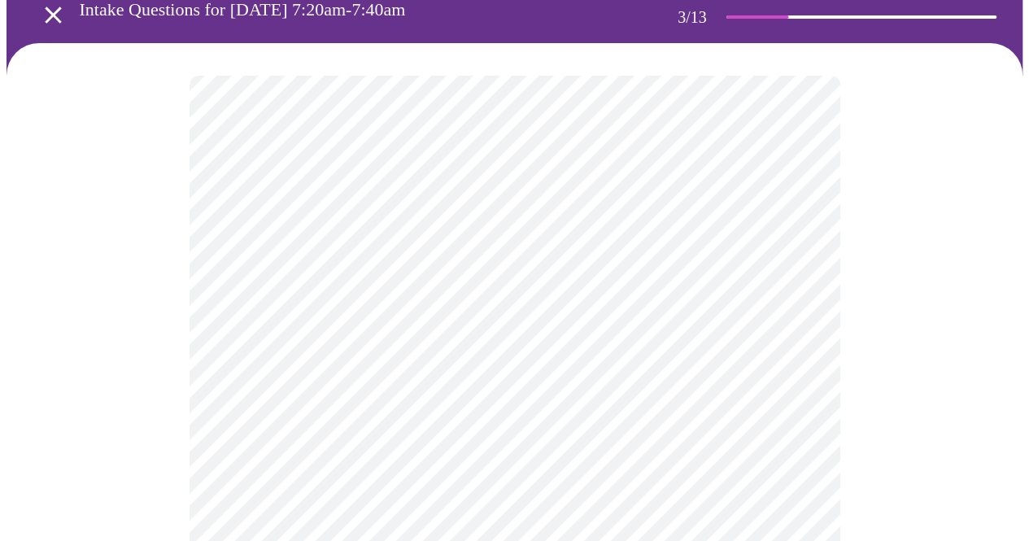
scroll to position [244, 0]
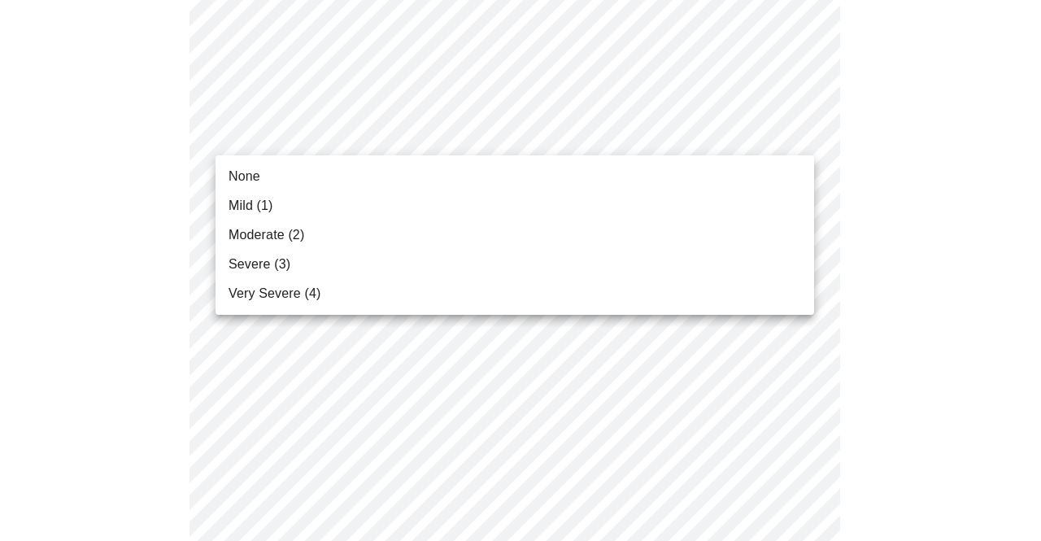
click at [556, 233] on li "Moderate (2)" at bounding box center [515, 234] width 599 height 29
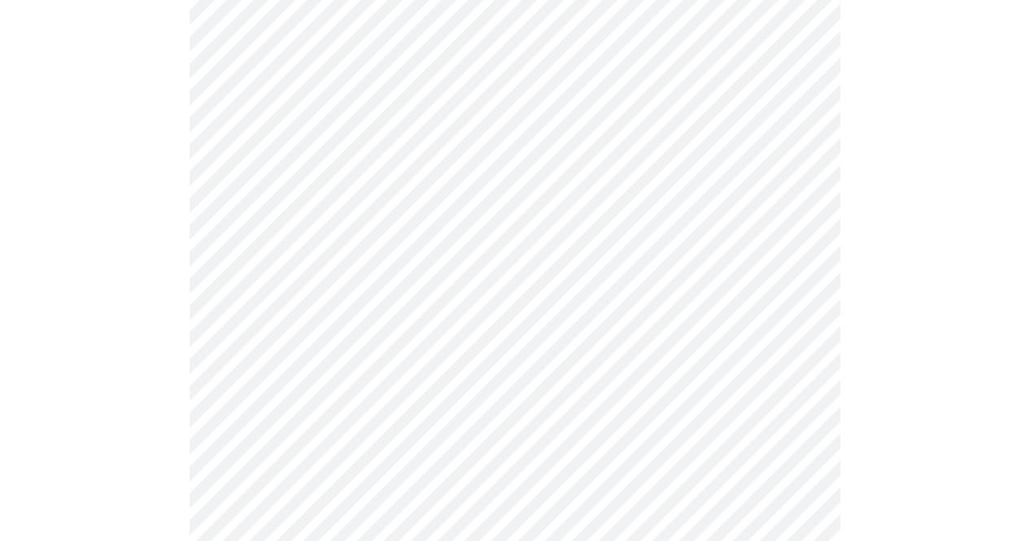
scroll to position [325, 0]
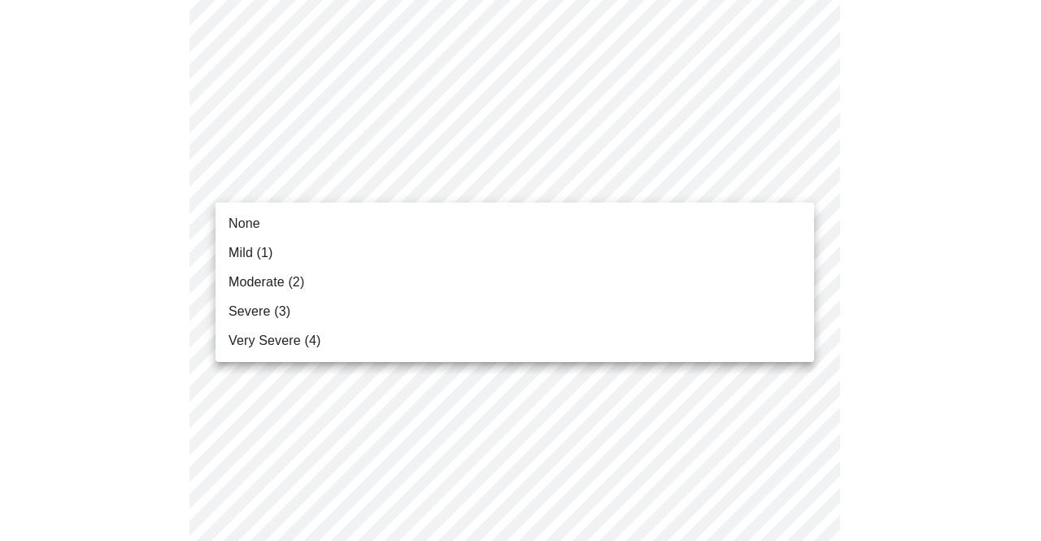
click at [449, 207] on ul "None Mild (1) Moderate (2) Severe (3) Very Severe (4)" at bounding box center [515, 282] width 599 height 159
click at [441, 218] on li "None" at bounding box center [515, 223] width 599 height 29
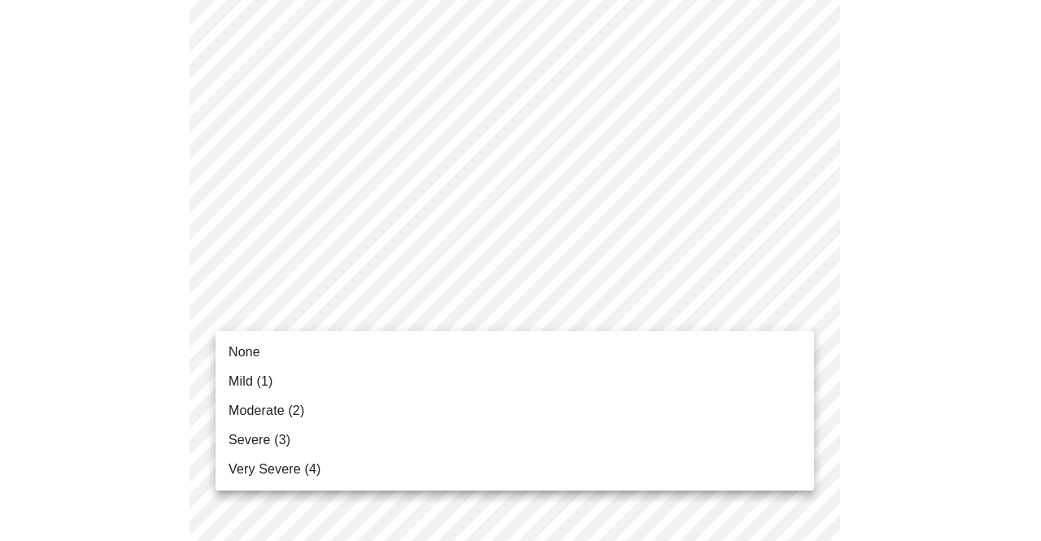
click at [468, 427] on li "Severe (3)" at bounding box center [515, 439] width 599 height 29
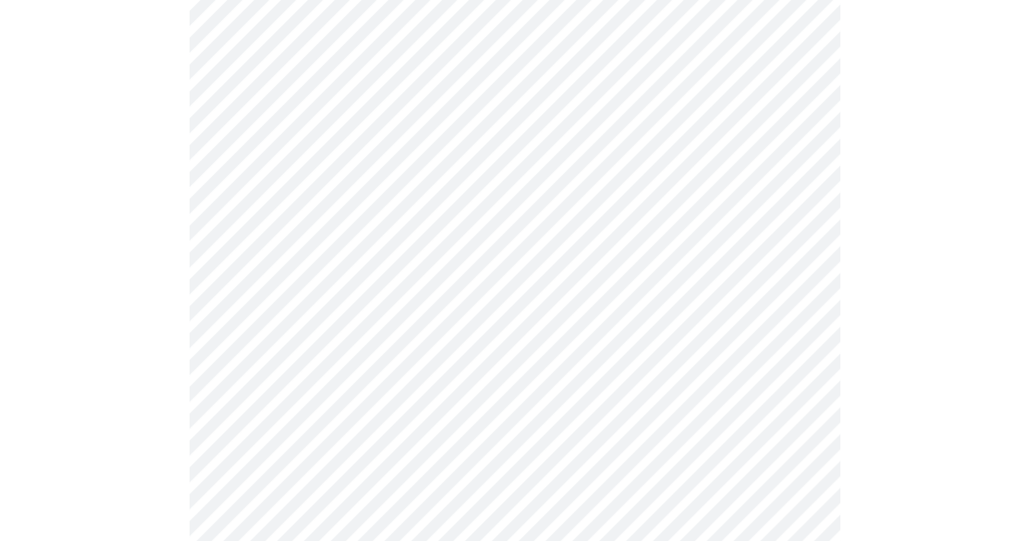
scroll to position [569, 0]
click at [525, 196] on body "MyMenopauseRx Appointments Messaging Labs Uploads Medications Community Refer a…" at bounding box center [521, 496] width 1028 height 2118
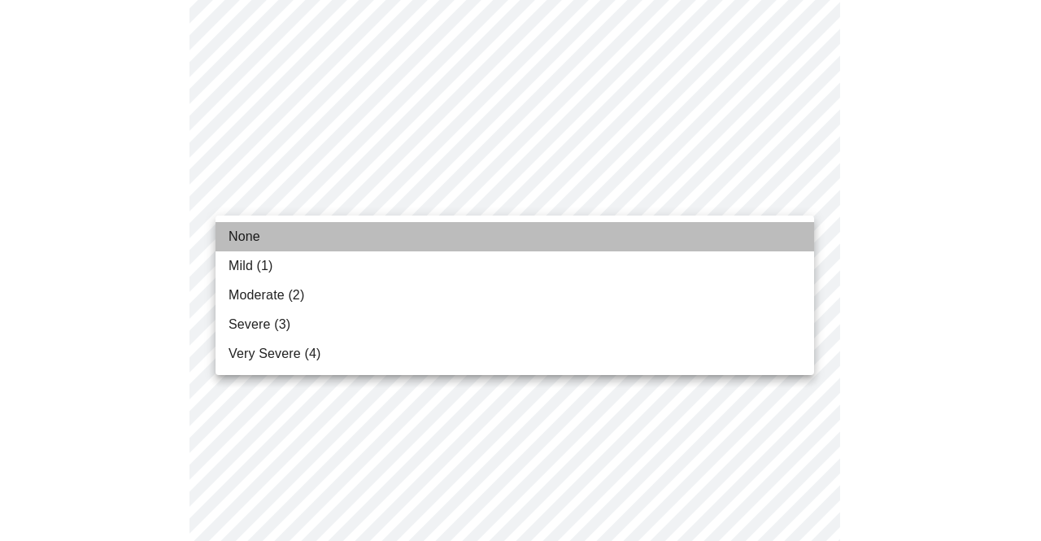
click at [498, 234] on li "None" at bounding box center [515, 236] width 599 height 29
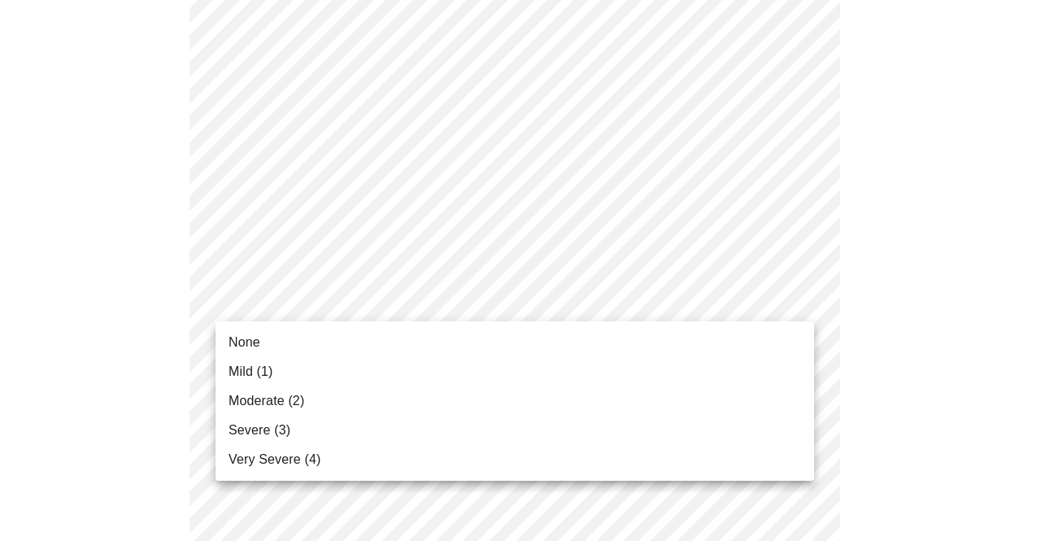
click at [498, 307] on body "MyMenopauseRx Appointments Messaging Labs Uploads Medications Community Refer a…" at bounding box center [521, 484] width 1028 height 2095
click at [465, 408] on li "Moderate (2)" at bounding box center [515, 400] width 599 height 29
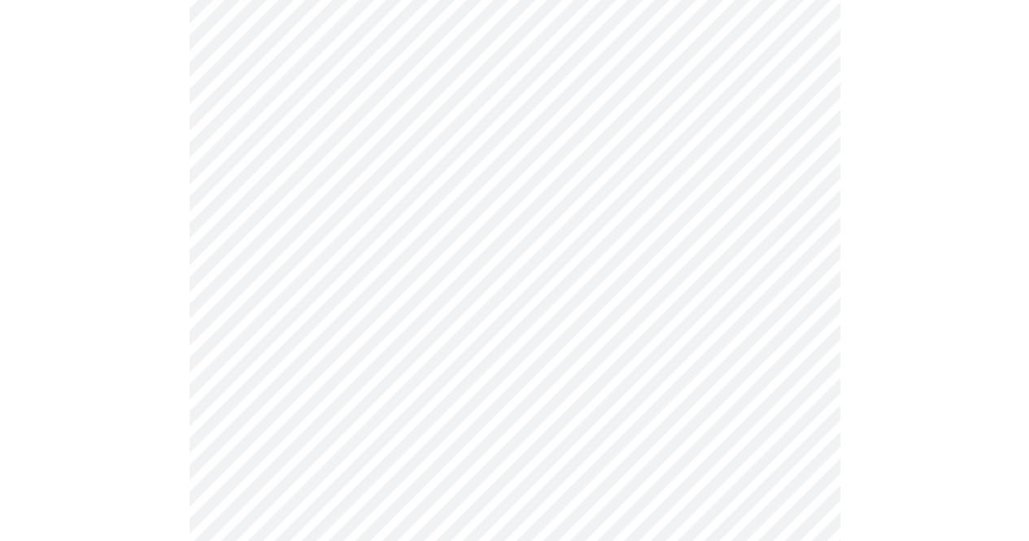
scroll to position [732, 0]
click at [486, 248] on body "MyMenopauseRx Appointments Messaging Labs Uploads Medications Community Refer a…" at bounding box center [521, 310] width 1028 height 2072
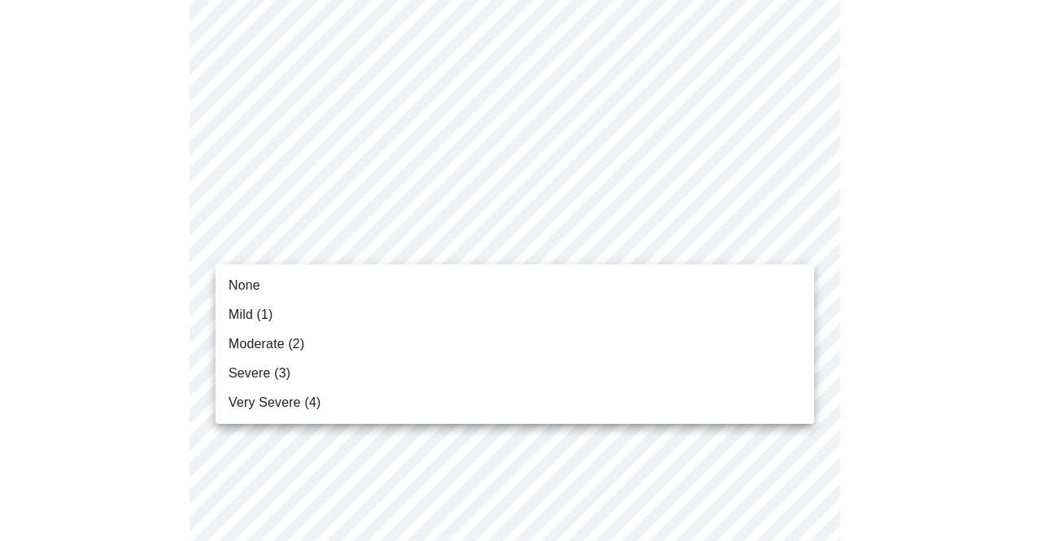
click at [447, 342] on li "Moderate (2)" at bounding box center [515, 343] width 599 height 29
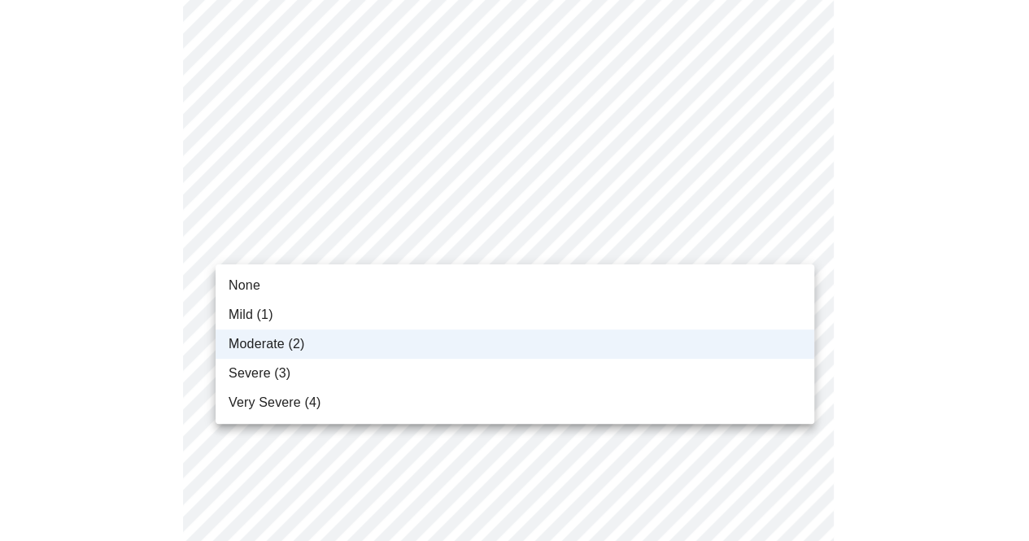
click at [426, 243] on body "MyMenopauseRx Appointments Messaging Labs Uploads Medications Community Refer a…" at bounding box center [515, 299] width 1016 height 2050
click at [365, 368] on li "Severe (3)" at bounding box center [515, 373] width 599 height 29
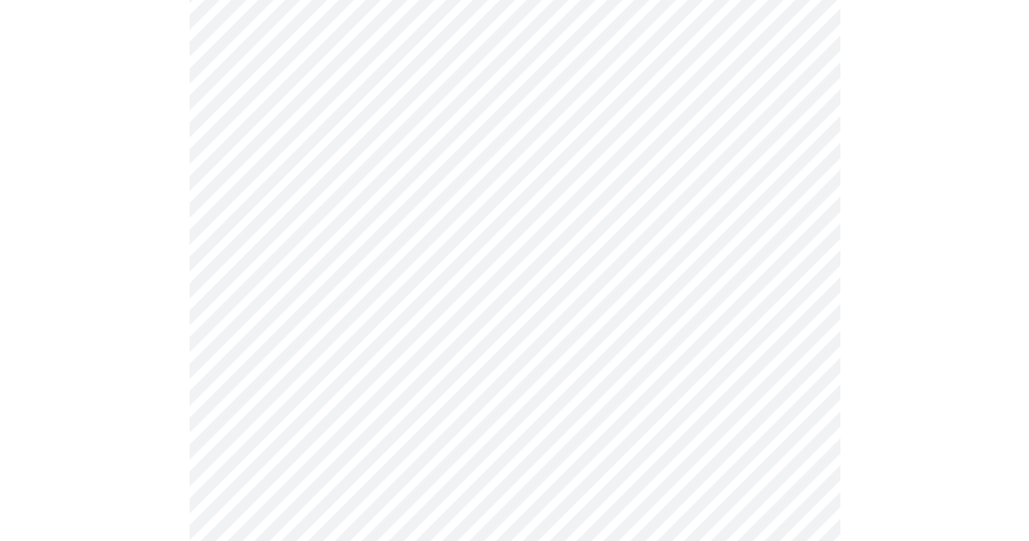
scroll to position [895, 0]
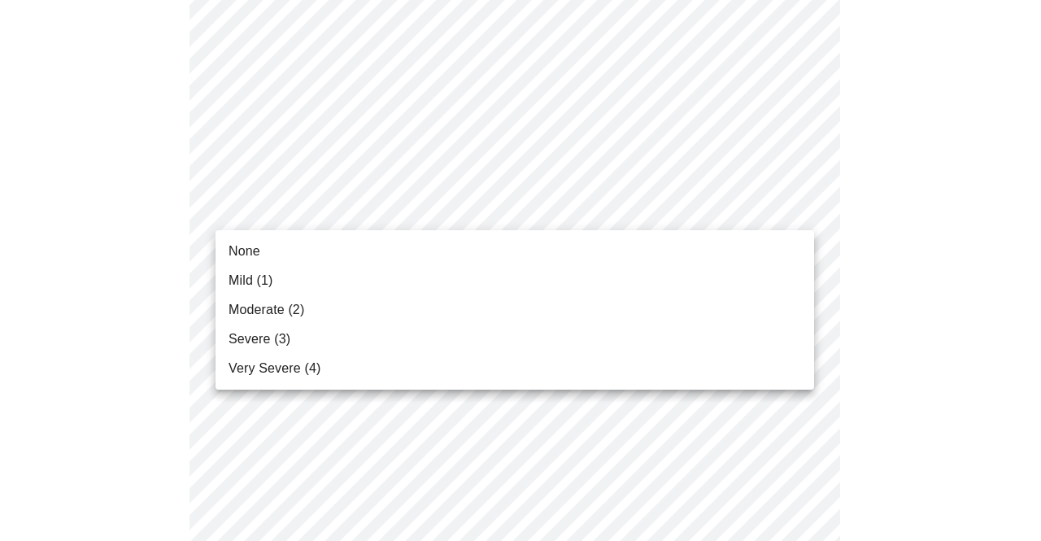
click at [612, 216] on body "MyMenopauseRx Appointments Messaging Labs Uploads Medications Community Refer a…" at bounding box center [521, 137] width 1028 height 2050
click at [556, 303] on li "Moderate (2)" at bounding box center [515, 309] width 599 height 29
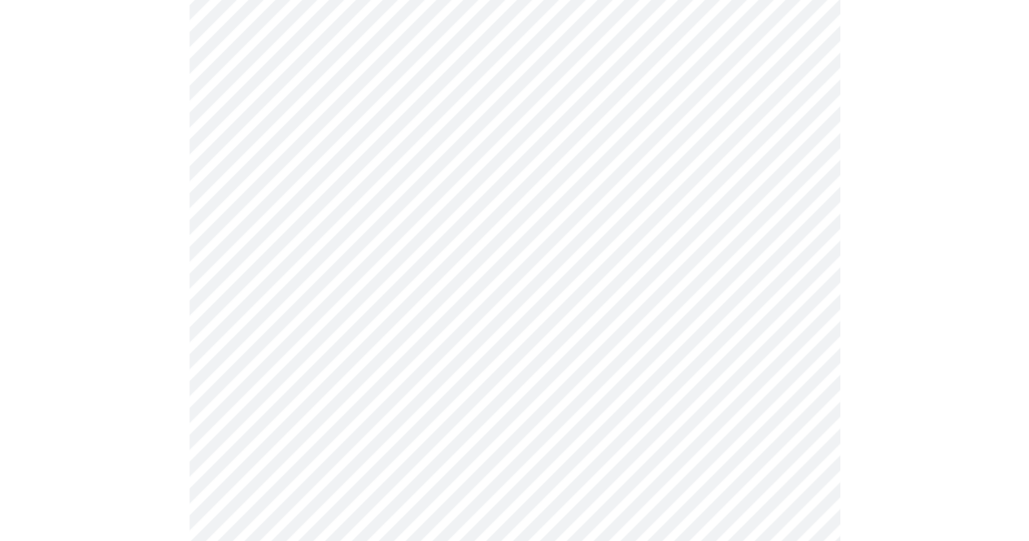
click at [544, 339] on body "MyMenopauseRx Appointments Messaging Labs Uploads Medications Community Refer a…" at bounding box center [515, 125] width 1016 height 2027
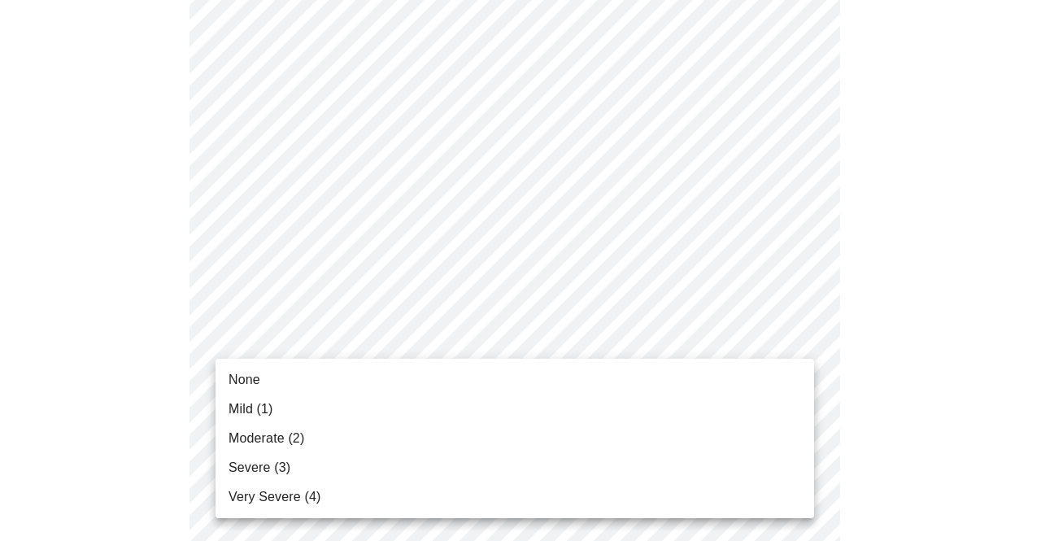
click at [488, 437] on li "Moderate (2)" at bounding box center [515, 438] width 599 height 29
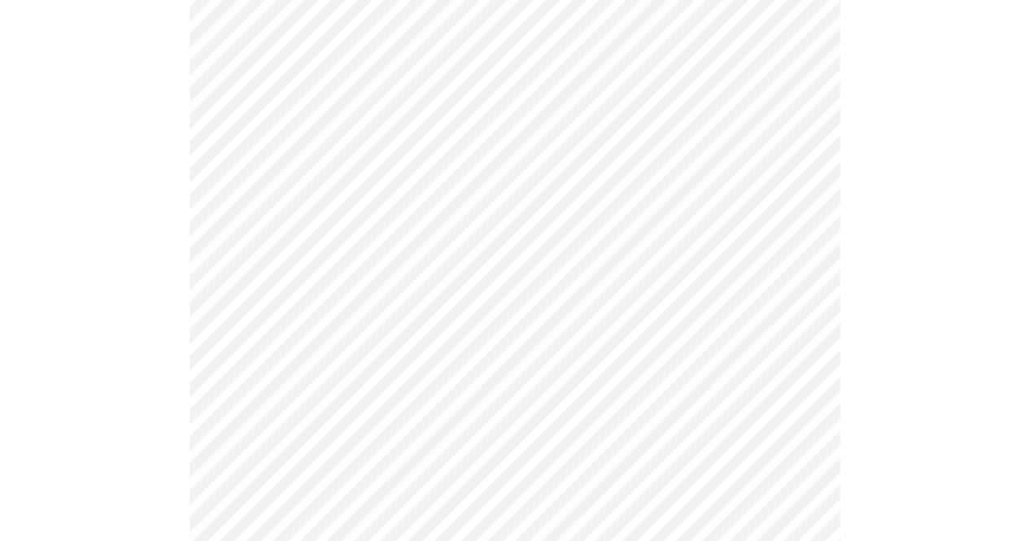
scroll to position [1139, 0]
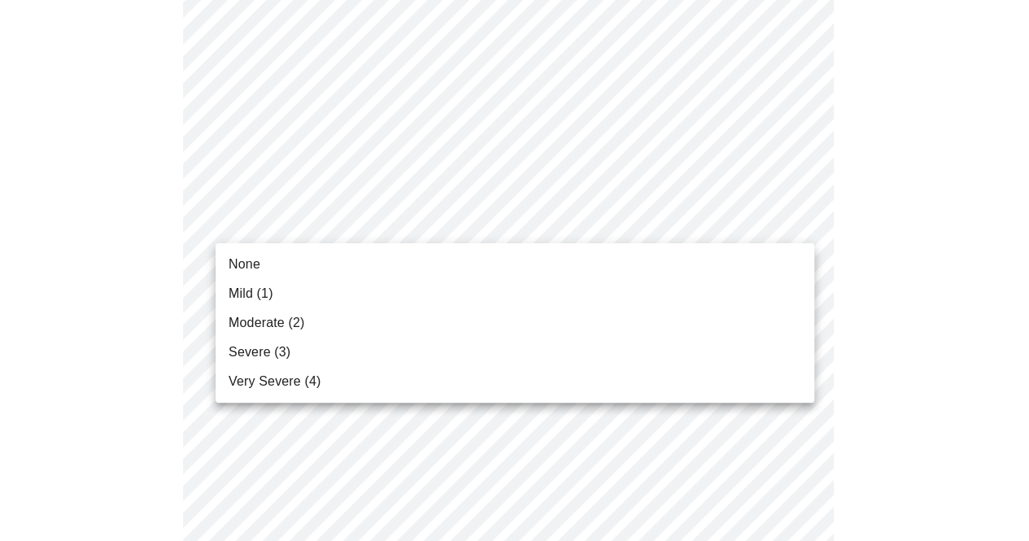
click at [468, 354] on li "Severe (3)" at bounding box center [515, 352] width 599 height 29
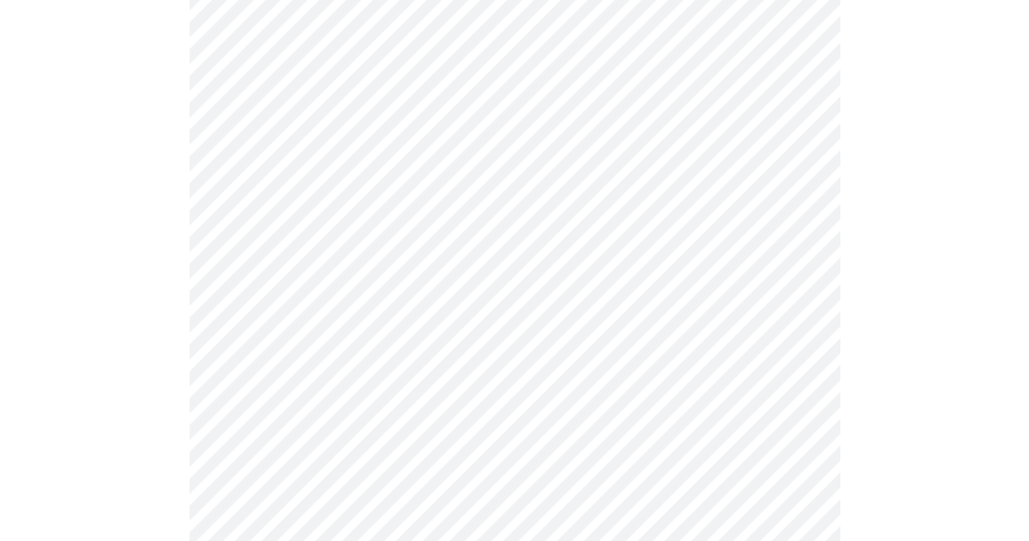
scroll to position [1301, 0]
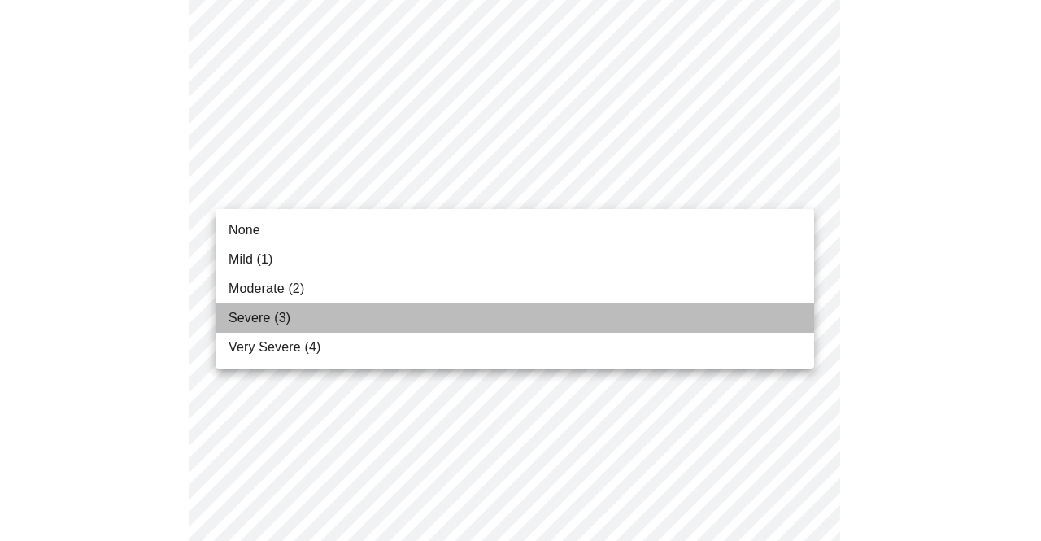
click at [426, 314] on li "Severe (3)" at bounding box center [515, 317] width 599 height 29
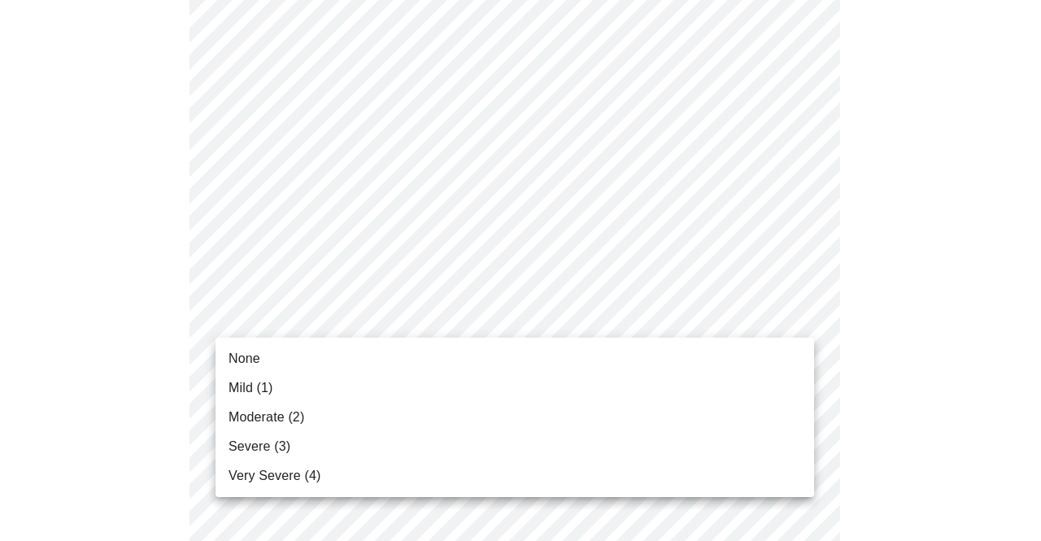
click at [500, 443] on li "Severe (3)" at bounding box center [515, 446] width 599 height 29
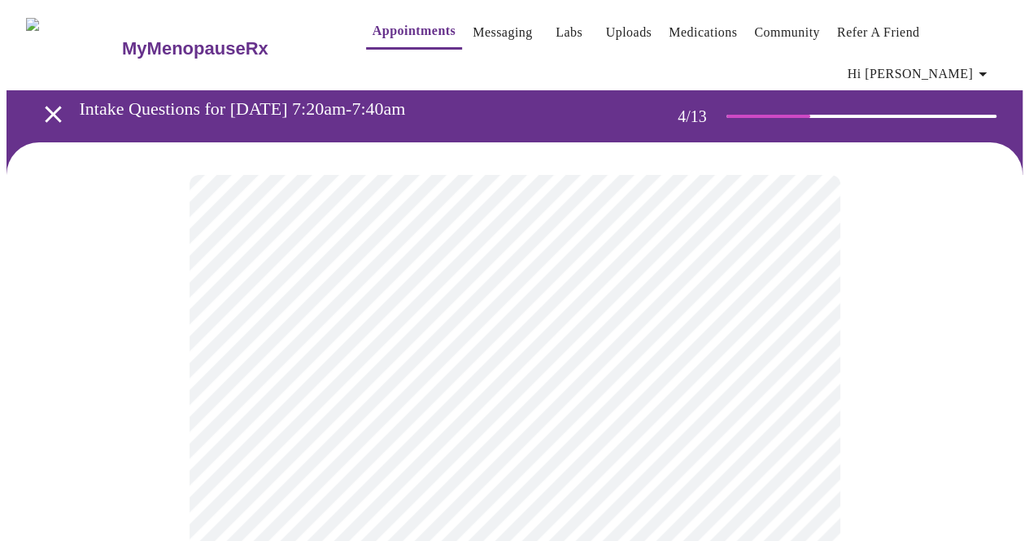
scroll to position [163, 0]
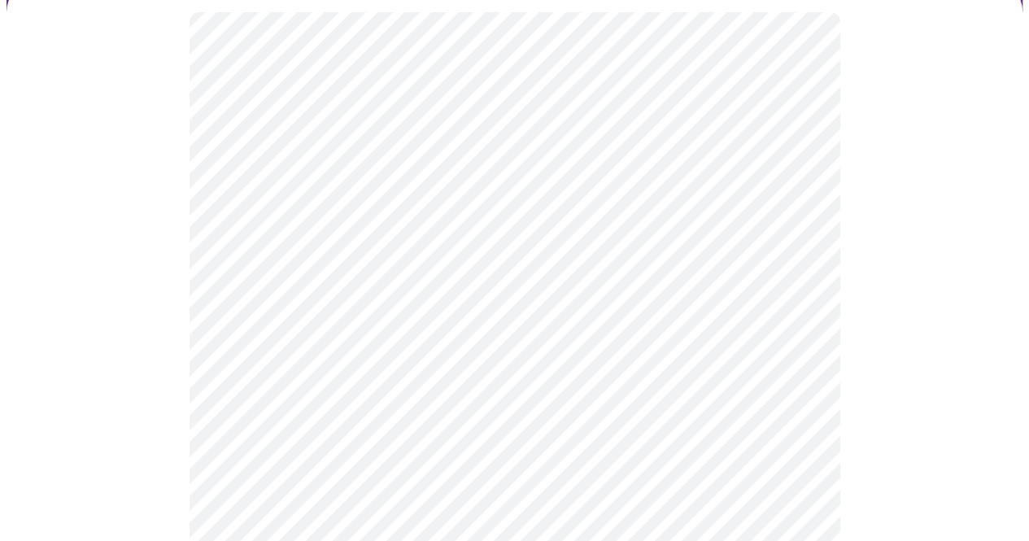
click at [489, 347] on body "MyMenopauseRx Appointments Messaging Labs Uploads Medications Community Refer a…" at bounding box center [515, 169] width 1016 height 1626
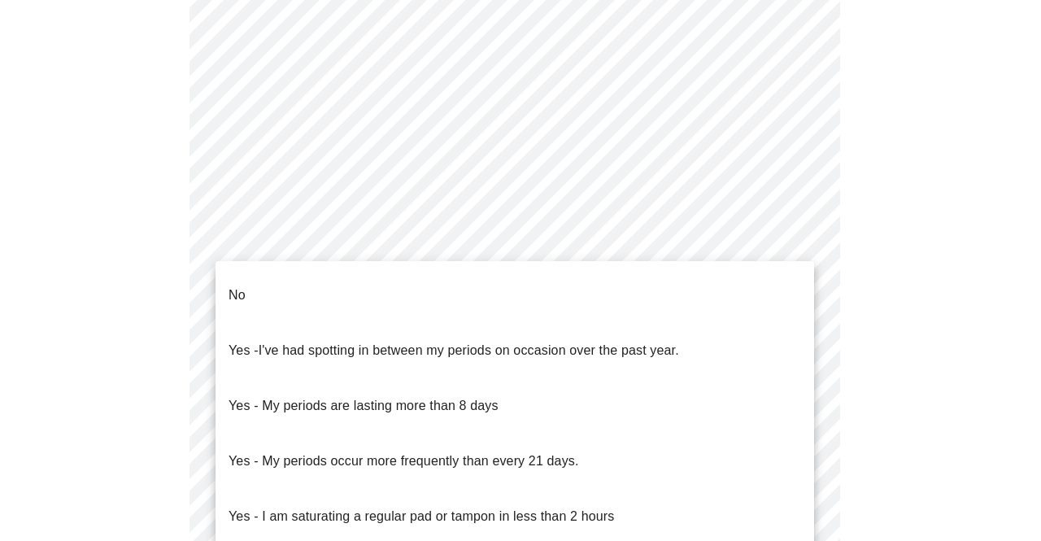
click at [447, 295] on li "No" at bounding box center [515, 295] width 599 height 55
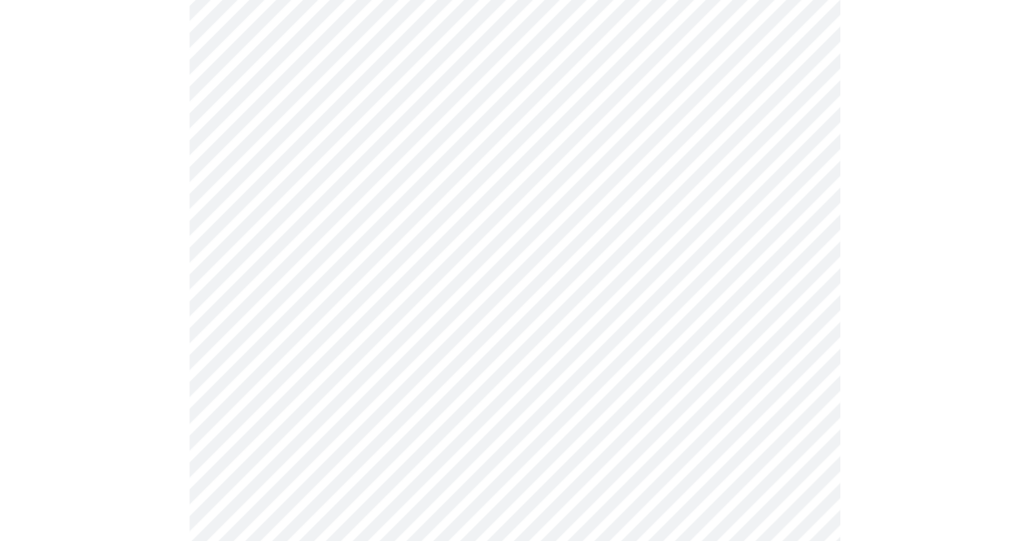
scroll to position [895, 0]
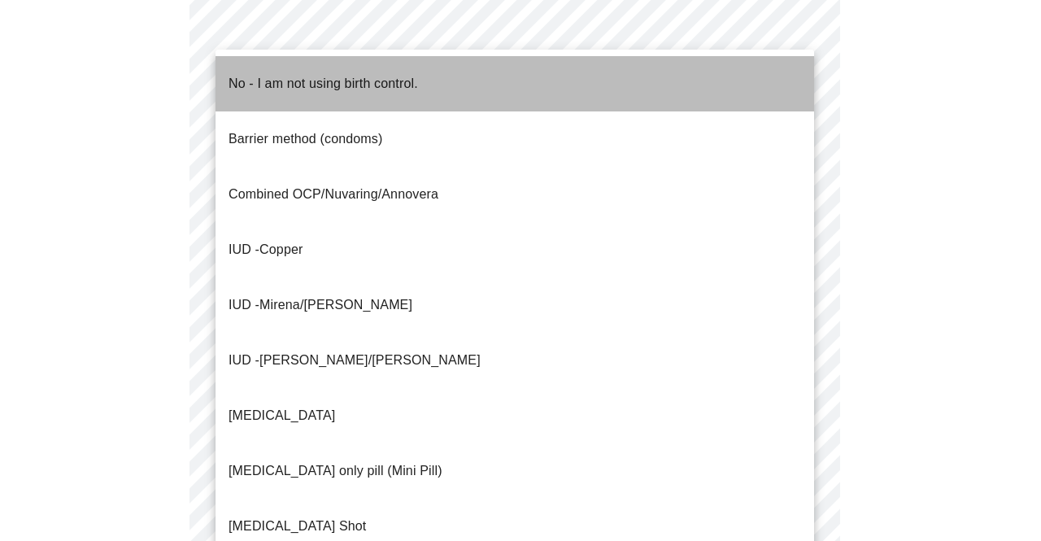
click at [284, 74] on p "No - I am not using birth control." at bounding box center [324, 84] width 190 height 20
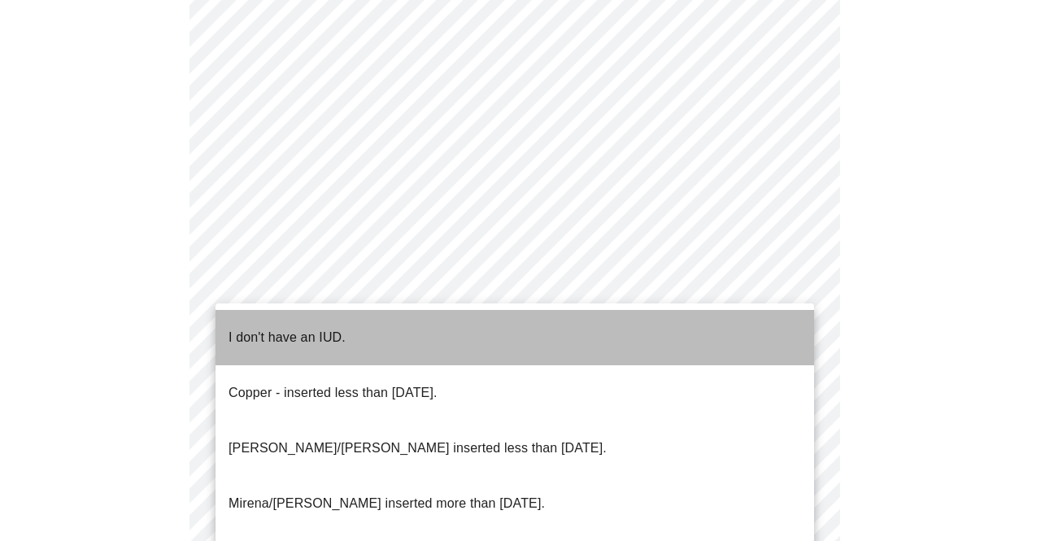
click at [408, 320] on li "I don't have an IUD." at bounding box center [515, 337] width 599 height 55
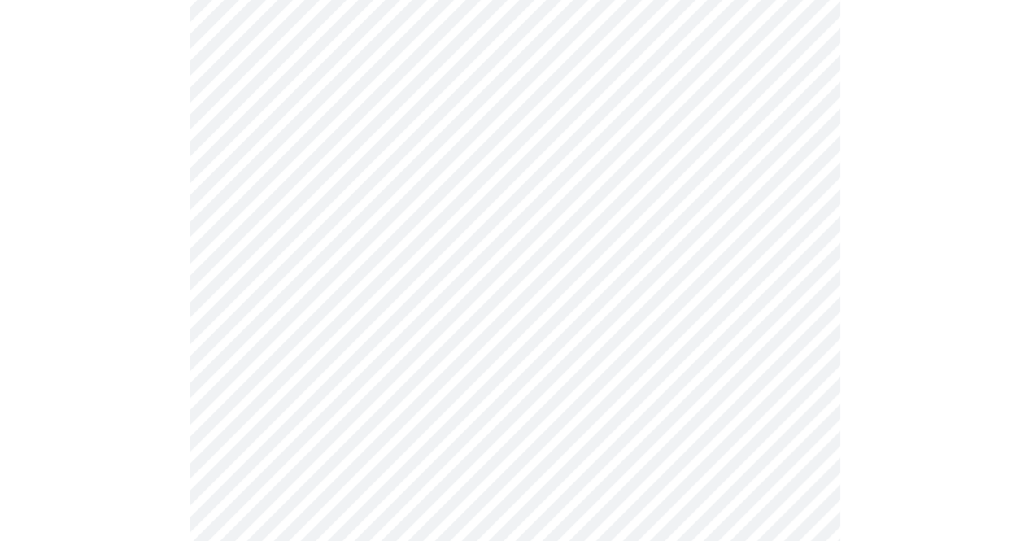
scroll to position [976, 0]
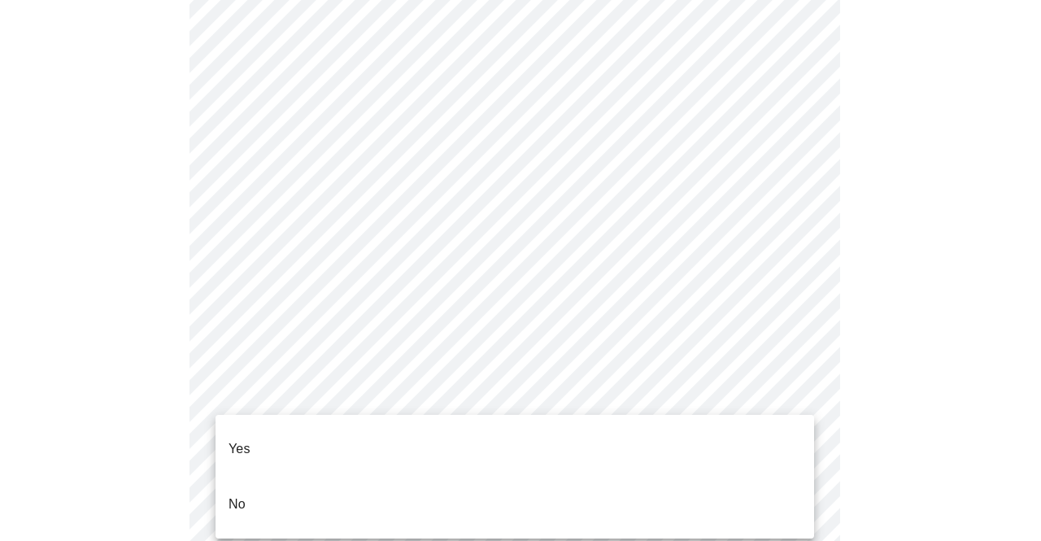
drag, startPoint x: 418, startPoint y: 432, endPoint x: 449, endPoint y: 444, distance: 33.2
click at [418, 430] on li "Yes" at bounding box center [515, 448] width 599 height 55
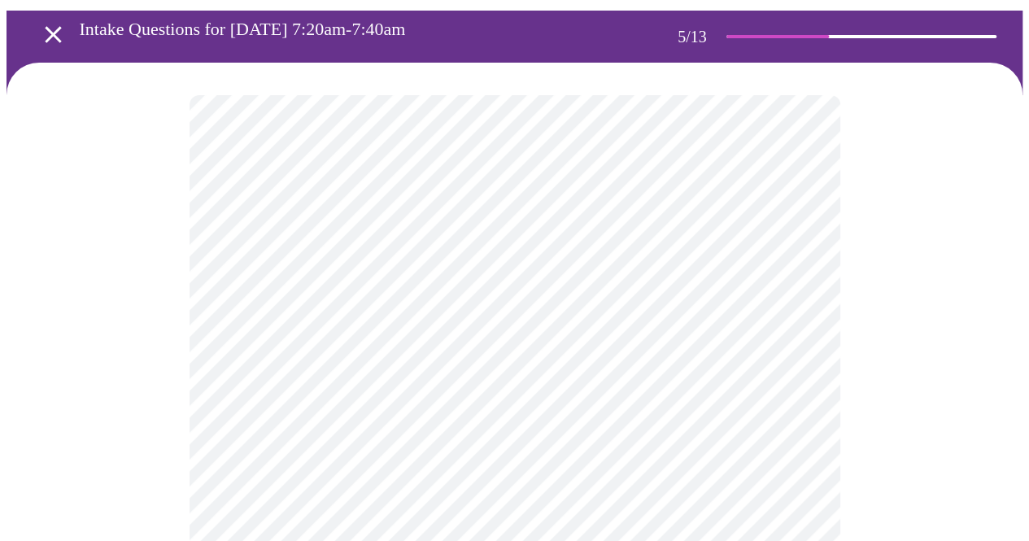
scroll to position [81, 0]
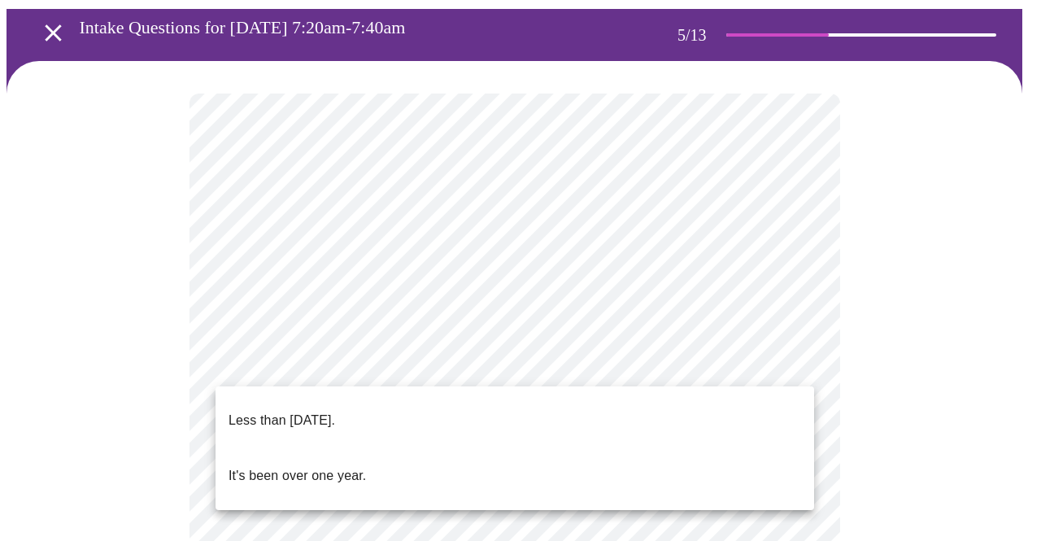
click at [473, 424] on li "Less than [DATE]." at bounding box center [515, 420] width 599 height 55
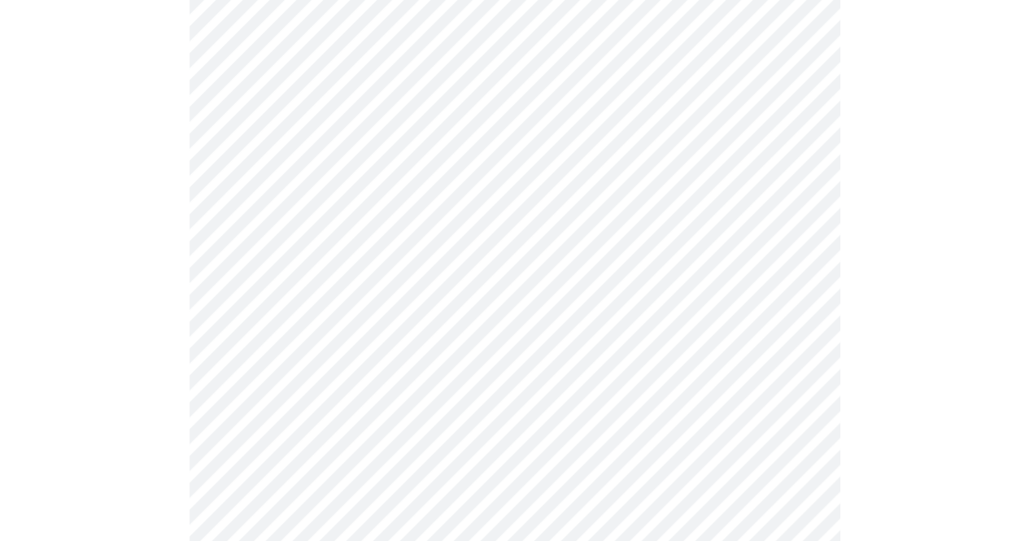
scroll to position [407, 0]
click at [562, 193] on body "MyMenopauseRx Appointments Messaging Labs Uploads Medications Community Refer a…" at bounding box center [515, 265] width 1016 height 1331
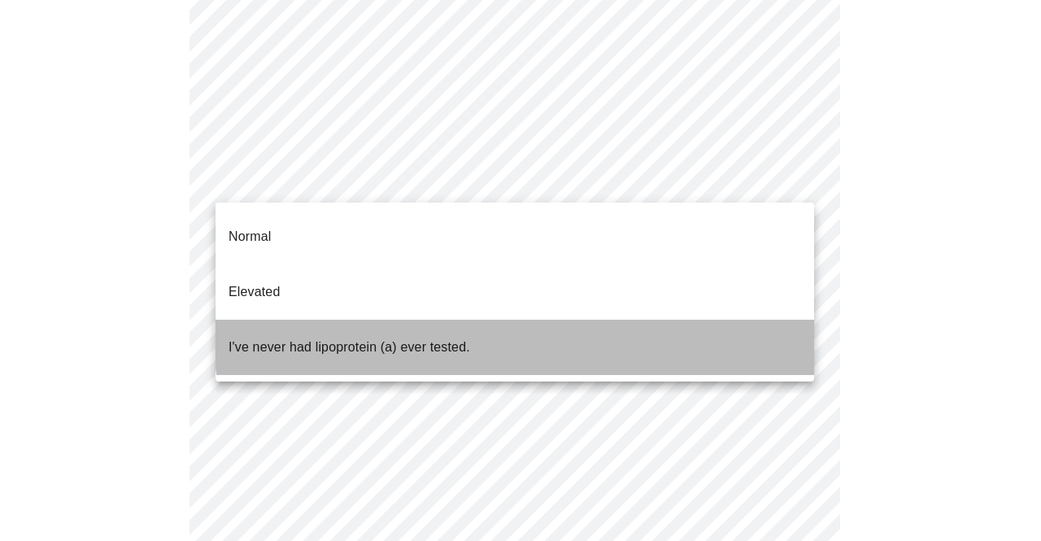
click at [533, 320] on li "I've never had lipoprotein (a) ever tested." at bounding box center [515, 347] width 599 height 55
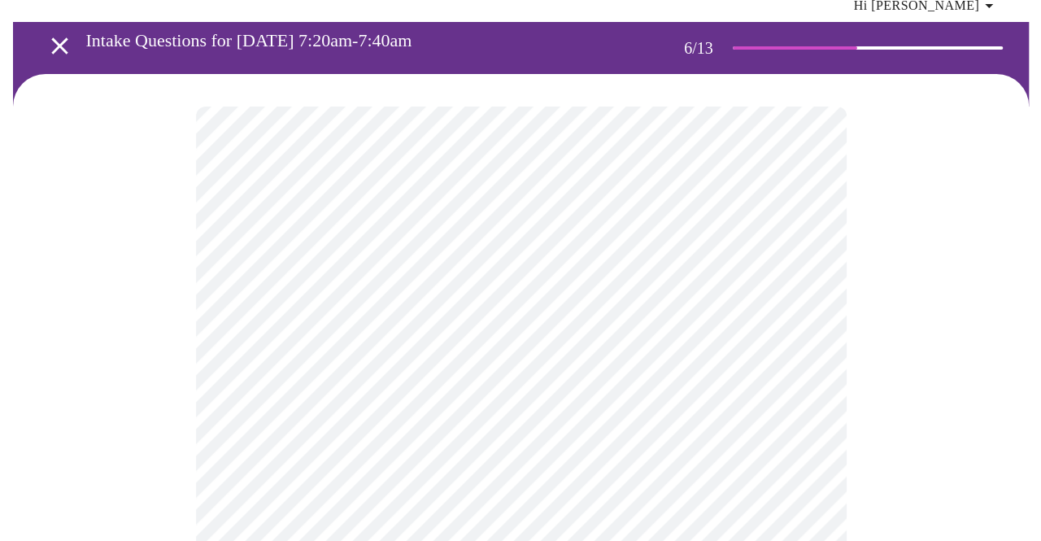
scroll to position [163, 0]
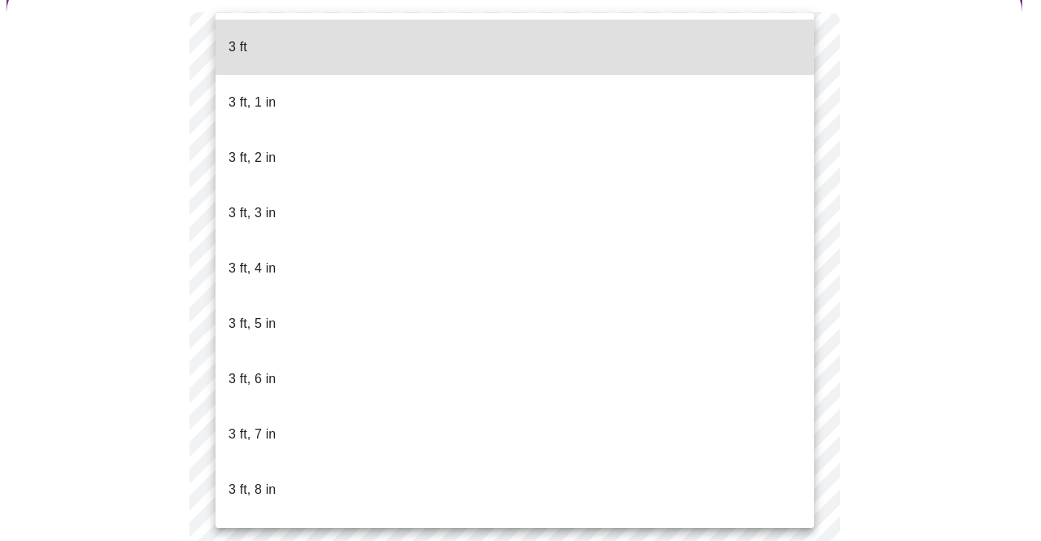
click at [345, 313] on body "MyMenopauseRx Appointments Messaging Labs Uploads Medications Community Refer a…" at bounding box center [521, 289] width 1028 height 891
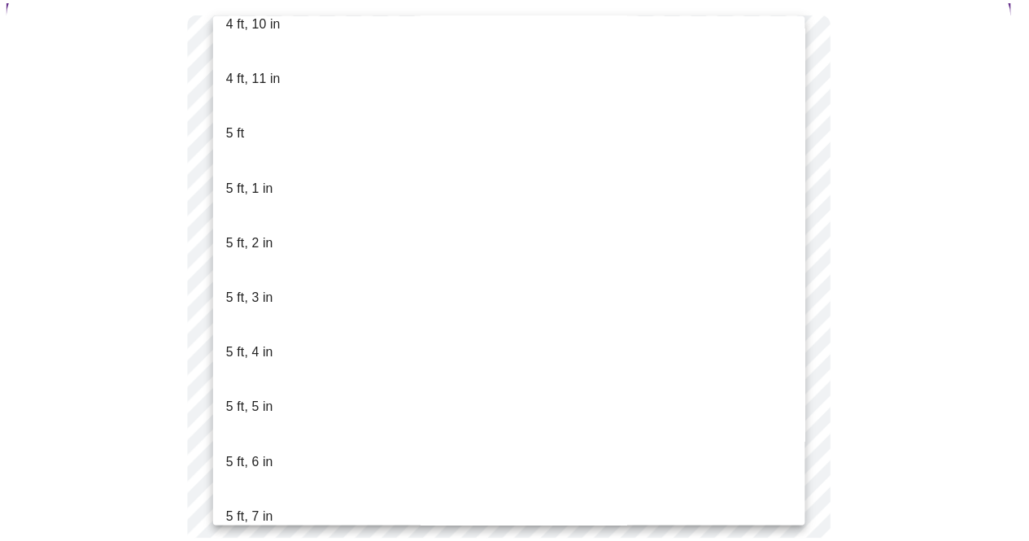
scroll to position [1139, 0]
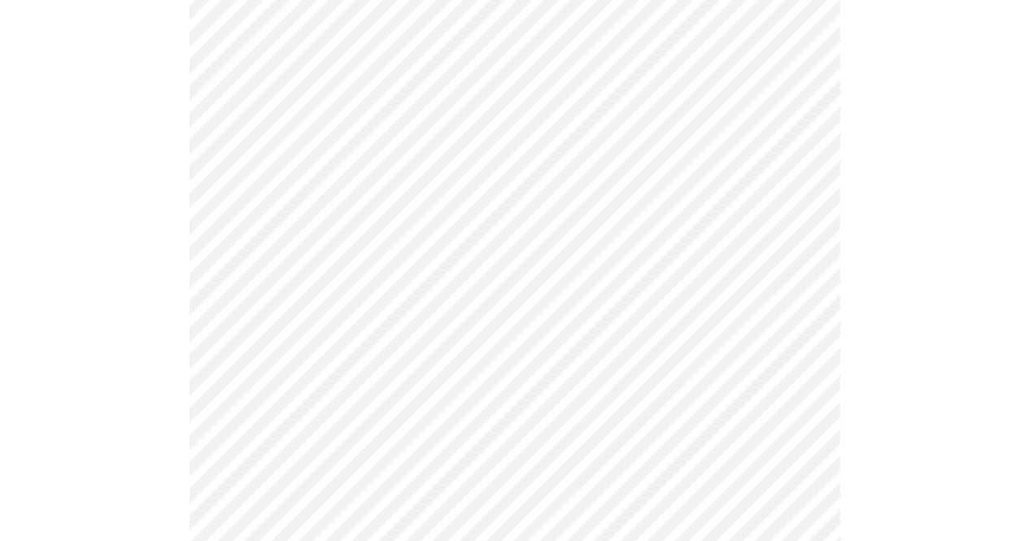
scroll to position [4067, 0]
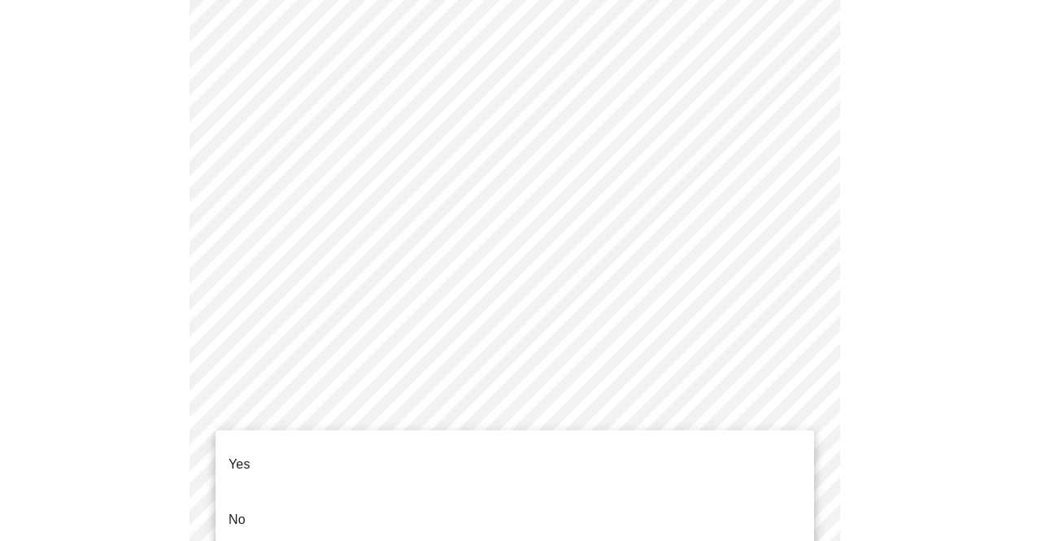
click at [447, 492] on li "No" at bounding box center [515, 519] width 599 height 55
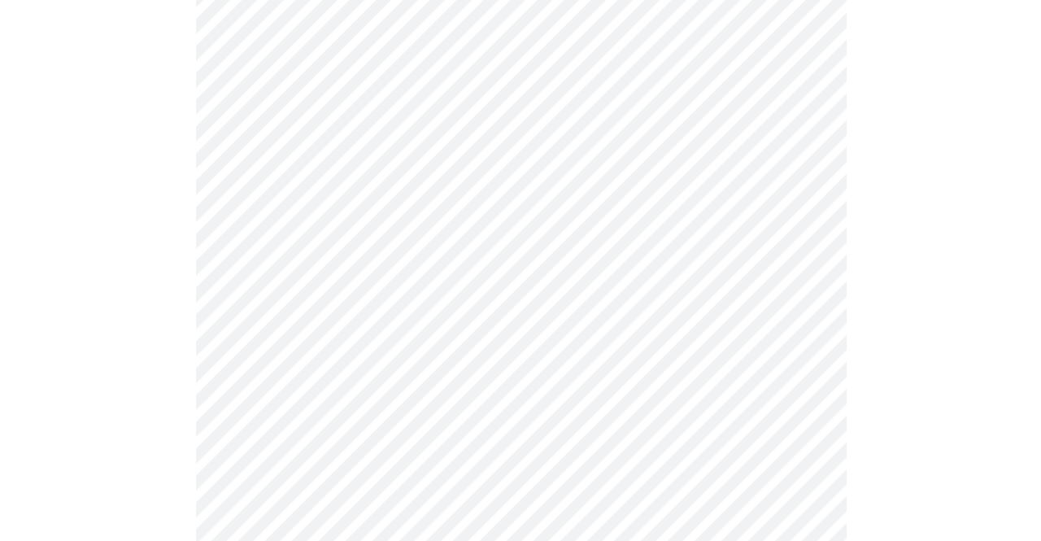
scroll to position [1066, 0]
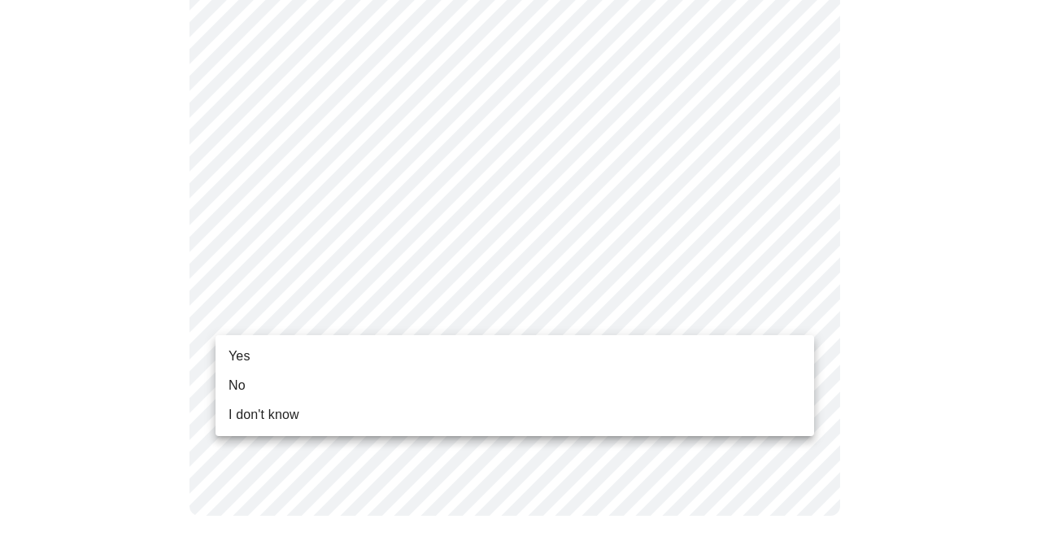
click at [376, 357] on li "Yes" at bounding box center [515, 356] width 599 height 29
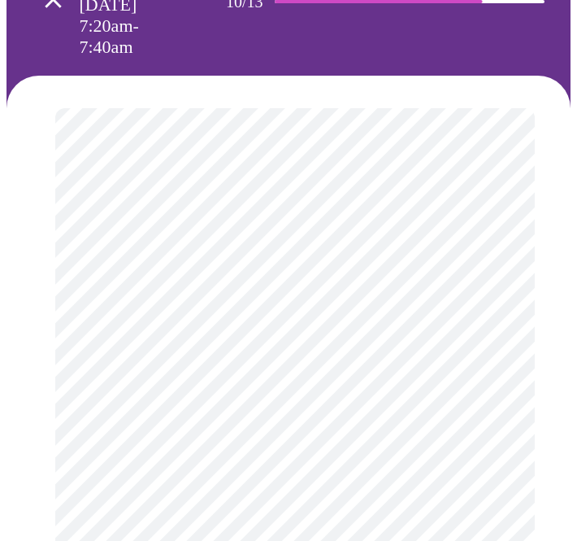
scroll to position [407, 0]
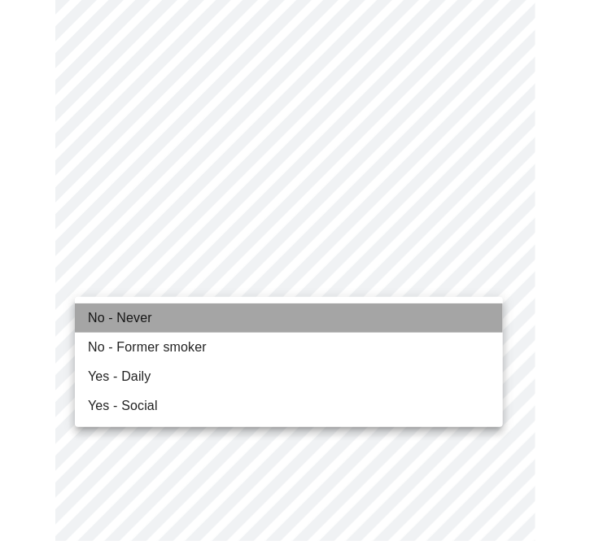
click at [256, 322] on li "No - Never" at bounding box center [289, 317] width 428 height 29
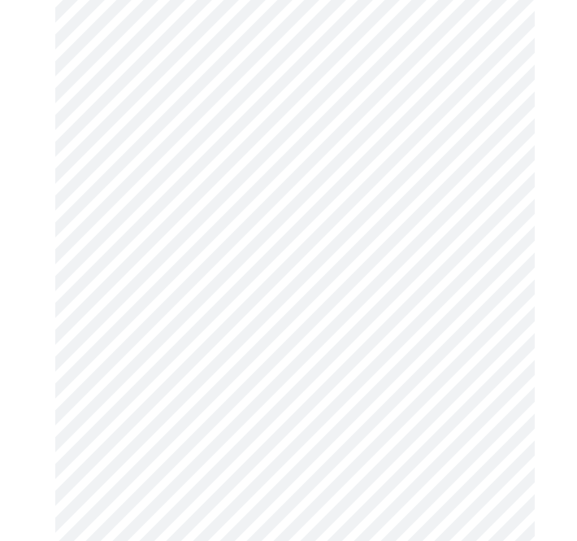
scroll to position [1627, 0]
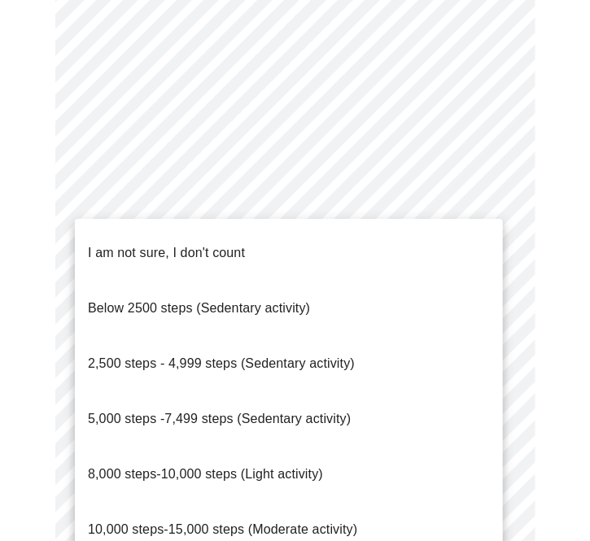
click at [321, 356] on span "2,500 steps - 4,999 steps (Sedentary activity)" at bounding box center [221, 363] width 267 height 14
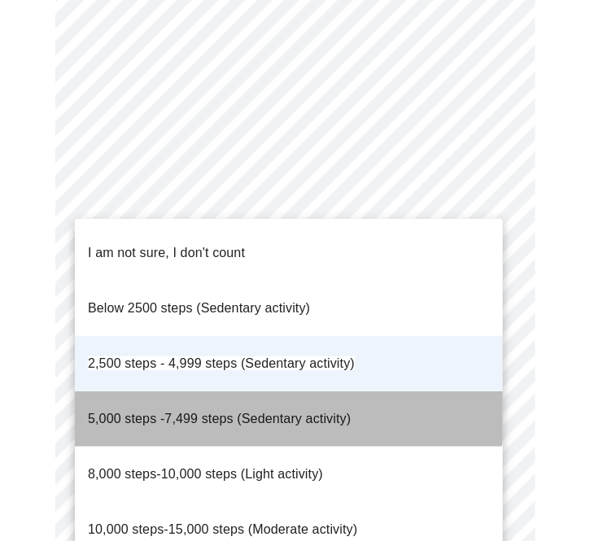
click at [279, 412] on span "5,000 steps -7,499 steps (Sedentary activity)" at bounding box center [219, 419] width 263 height 14
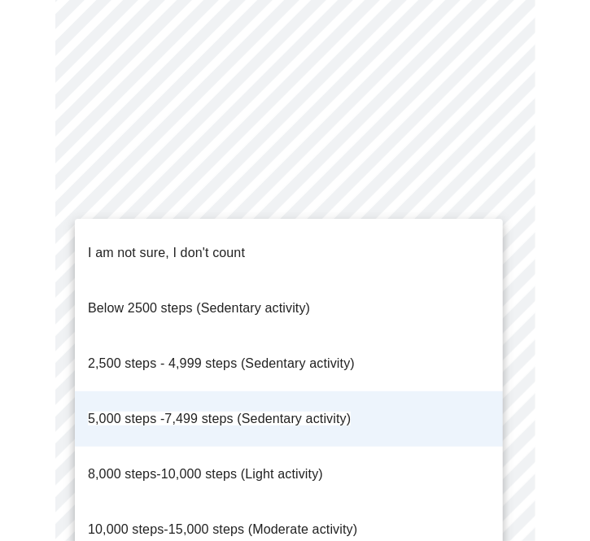
click at [291, 451] on span "8,000 steps-10,000 steps (Light activity)" at bounding box center [205, 474] width 235 height 46
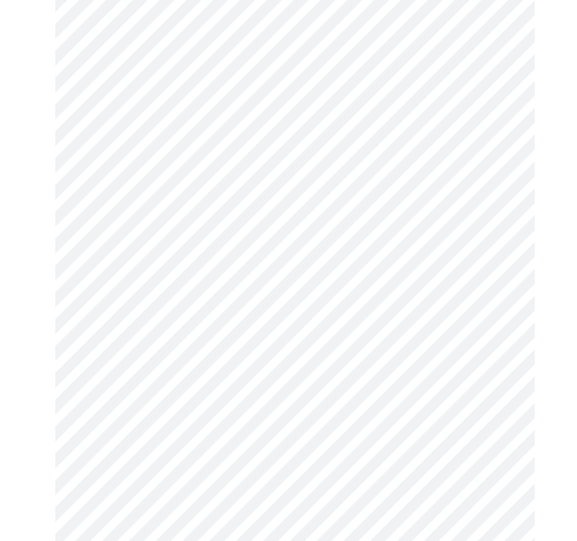
scroll to position [1708, 0]
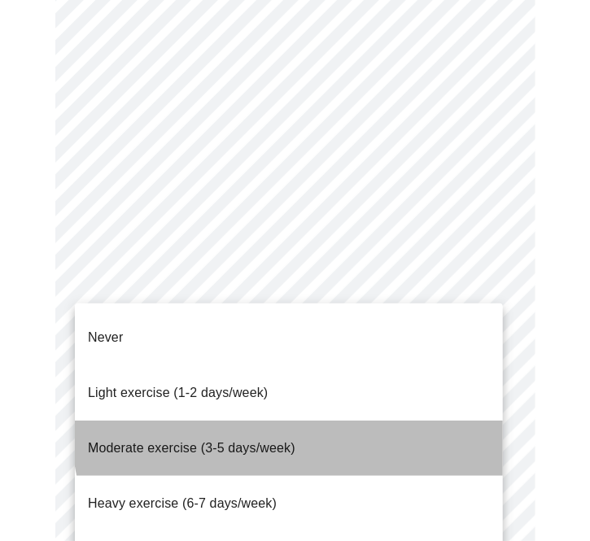
click at [309, 421] on li "Moderate exercise (3-5 days/week)" at bounding box center [289, 448] width 428 height 55
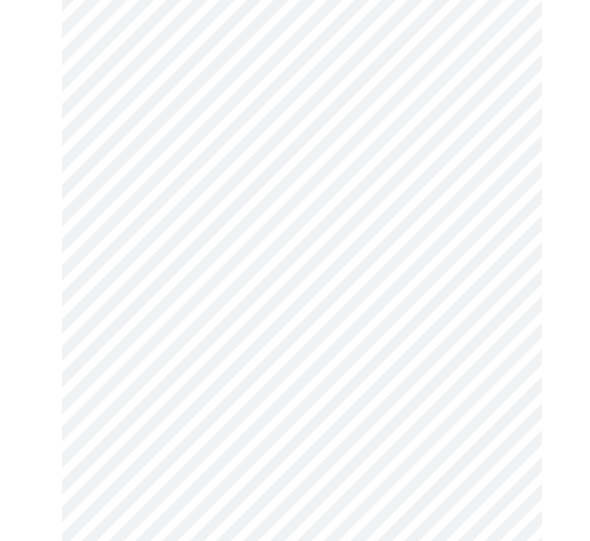
scroll to position [1849, 0]
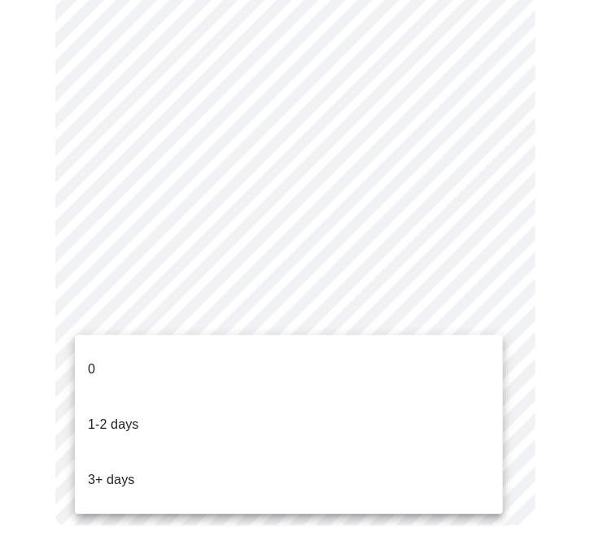
click at [285, 452] on li "3+ days" at bounding box center [289, 479] width 428 height 55
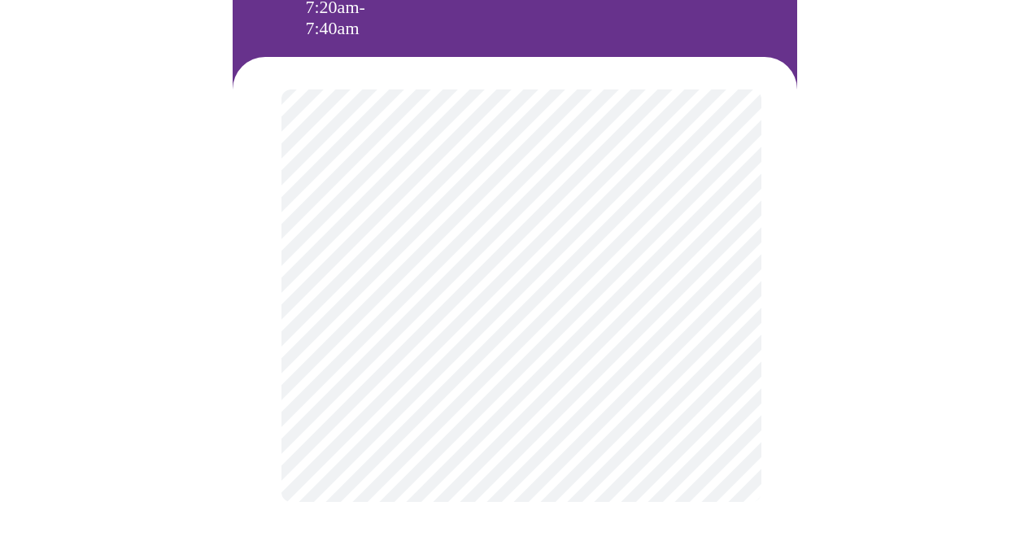
scroll to position [0, 0]
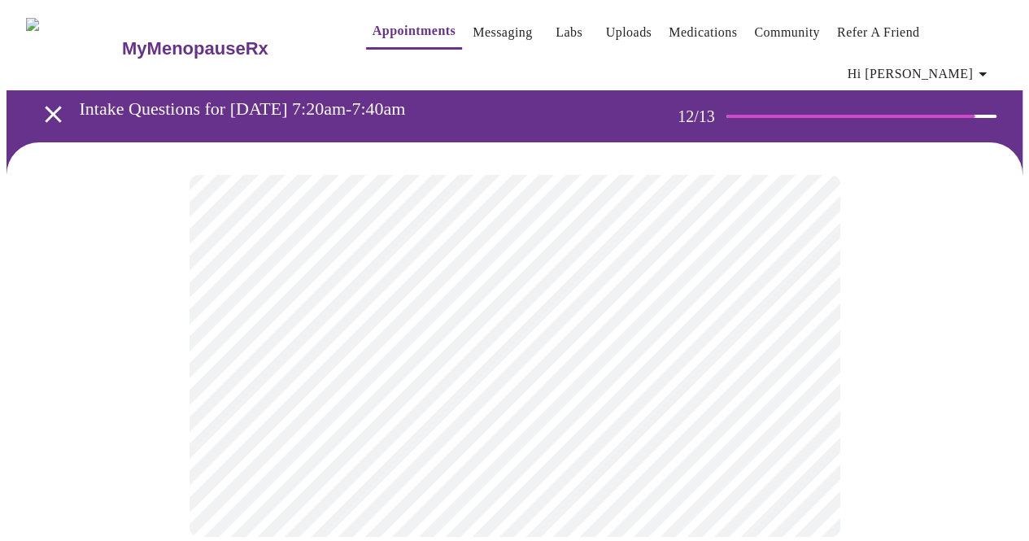
click at [522, 342] on body "MyMenopauseRx Appointments Messaging Labs Uploads Medications Community Refer a…" at bounding box center [515, 288] width 1016 height 563
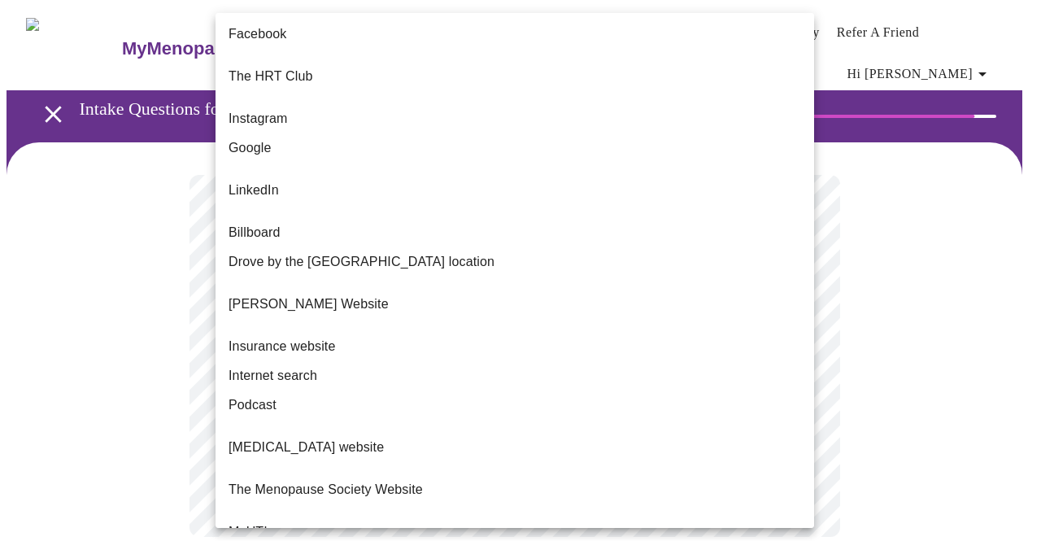
click at [502, 141] on li "Google" at bounding box center [515, 147] width 599 height 29
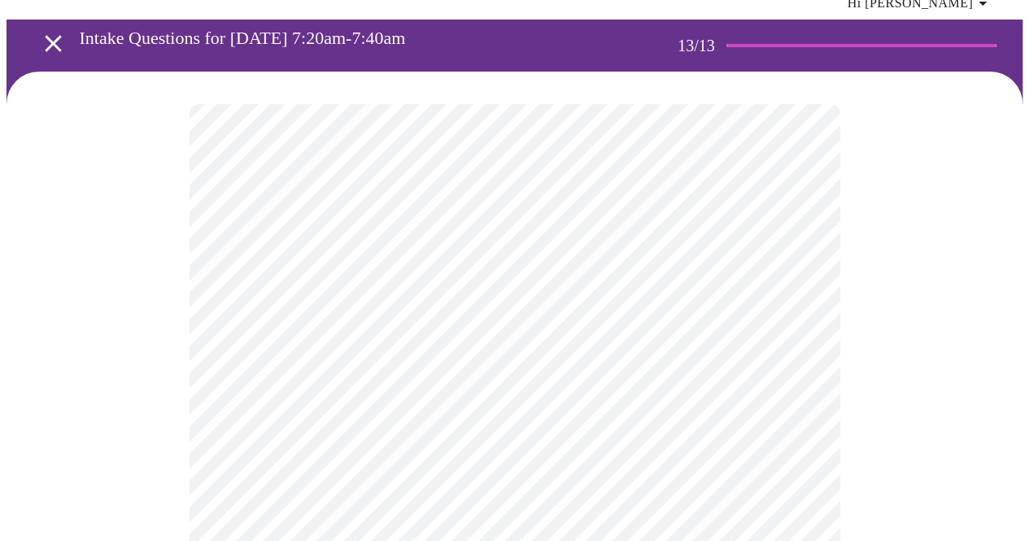
scroll to position [163, 0]
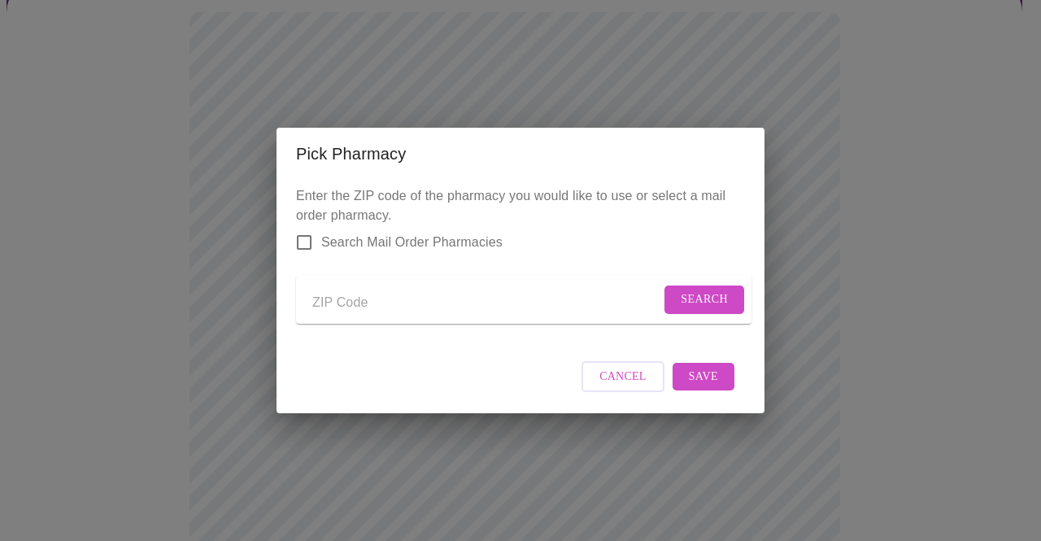
click at [351, 297] on input "Send a message to your care team" at bounding box center [486, 303] width 348 height 26
type input "98671"
click at [681, 297] on span "Search" at bounding box center [704, 300] width 47 height 20
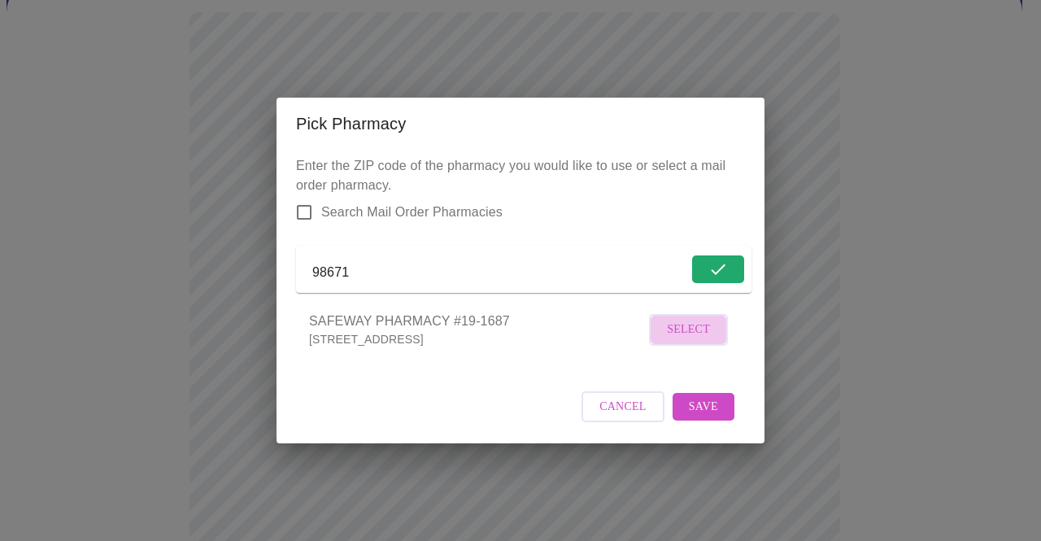
click at [660, 344] on button "Select" at bounding box center [688, 330] width 79 height 32
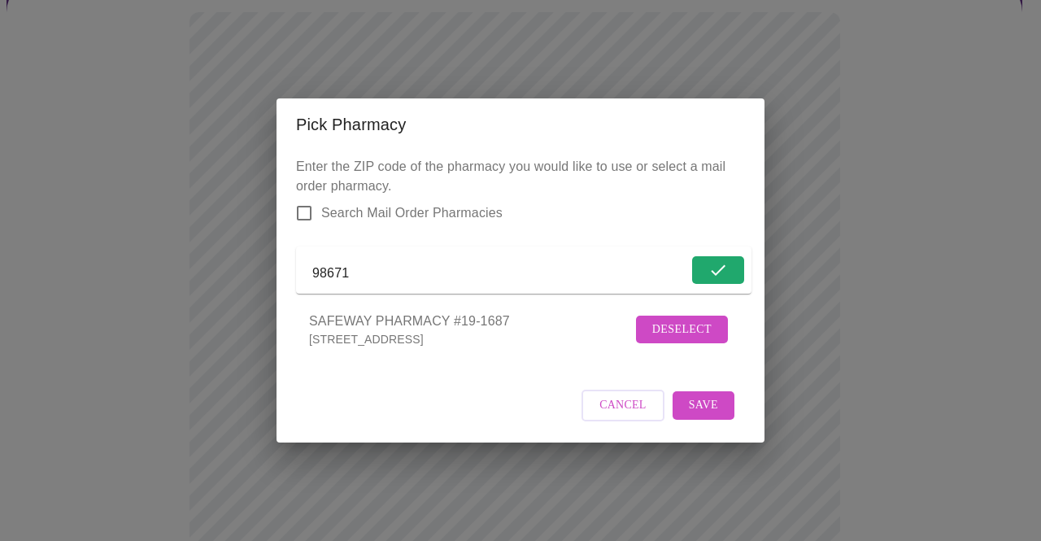
click at [722, 420] on button "Save" at bounding box center [704, 405] width 62 height 28
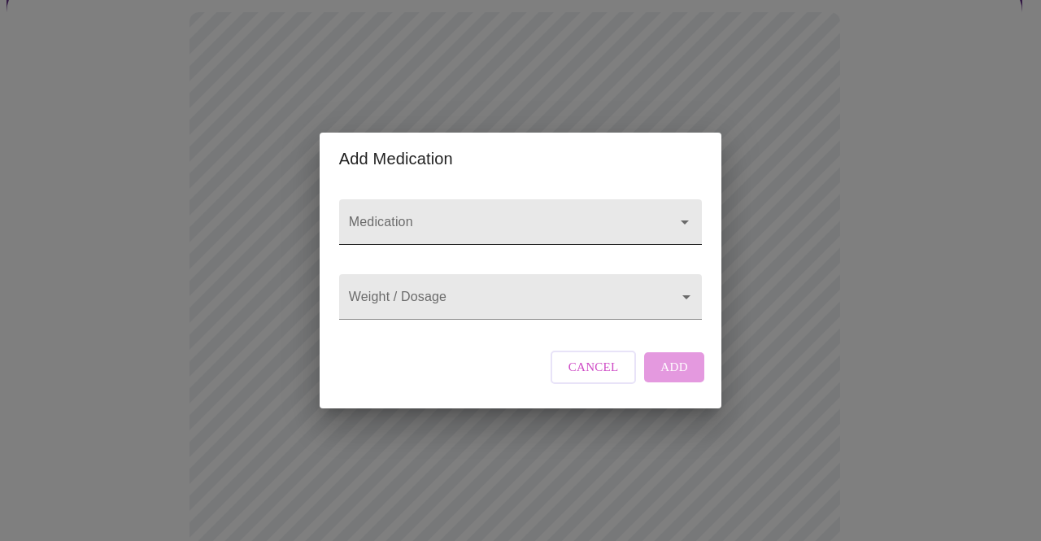
click at [421, 215] on input "Medication" at bounding box center [497, 230] width 303 height 30
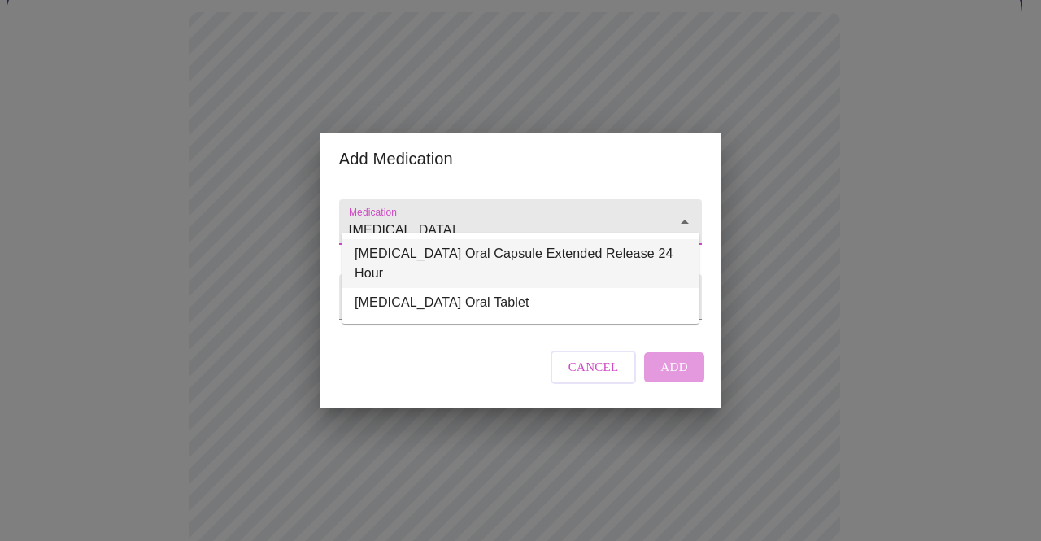
click at [425, 261] on li "[MEDICAL_DATA] Oral Capsule Extended Release 24 Hour" at bounding box center [521, 263] width 358 height 49
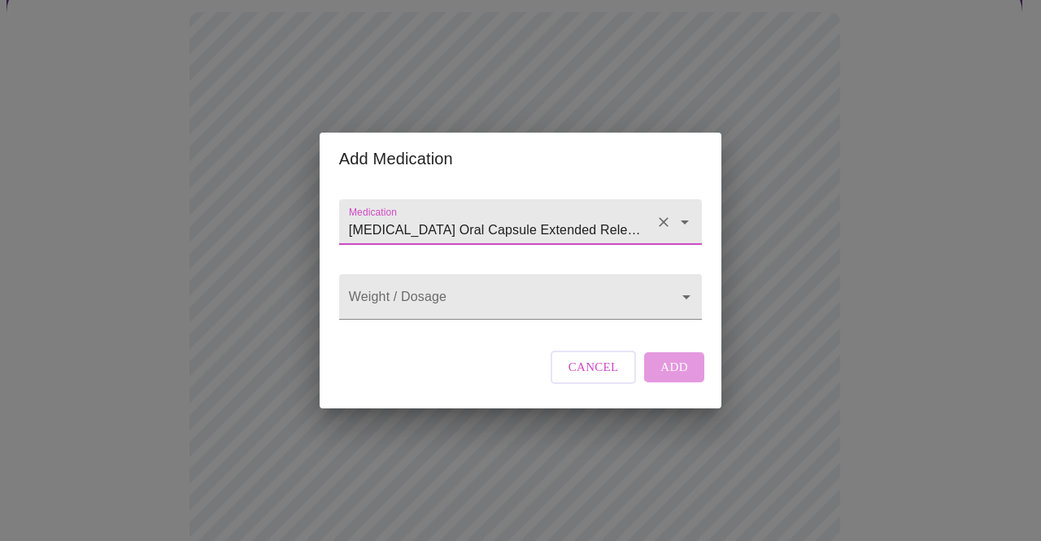
click at [498, 222] on input "[MEDICAL_DATA] Oral Capsule Extended Release 24 Hour" at bounding box center [497, 230] width 303 height 30
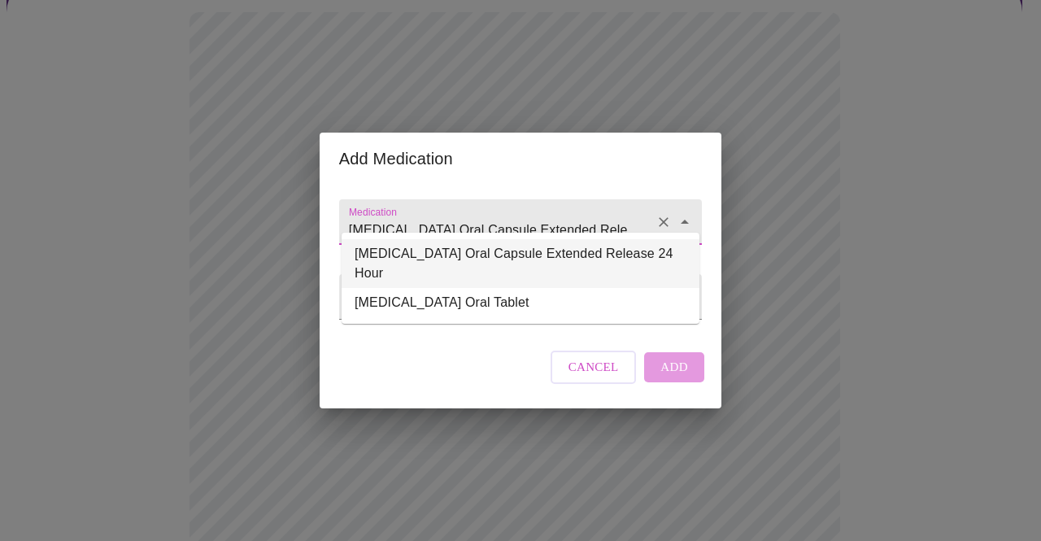
click at [484, 246] on li "[MEDICAL_DATA] Oral Capsule Extended Release 24 Hour" at bounding box center [521, 263] width 358 height 49
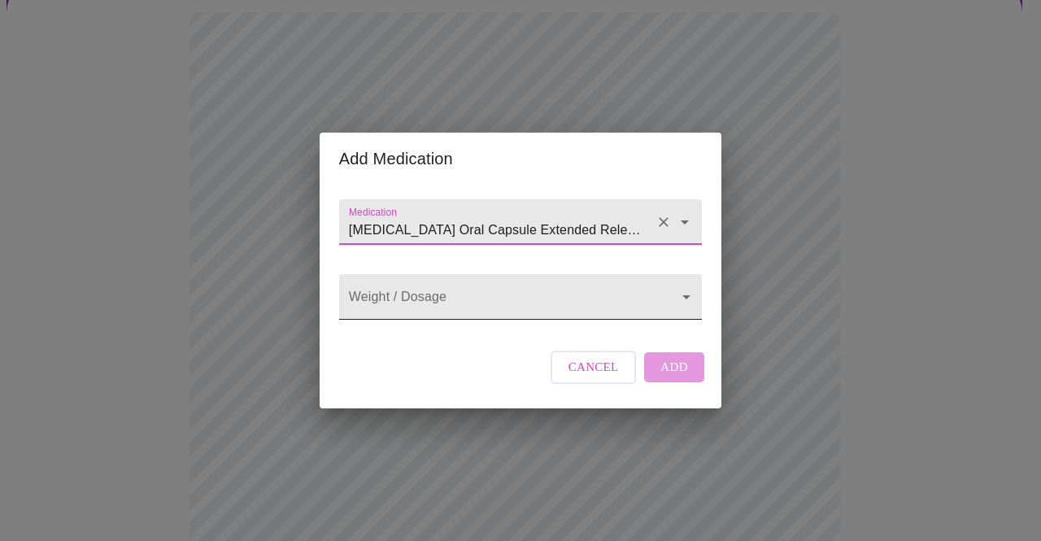
type input "[MEDICAL_DATA] Oral Capsule Extended Release 24 Hour"
click at [438, 304] on body "MyMenopauseRx Appointments Messaging Labs Uploads Medications Community Refer a…" at bounding box center [521, 467] width 1028 height 1246
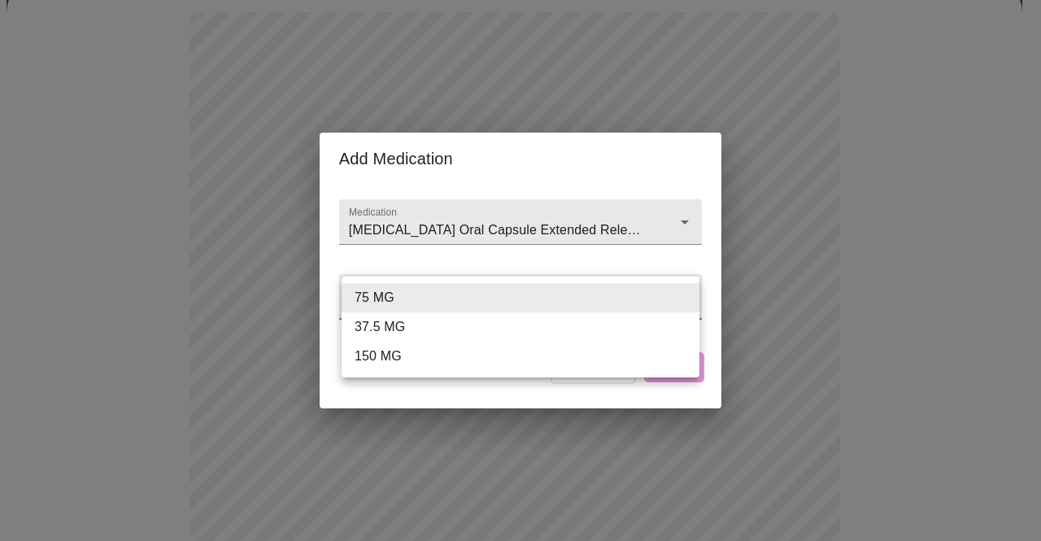
click at [438, 304] on li "75 MG" at bounding box center [521, 297] width 358 height 29
type input "75 MG"
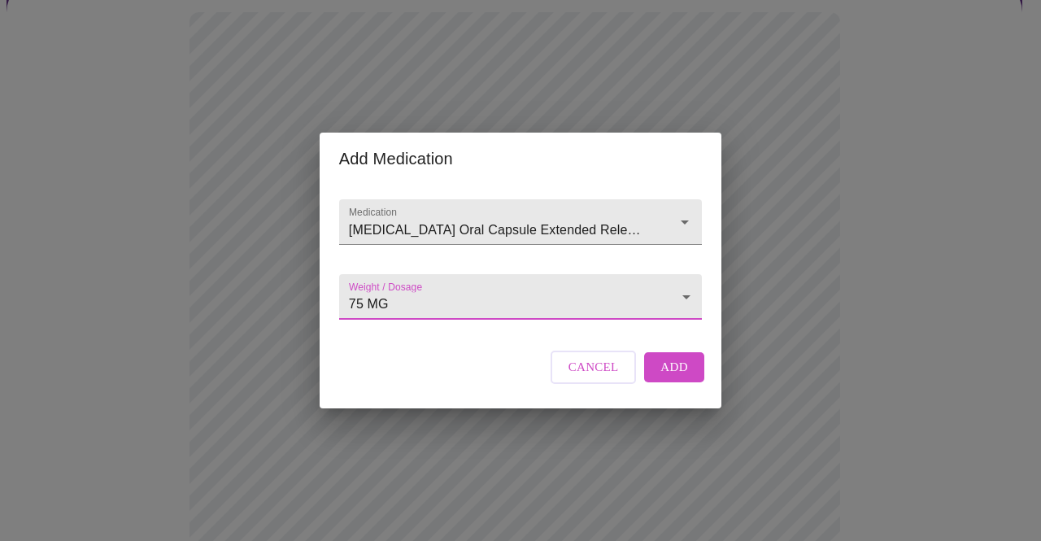
click at [681, 377] on span "Add" at bounding box center [674, 366] width 28 height 21
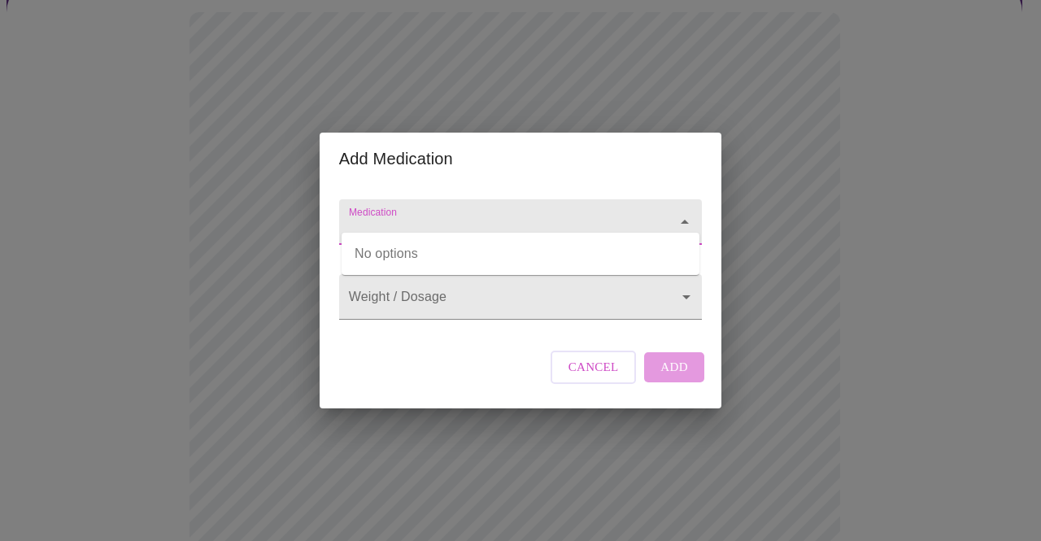
click at [438, 215] on input "Medication" at bounding box center [497, 230] width 303 height 30
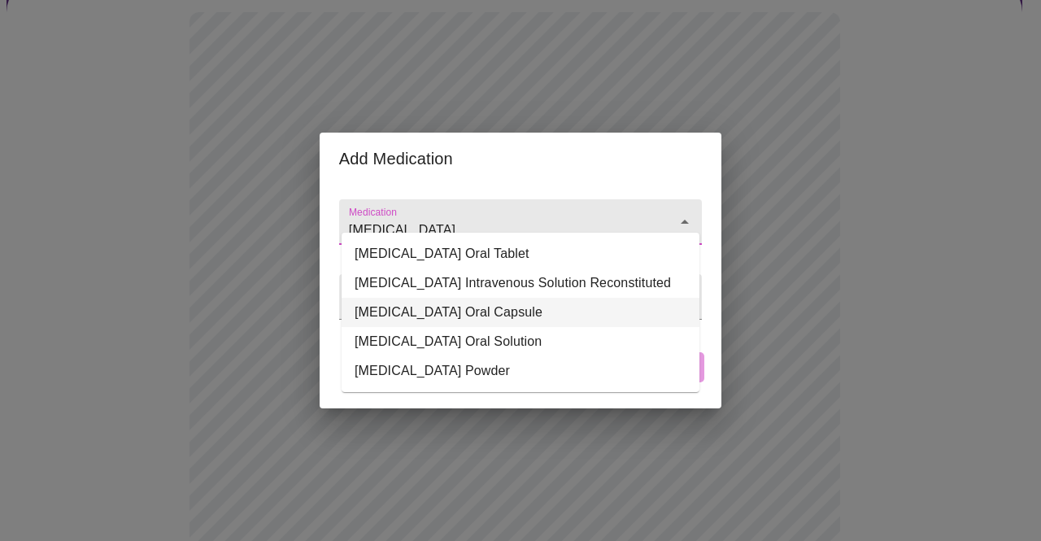
click at [617, 327] on li "[MEDICAL_DATA] Oral Capsule" at bounding box center [521, 312] width 358 height 29
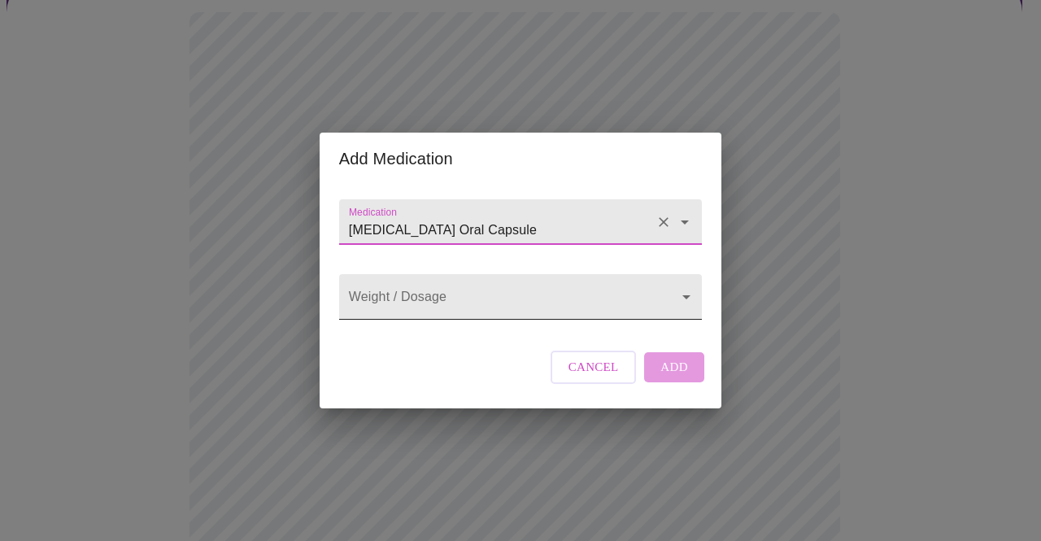
type input "[MEDICAL_DATA] Oral Capsule"
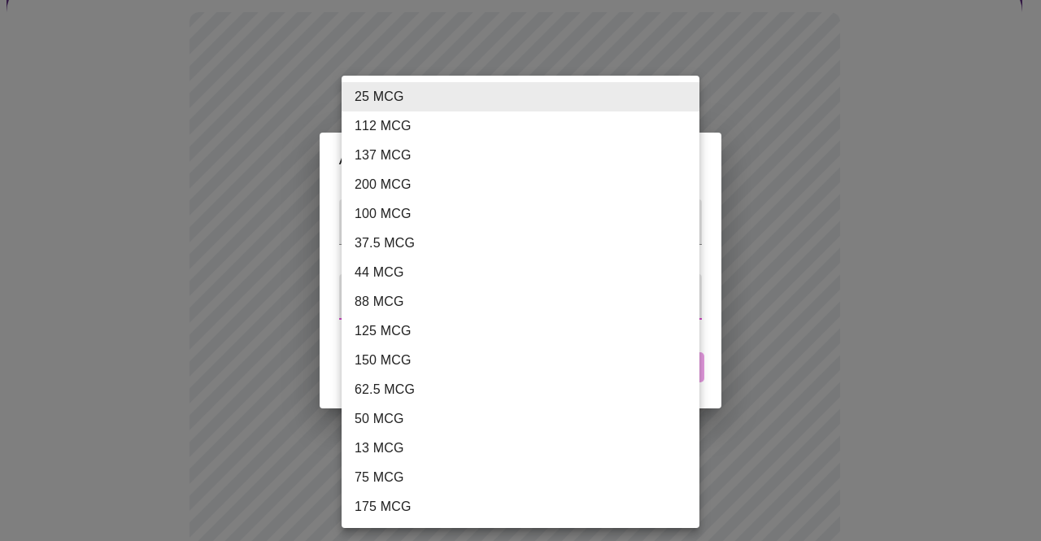
click at [554, 303] on body "MyMenopauseRx Appointments Messaging Labs Uploads Medications Community Refer a…" at bounding box center [521, 485] width 1028 height 1282
click at [486, 126] on li "112 MCG" at bounding box center [521, 125] width 358 height 29
type input "112 MCG"
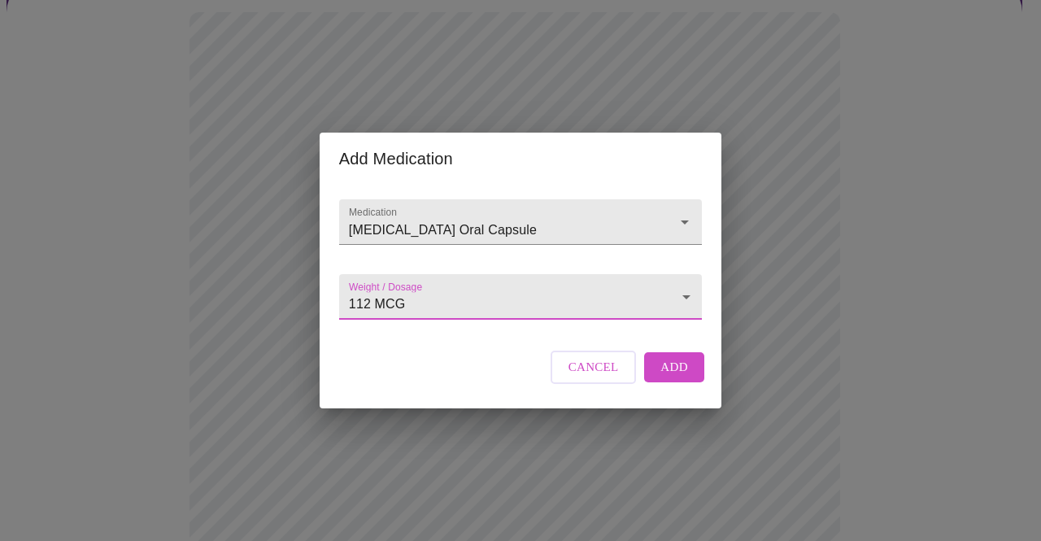
click at [673, 377] on span "Add" at bounding box center [674, 366] width 28 height 21
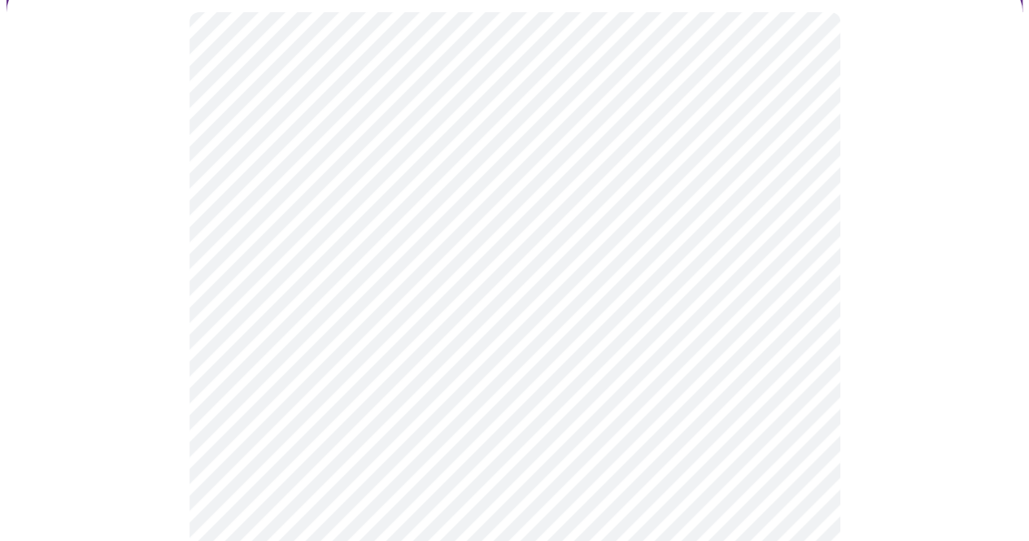
scroll to position [244, 0]
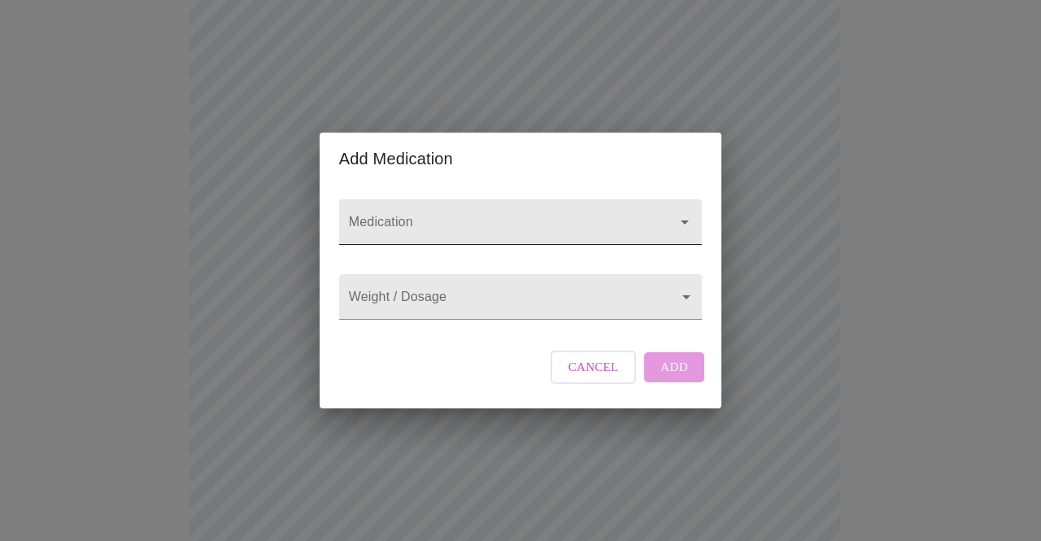
click at [431, 215] on input "Medication" at bounding box center [497, 230] width 303 height 30
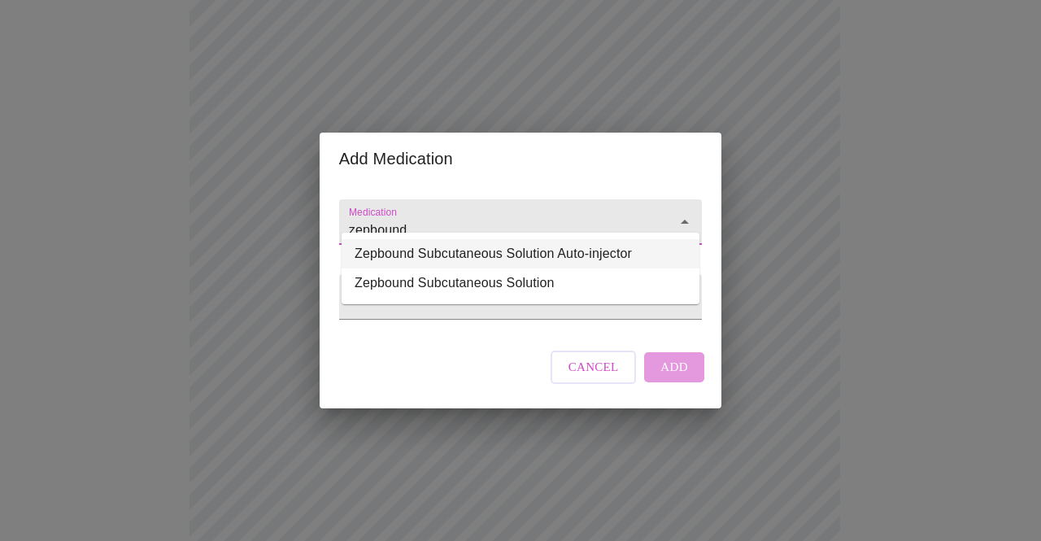
click at [445, 249] on li "Zepbound Subcutaneous Solution Auto-injector" at bounding box center [521, 253] width 358 height 29
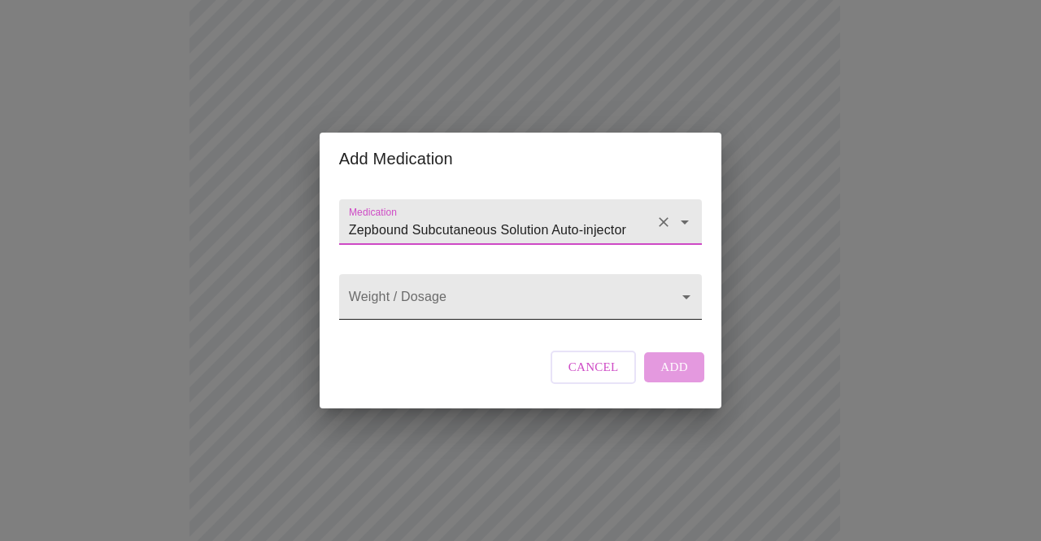
type input "Zepbound Subcutaneous Solution Auto-injector"
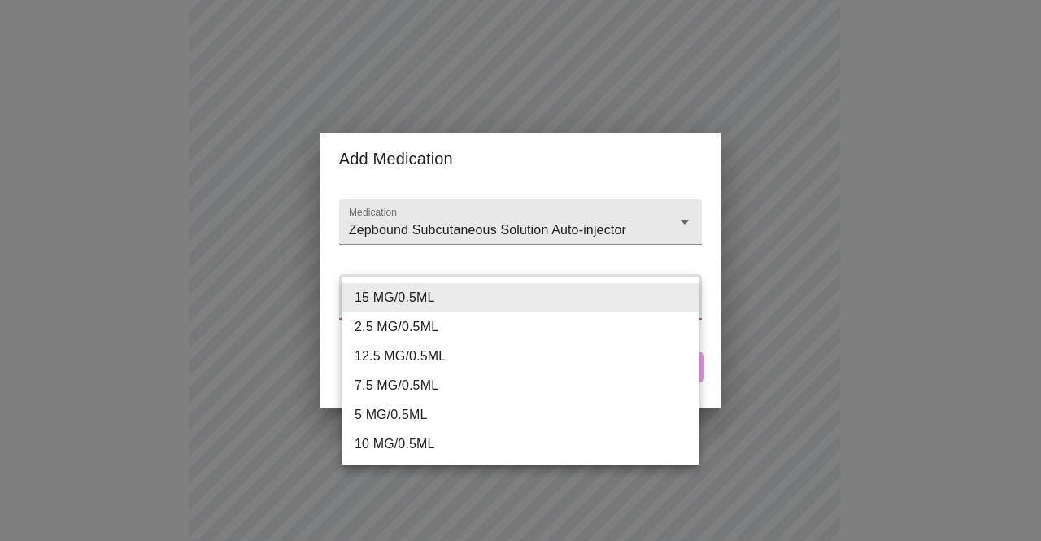
click at [434, 298] on body "MyMenopauseRx Appointments Messaging Labs Uploads Medications Community Refer a…" at bounding box center [521, 433] width 1028 height 1342
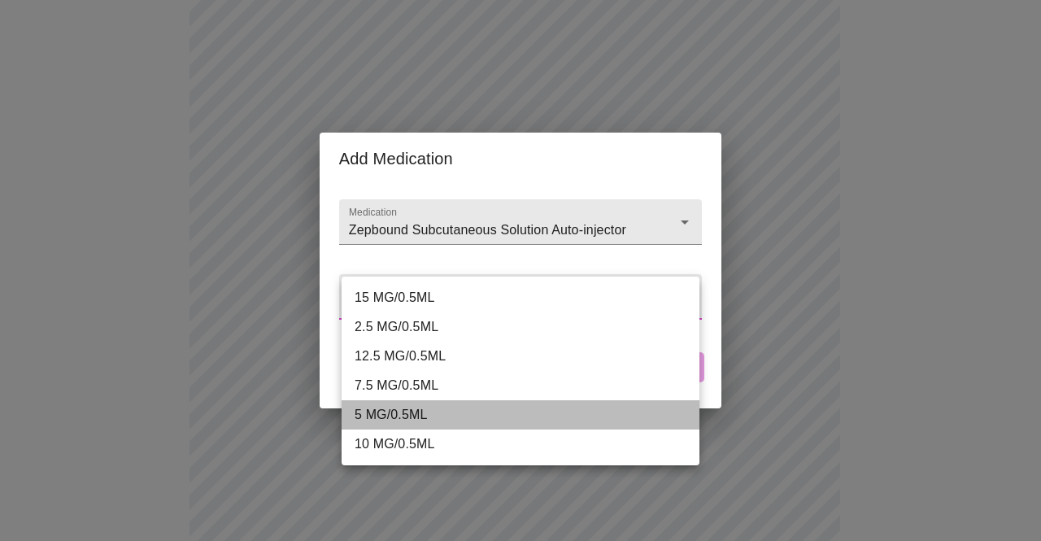
click at [438, 414] on li "5 MG/0.5ML" at bounding box center [521, 414] width 358 height 29
type input "5 MG/0.5ML"
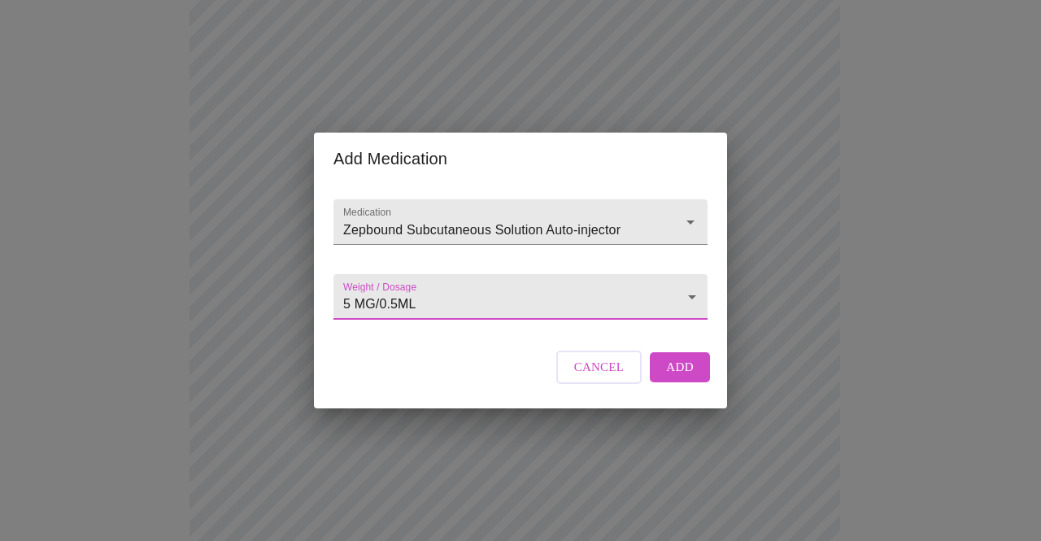
click at [682, 377] on span "Add" at bounding box center [680, 366] width 28 height 21
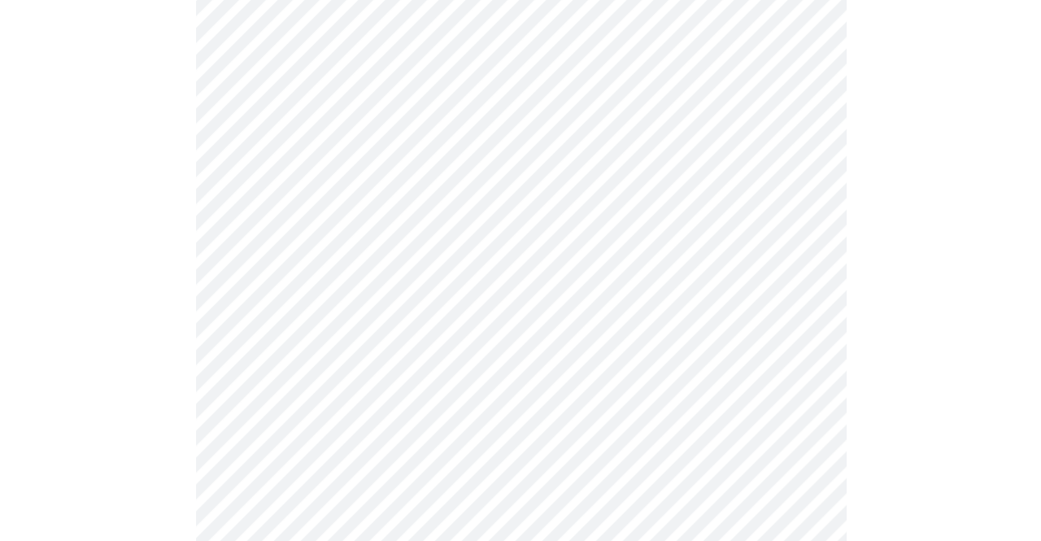
scroll to position [488, 0]
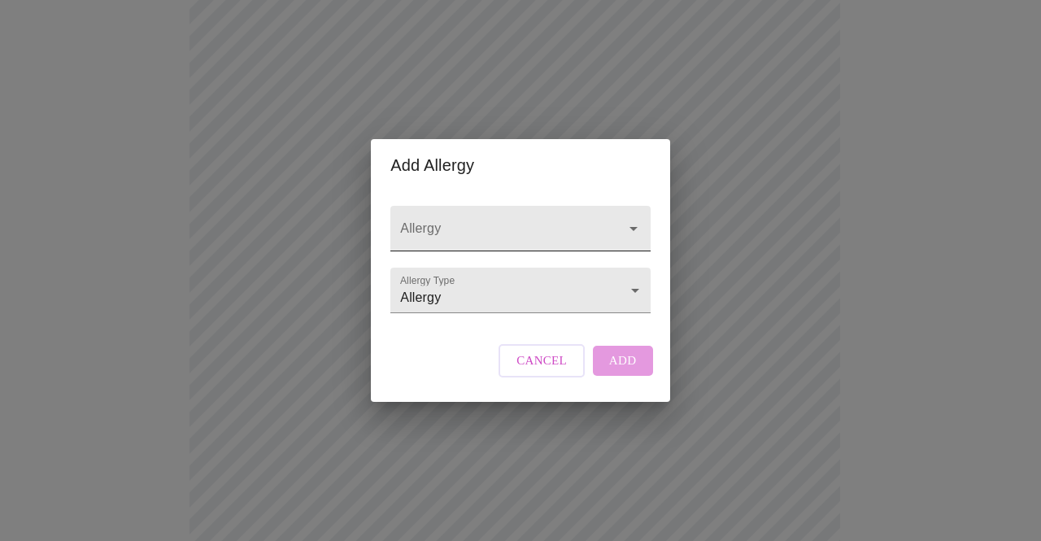
click at [490, 221] on input "Allergy" at bounding box center [497, 236] width 200 height 30
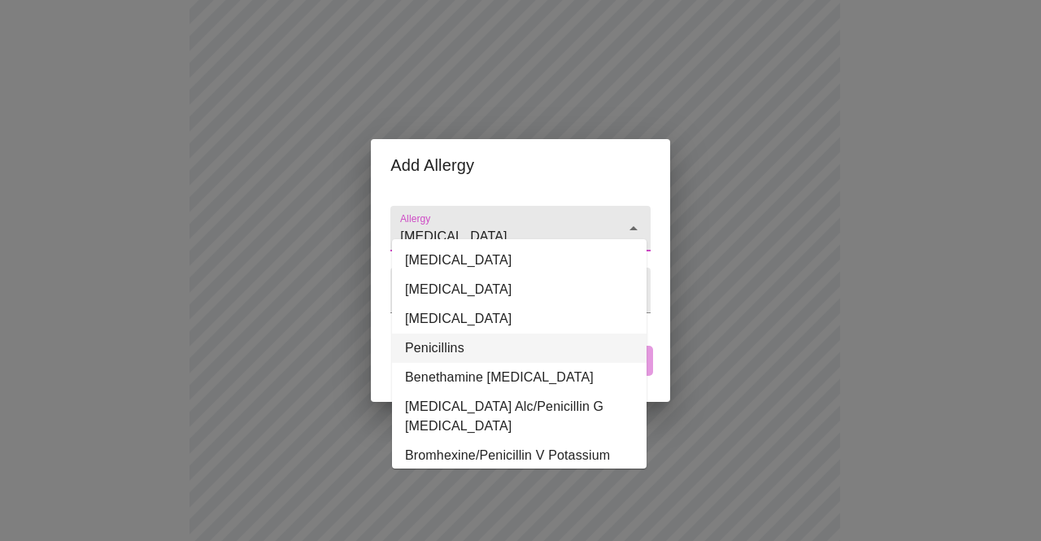
click at [482, 343] on li "Penicillins" at bounding box center [519, 347] width 255 height 29
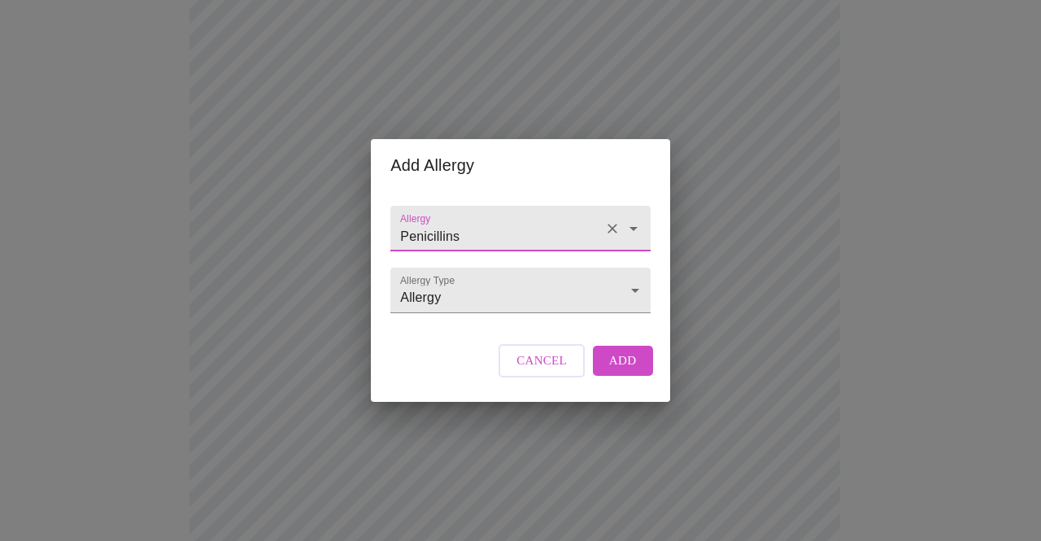
type input "Penicillins"
click at [630, 371] on span "Add" at bounding box center [623, 360] width 28 height 21
click at [454, 221] on input "Allergy" at bounding box center [497, 236] width 200 height 30
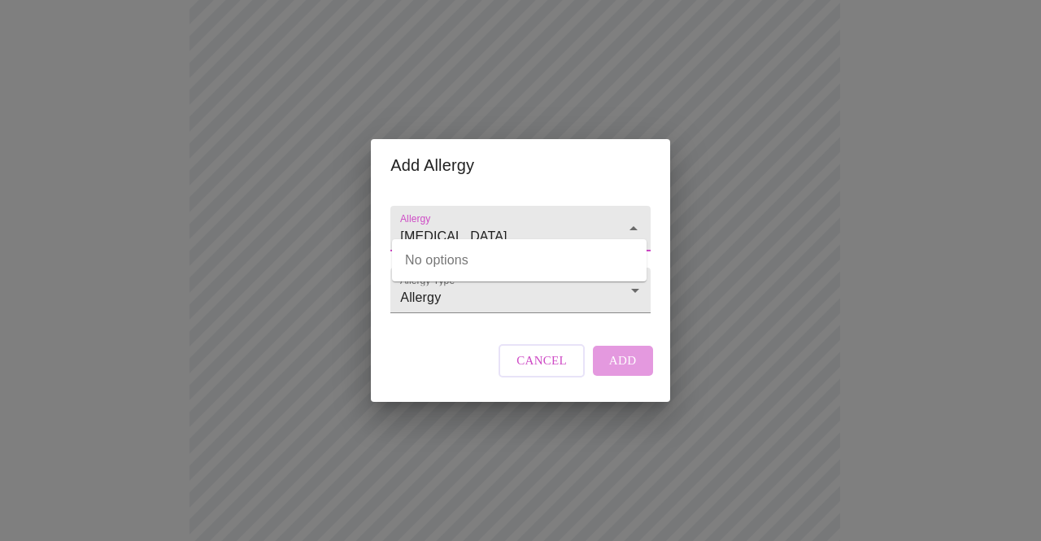
type input "[MEDICAL_DATA]"
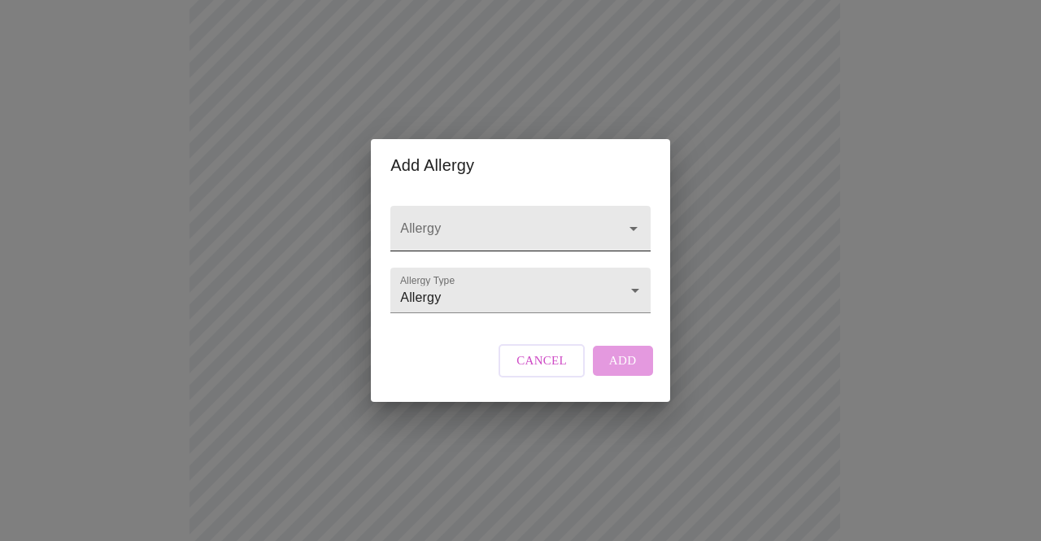
click at [472, 225] on input "Allergy" at bounding box center [497, 236] width 200 height 30
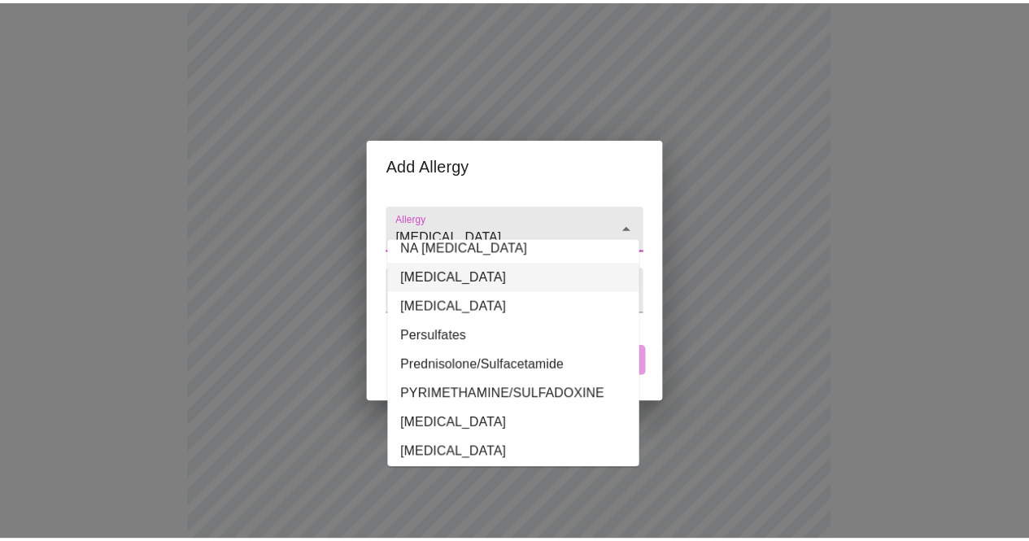
scroll to position [895, 0]
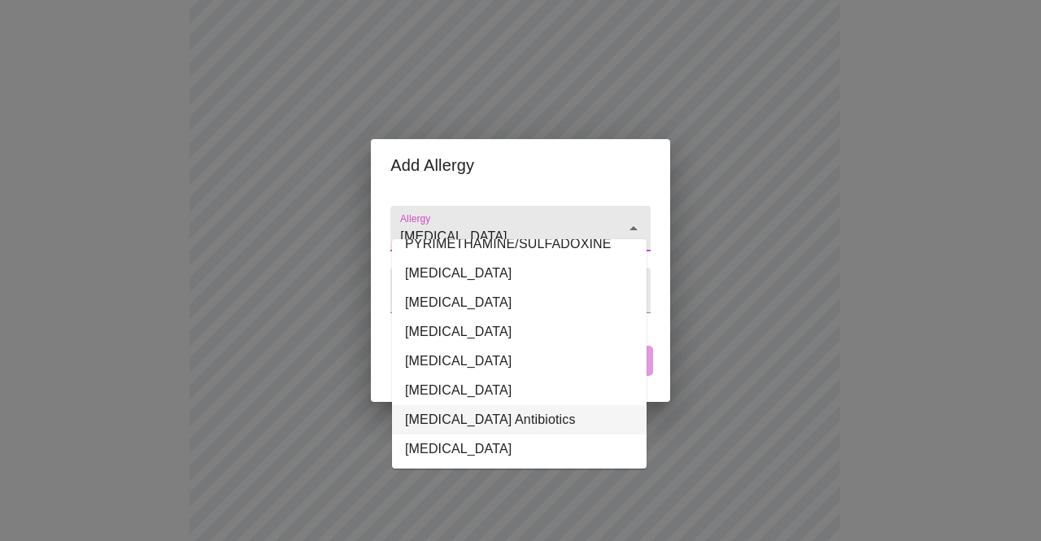
click at [512, 405] on li "[MEDICAL_DATA] Antibiotics" at bounding box center [519, 419] width 255 height 29
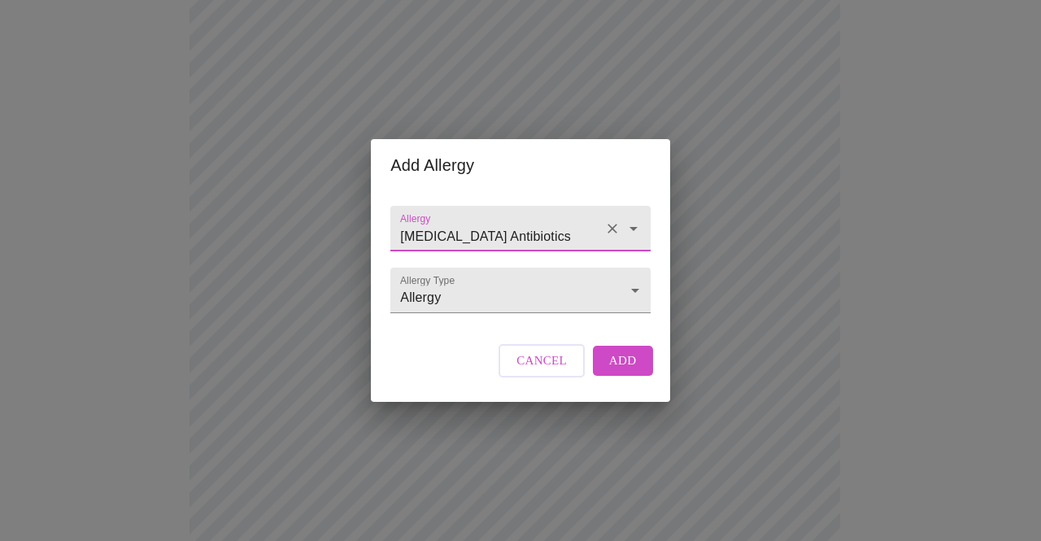
type input "[MEDICAL_DATA] Antibiotics"
click at [633, 375] on button "Add" at bounding box center [623, 360] width 60 height 29
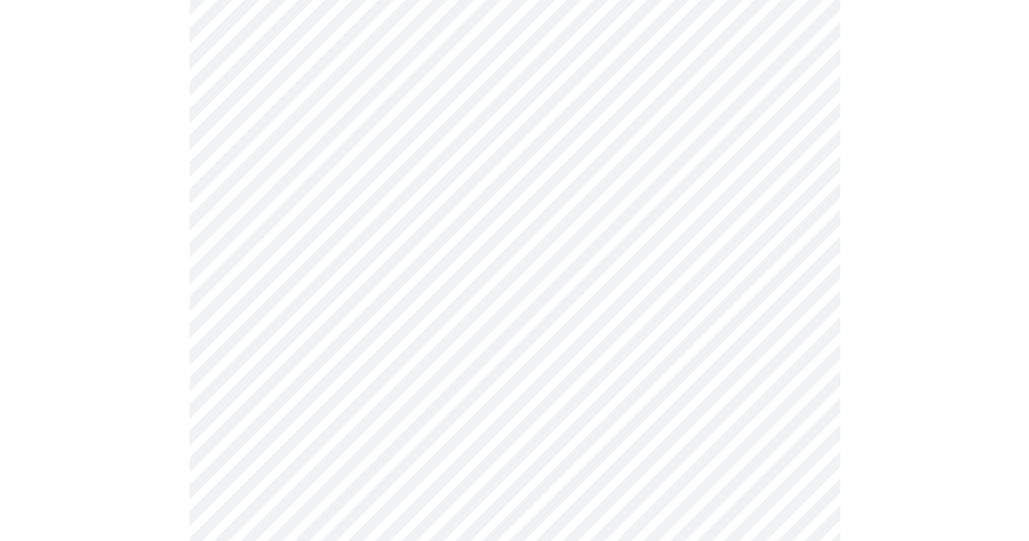
scroll to position [888, 0]
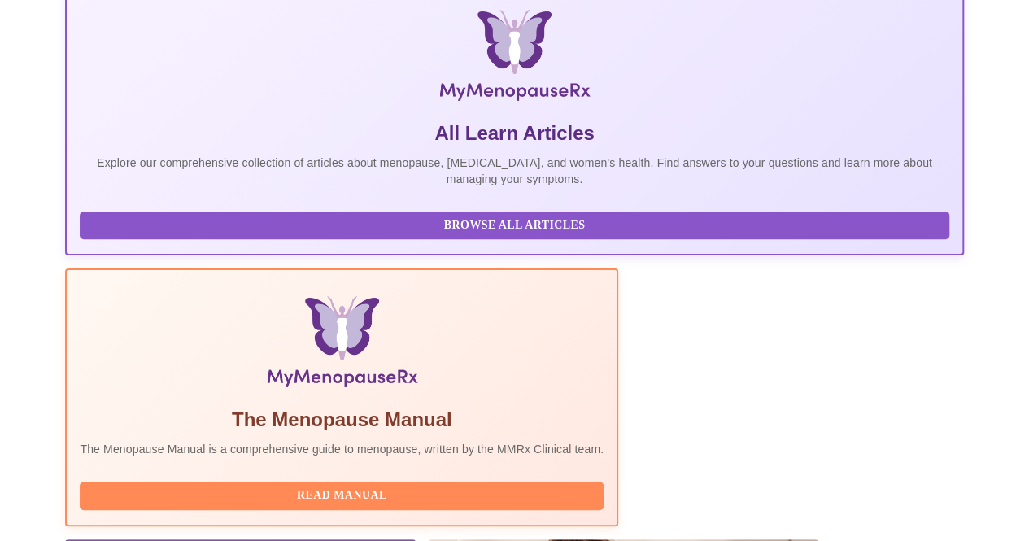
scroll to position [370, 0]
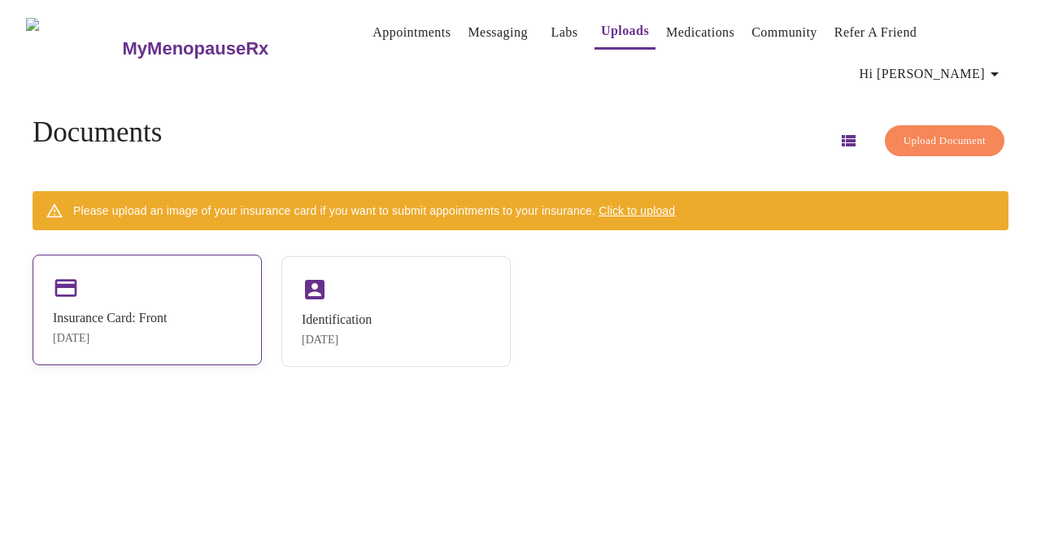
click at [166, 287] on div "Insurance Card: Front [DATE]" at bounding box center [147, 310] width 229 height 111
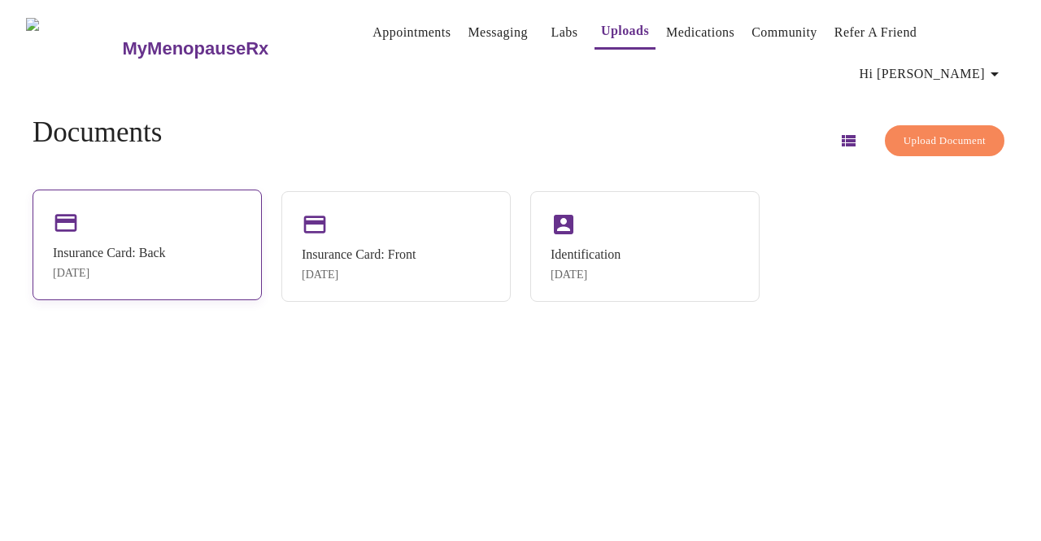
click at [202, 240] on div "Insurance Card: Back Oct 15, 2025" at bounding box center [147, 245] width 229 height 111
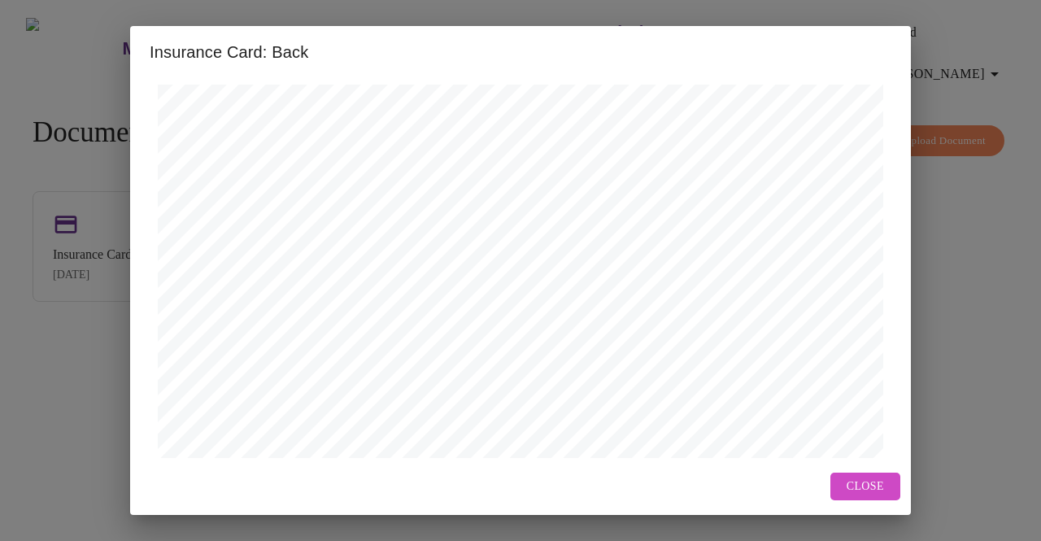
click at [847, 490] on button "Close" at bounding box center [865, 487] width 70 height 28
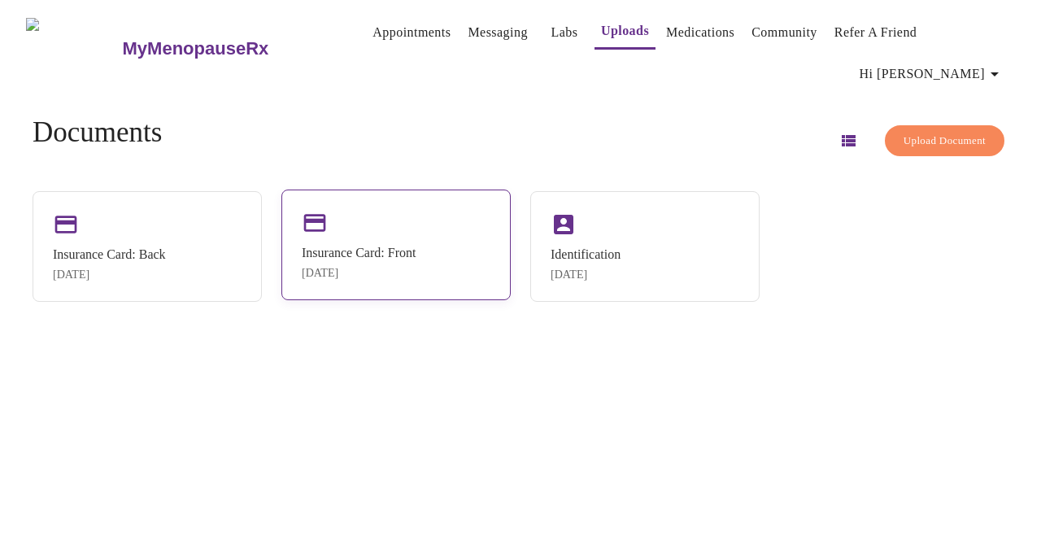
click at [416, 246] on div "Insurance Card: Front" at bounding box center [359, 253] width 114 height 15
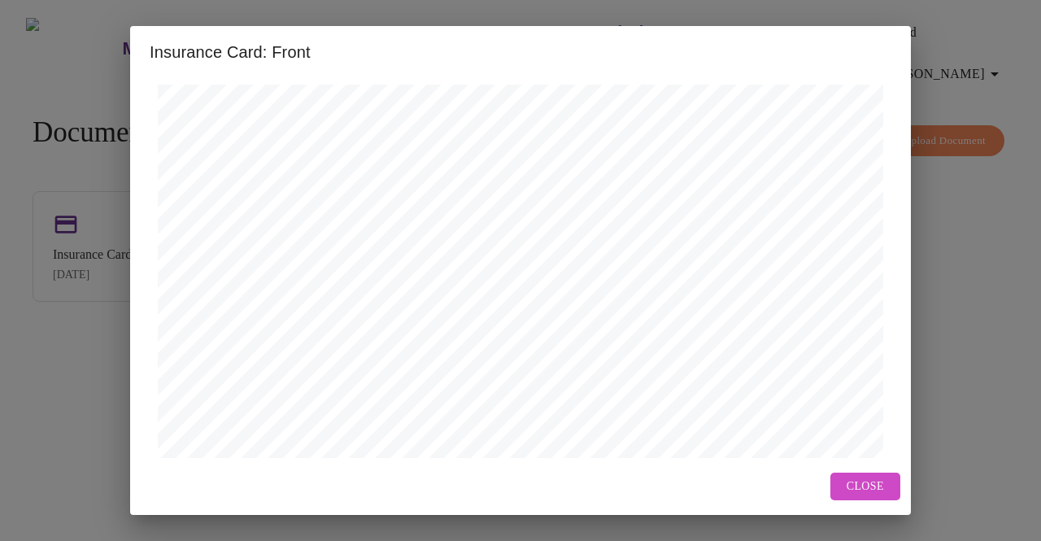
click at [872, 500] on div "Close" at bounding box center [520, 487] width 781 height 58
click at [870, 488] on span "Close" at bounding box center [865, 487] width 37 height 20
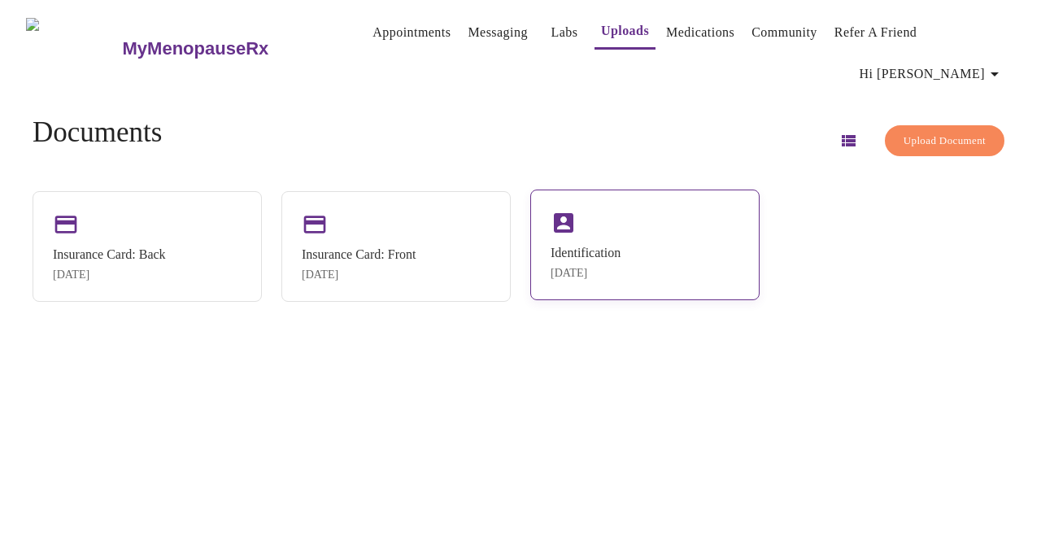
click at [649, 264] on div "Identification Oct 15, 2025" at bounding box center [644, 245] width 229 height 111
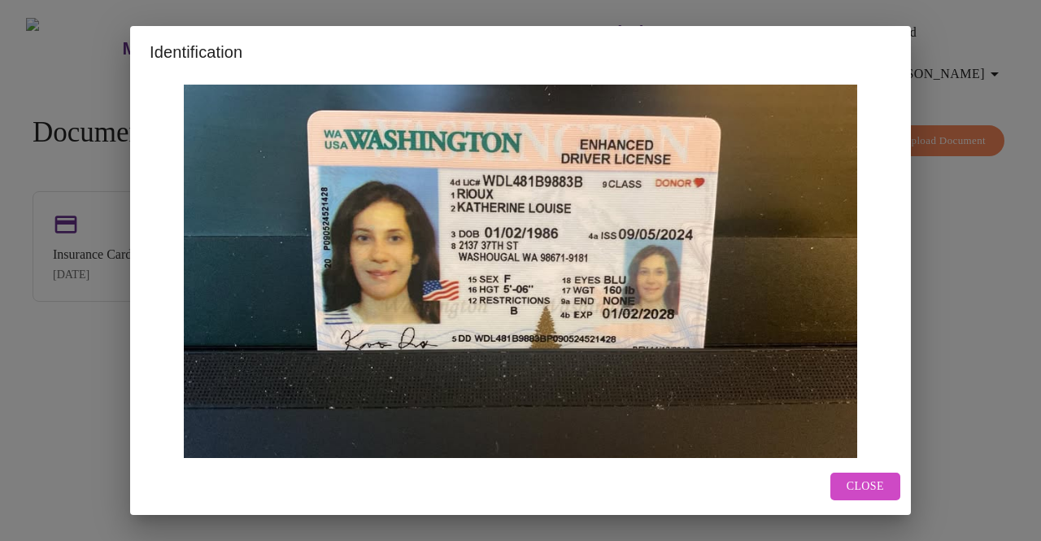
click at [847, 477] on button "Close" at bounding box center [865, 487] width 70 height 28
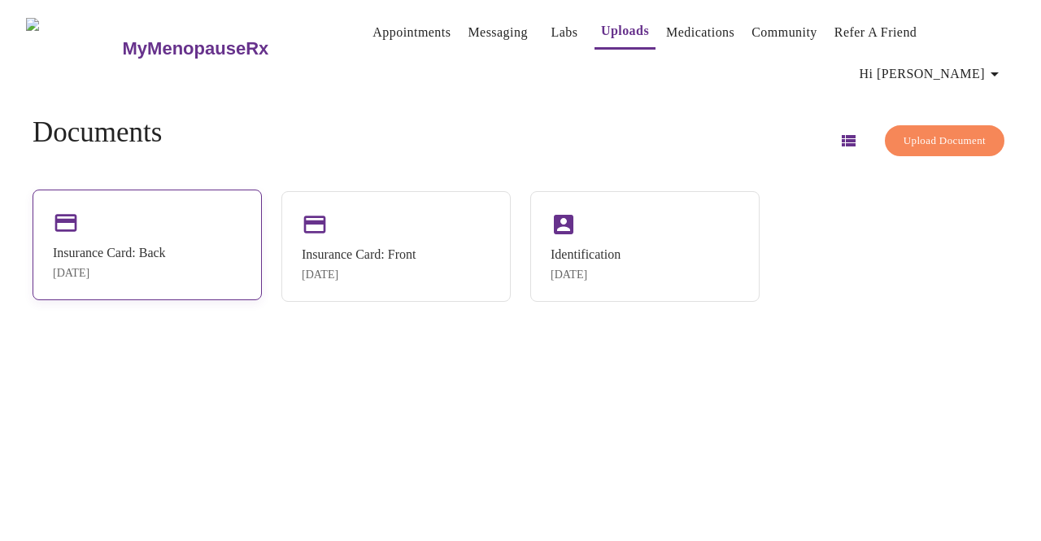
click at [166, 248] on div "Insurance Card: Back" at bounding box center [109, 253] width 113 height 15
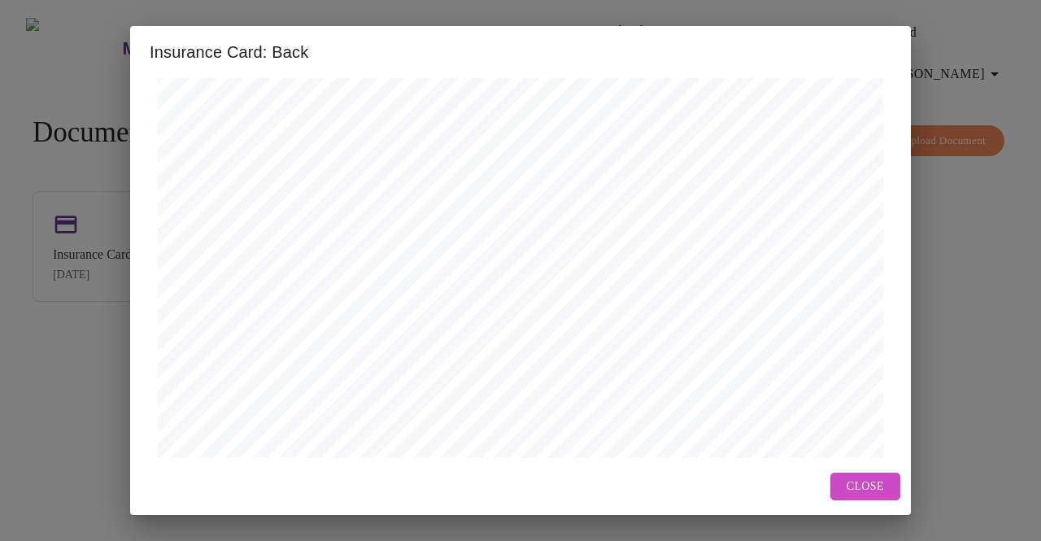
scroll to position [81, 0]
click at [926, 318] on div "Insurance Card: Back The information contained in this message, and in any acco…" at bounding box center [520, 270] width 1041 height 541
